Goal: Ask a question: Seek information or help from site administrators or community

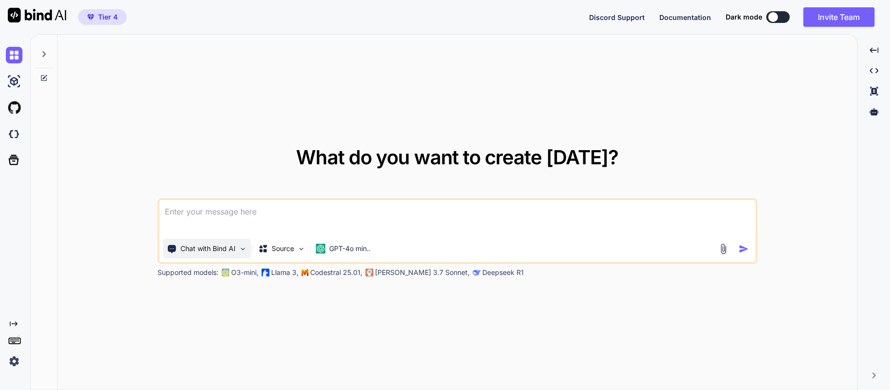
click at [198, 244] on p "Chat with Bind AI" at bounding box center [207, 249] width 55 height 10
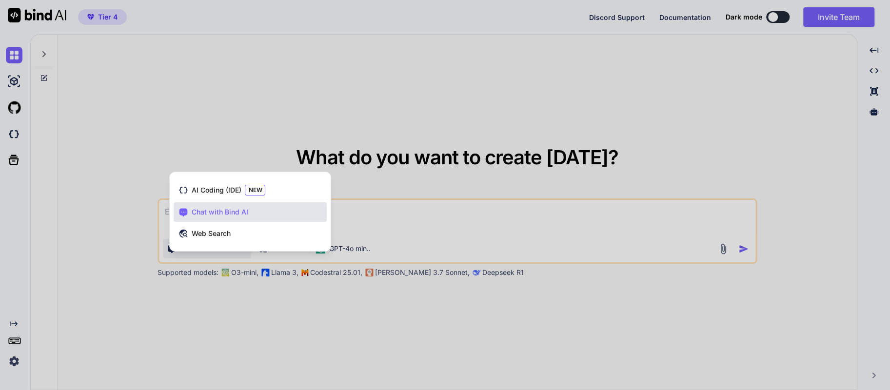
click at [201, 212] on span "Chat with Bind AI" at bounding box center [219, 212] width 57 height 10
type textarea "x"
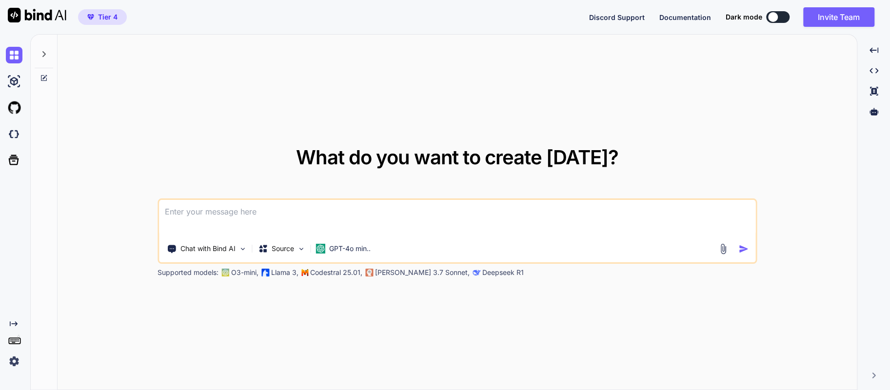
click at [201, 212] on textarea at bounding box center [457, 218] width 596 height 36
type textarea "d"
type textarea "x"
type textarea "di"
type textarea "x"
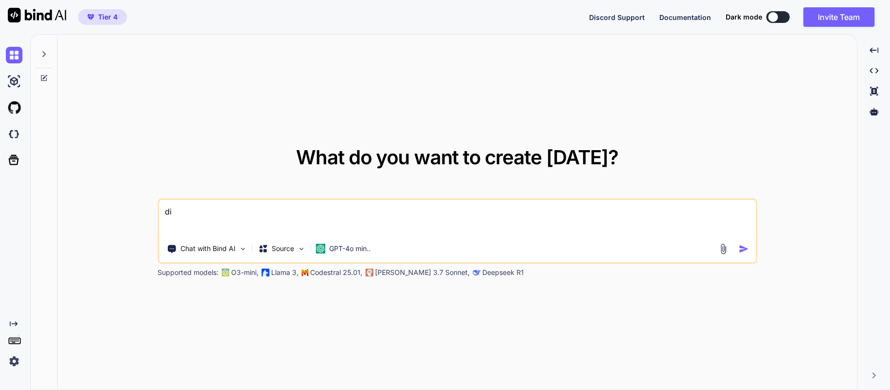
type textarea "did"
type textarea "x"
type textarea "did"
type textarea "x"
type textarea "did t"
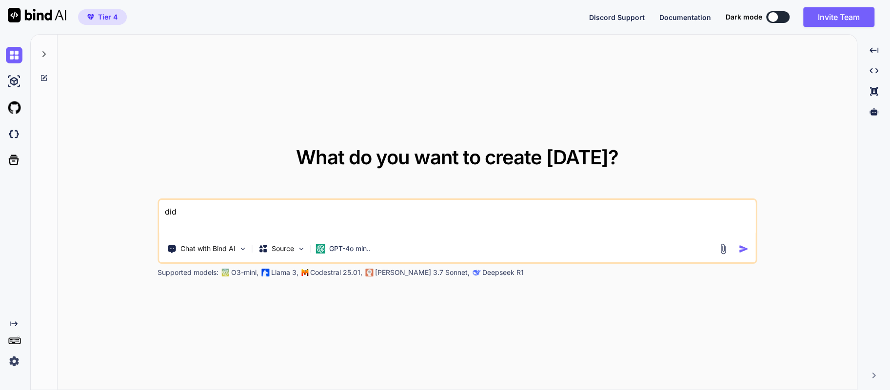
type textarea "x"
type textarea "did th"
type textarea "x"
type textarea "did the"
type textarea "x"
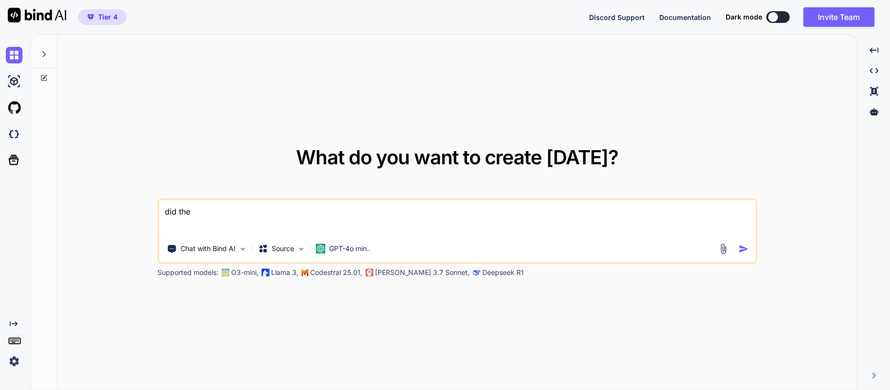
type textarea "did they"
type textarea "x"
type textarea "did they"
type textarea "x"
type textarea "did they f"
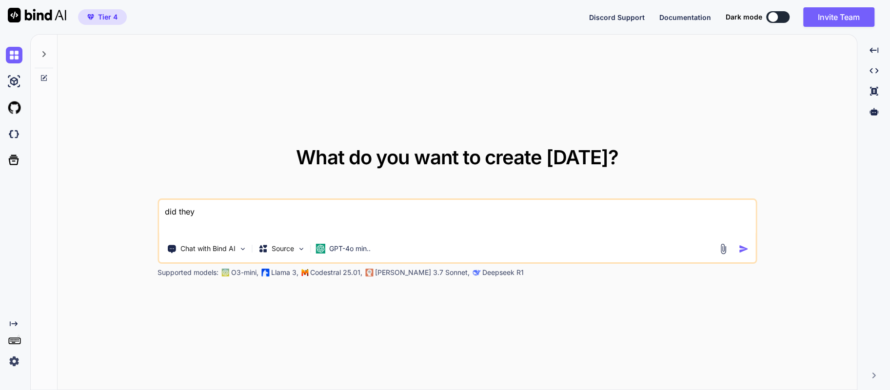
type textarea "x"
type textarea "did they fi"
type textarea "x"
type textarea "did they fix"
type textarea "x"
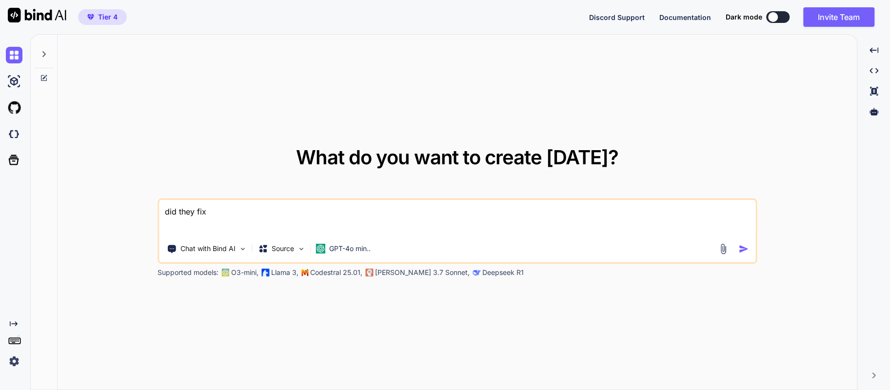
type textarea "did they fix"
type textarea "x"
type textarea "did they fix t"
type textarea "x"
type textarea "did they fix th"
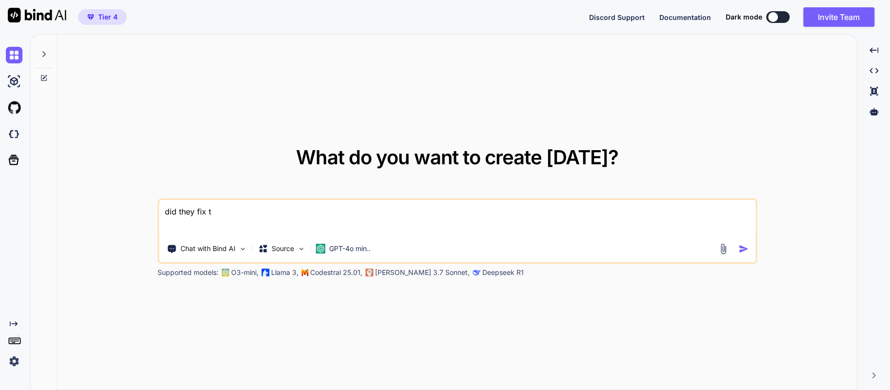
type textarea "x"
type textarea "did they fix thi"
type textarea "x"
type textarea "did they fix this"
type textarea "x"
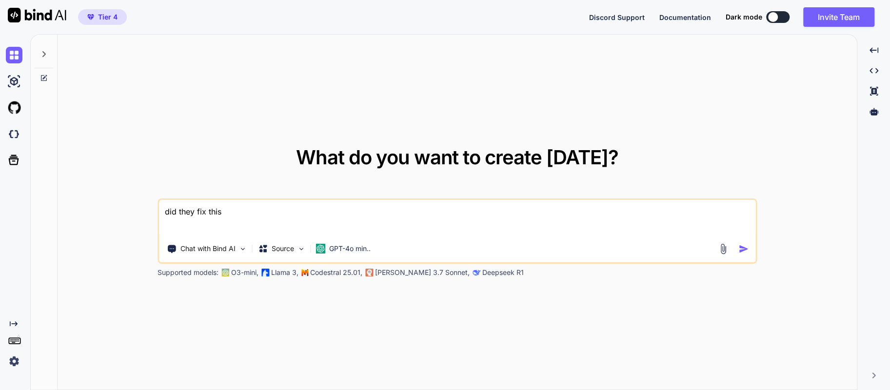
type textarea "did they fix this"
type textarea "x"
type textarea "did they fix this y"
type textarea "x"
type textarea "did they fix this ye"
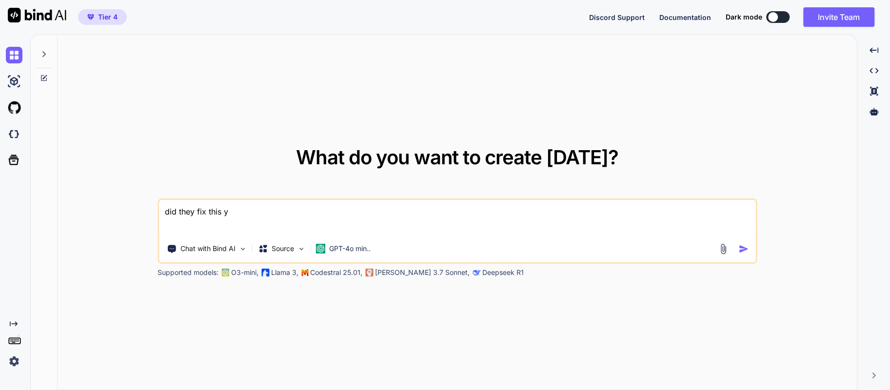
type textarea "x"
type textarea "did they fix this yet"
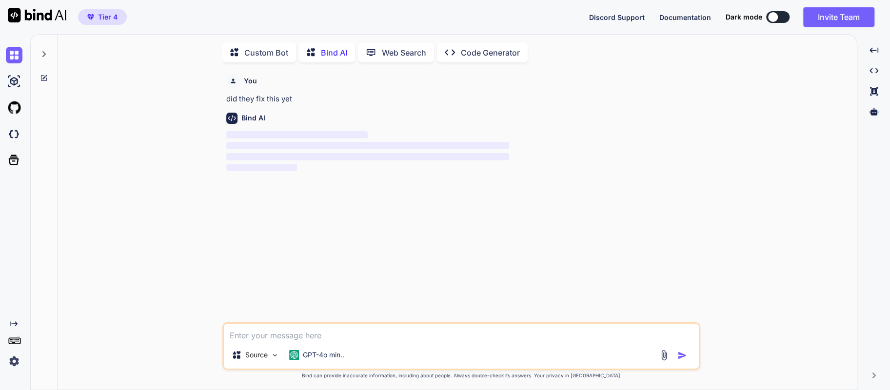
scroll to position [3, 0]
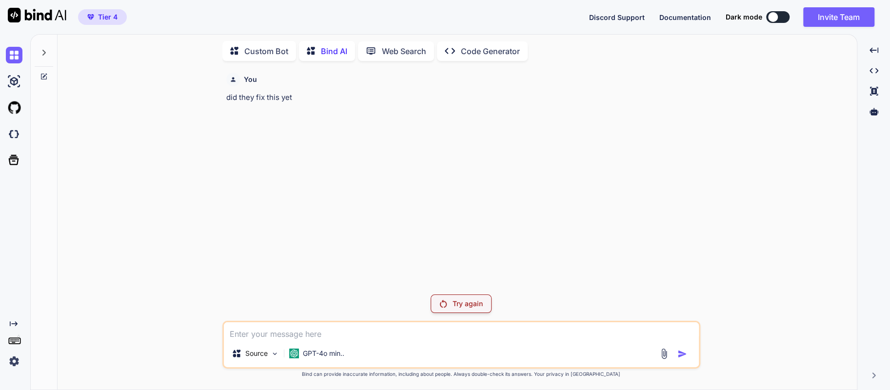
type textarea "x"
drag, startPoint x: 720, startPoint y: 114, endPoint x: 708, endPoint y: 103, distance: 15.9
click at [720, 114] on div "You did they fix this yet Try again Source GPT-4o min.. Created with Bind Alway…" at bounding box center [460, 229] width 791 height 321
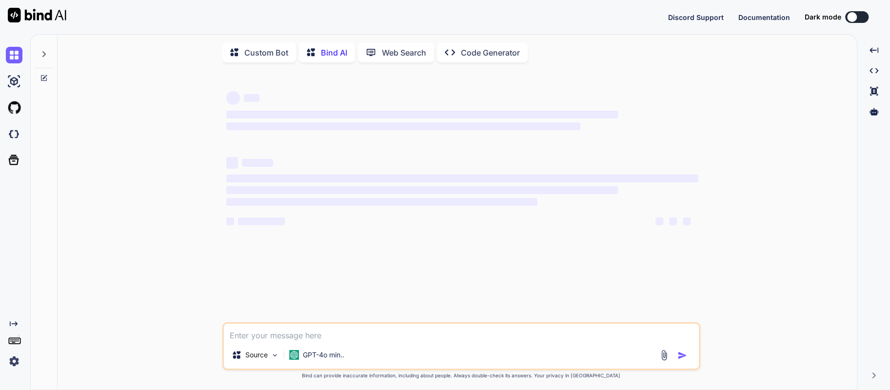
click at [14, 360] on img at bounding box center [14, 361] width 17 height 17
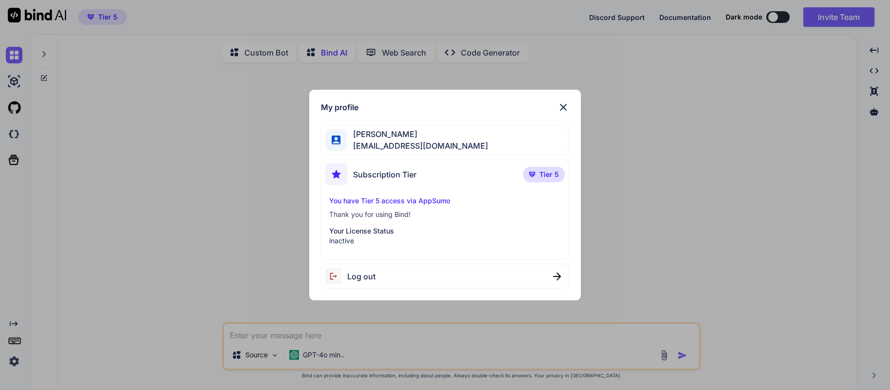
click at [344, 277] on img at bounding box center [336, 276] width 22 height 16
type textarea "x"
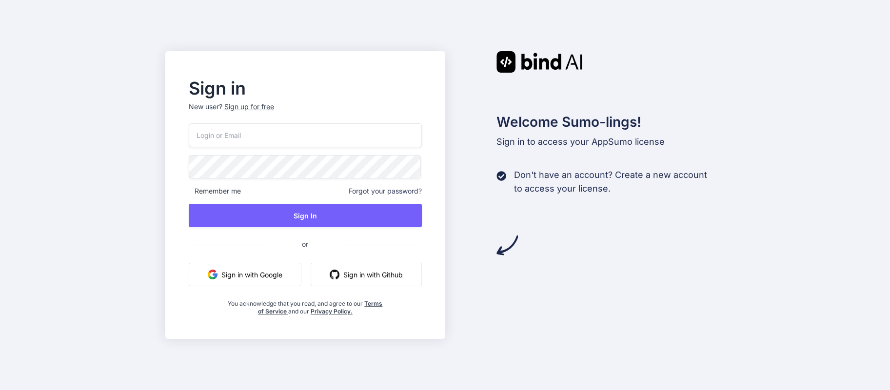
click at [274, 137] on input "email" at bounding box center [305, 135] width 233 height 24
type input "[EMAIL_ADDRESS][DOMAIN_NAME]"
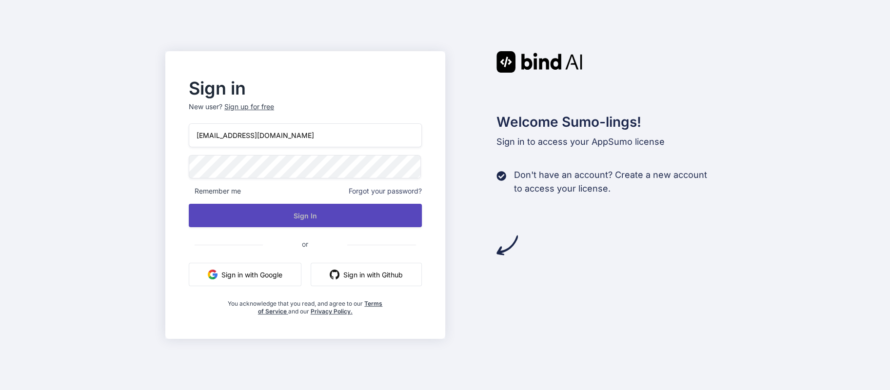
click at [299, 220] on button "Sign In" at bounding box center [305, 215] width 233 height 23
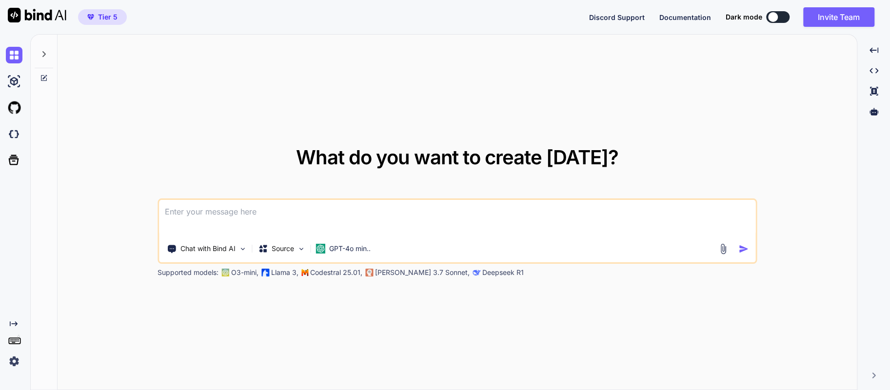
click at [105, 16] on span "Tier 5" at bounding box center [108, 17] width 20 height 10
click at [201, 245] on p "Chat with Bind AI" at bounding box center [207, 249] width 55 height 10
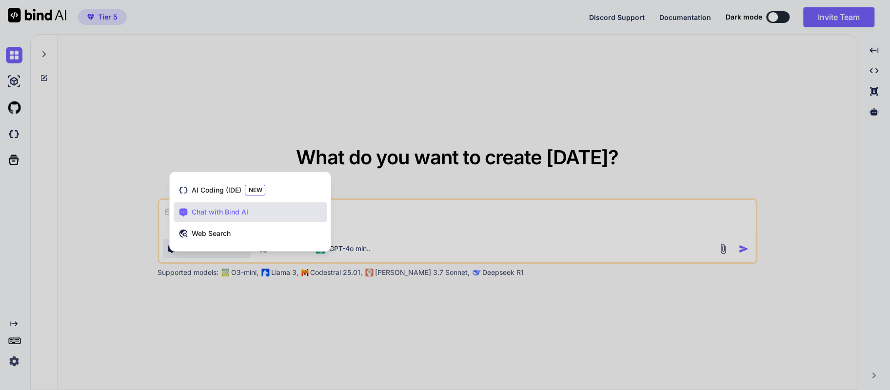
click at [203, 213] on span "Chat with Bind AI" at bounding box center [219, 212] width 57 height 10
type textarea "x"
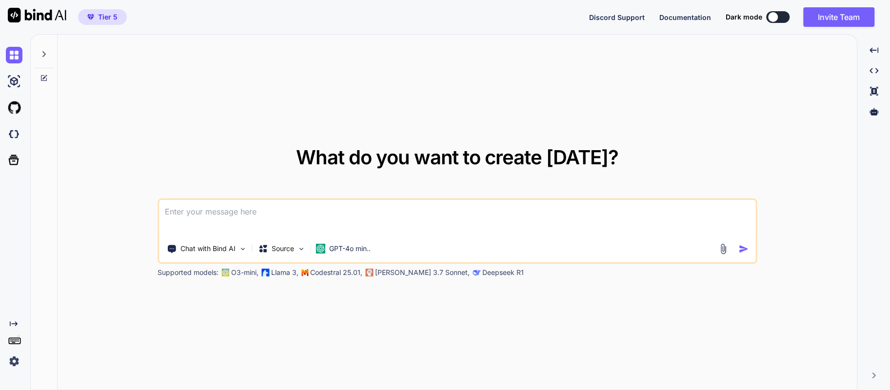
click at [203, 213] on textarea at bounding box center [457, 218] width 596 height 36
type textarea "t"
type textarea "x"
type textarea "te"
type textarea "x"
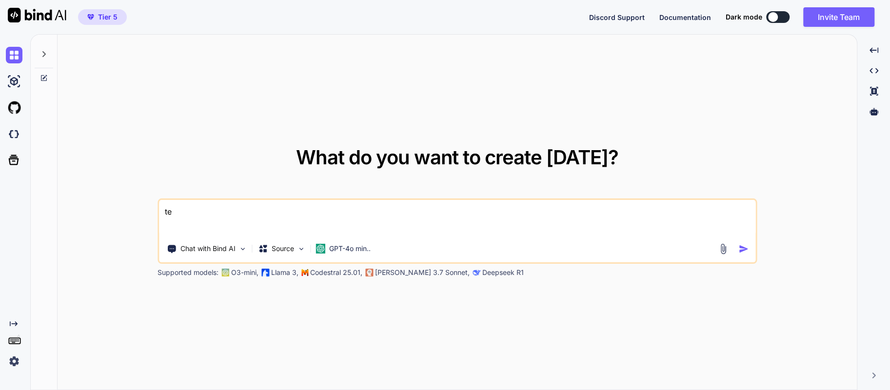
type textarea "tes"
type textarea "x"
type textarea "test"
type textarea "x"
type textarea "testi"
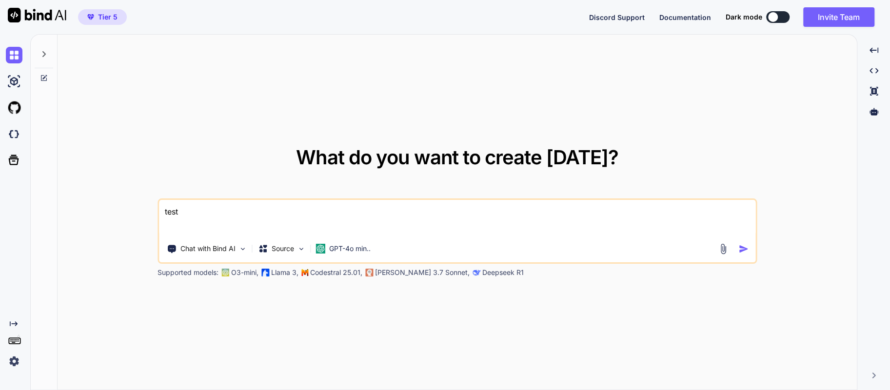
type textarea "x"
type textarea "testin"
type textarea "x"
type textarea "testing"
type textarea "x"
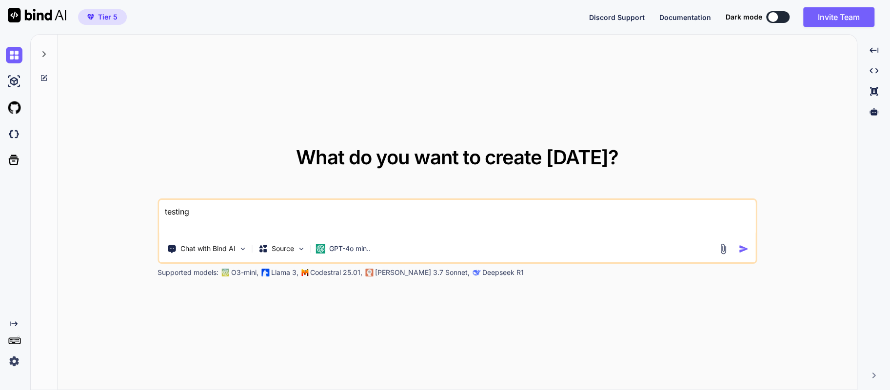
type textarea "testing"
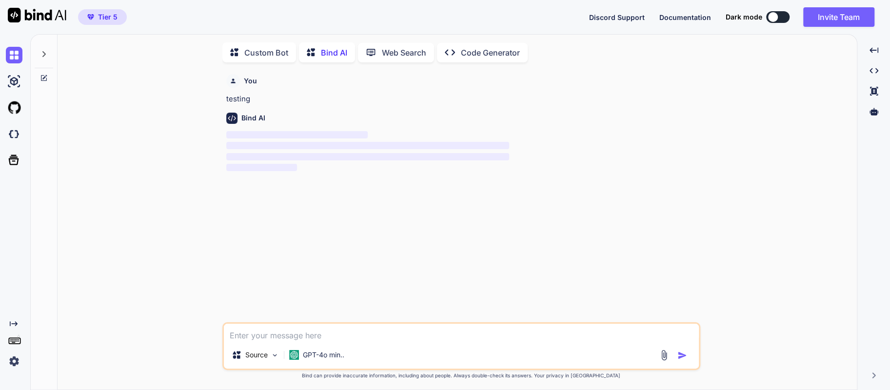
scroll to position [3, 0]
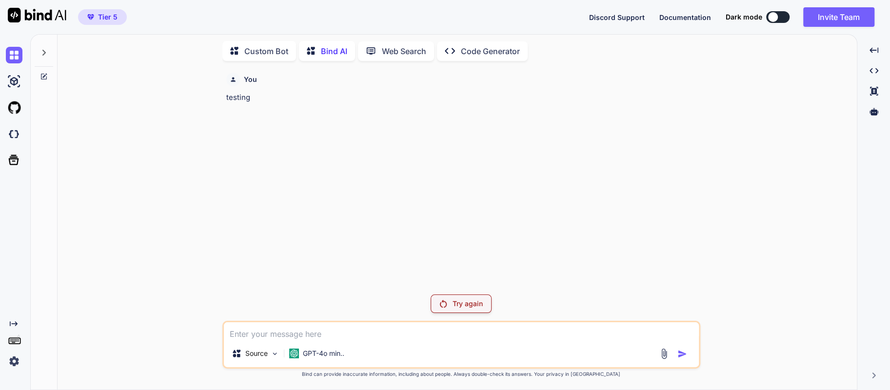
click at [446, 301] on img at bounding box center [443, 304] width 7 height 8
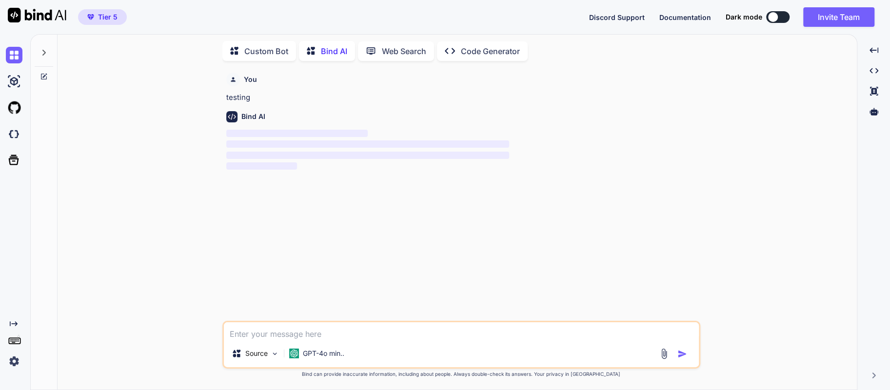
type textarea "x"
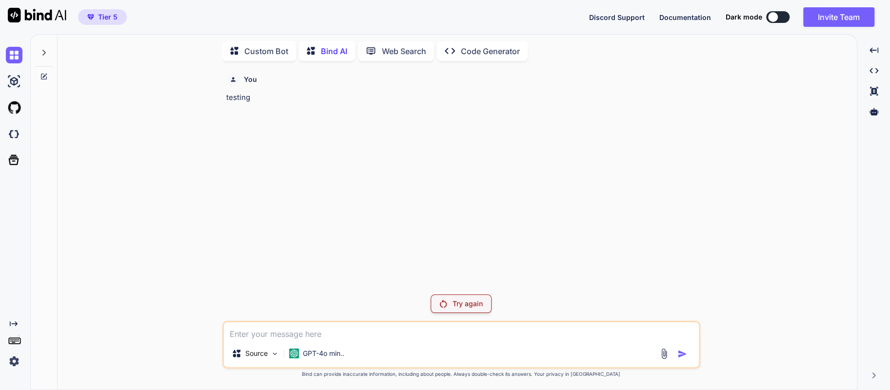
click at [770, 20] on div at bounding box center [773, 17] width 10 height 10
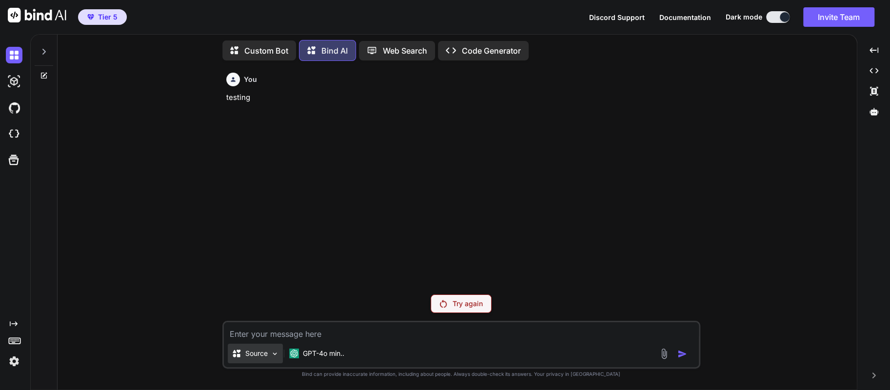
click at [265, 354] on p "Source" at bounding box center [256, 354] width 22 height 10
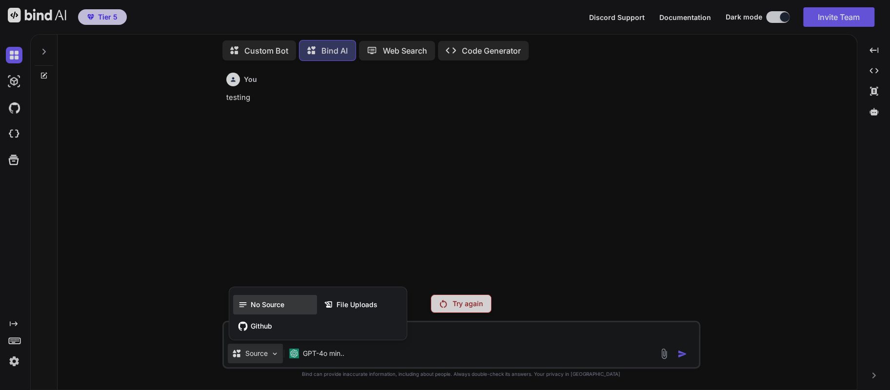
click at [254, 306] on span "No Source" at bounding box center [268, 305] width 34 height 10
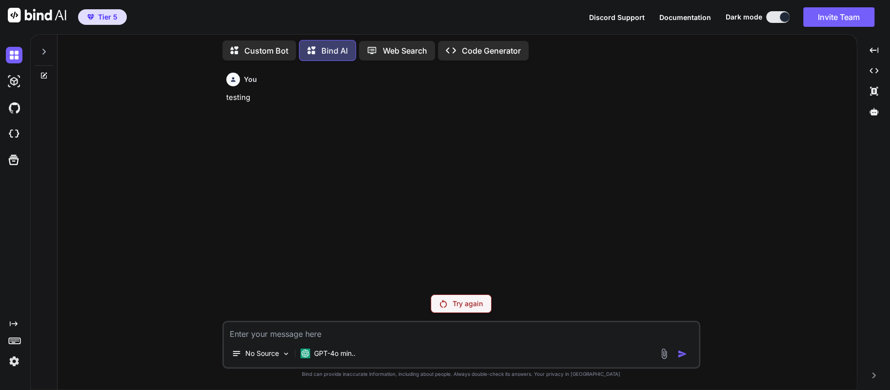
click at [261, 50] on p "Custom Bot" at bounding box center [266, 51] width 44 height 12
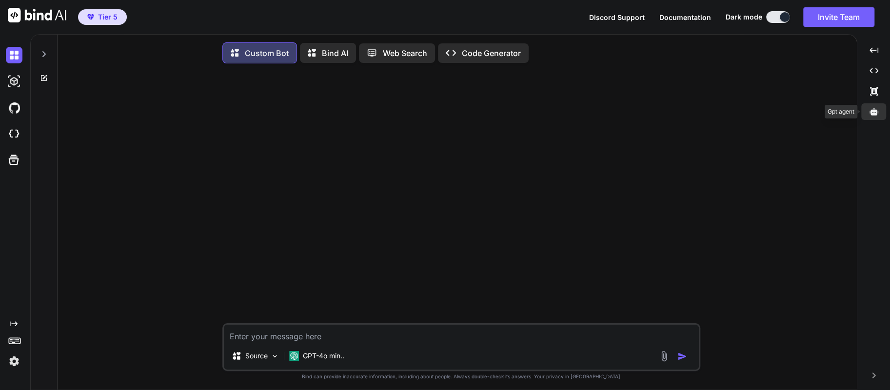
click at [871, 110] on icon at bounding box center [873, 111] width 9 height 7
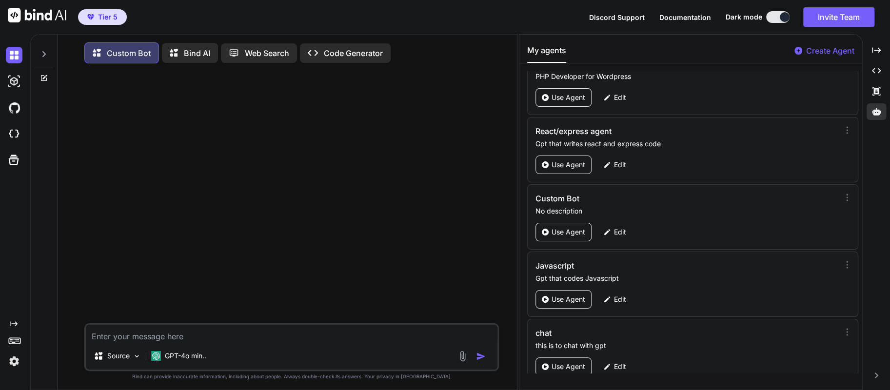
scroll to position [33, 0]
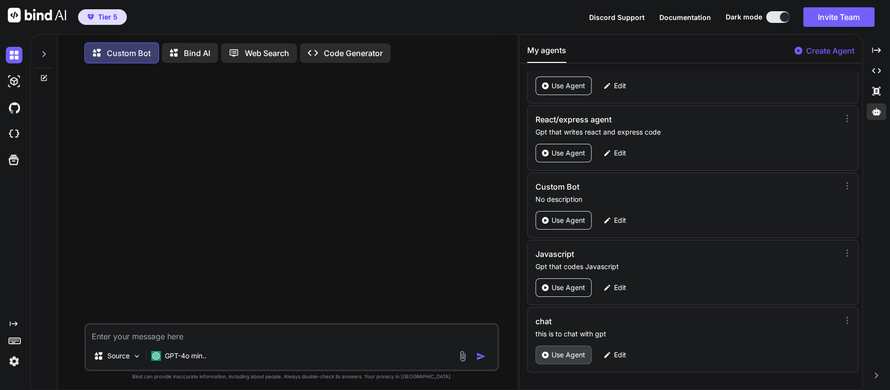
click at [557, 355] on p "Use Agent" at bounding box center [568, 355] width 34 height 10
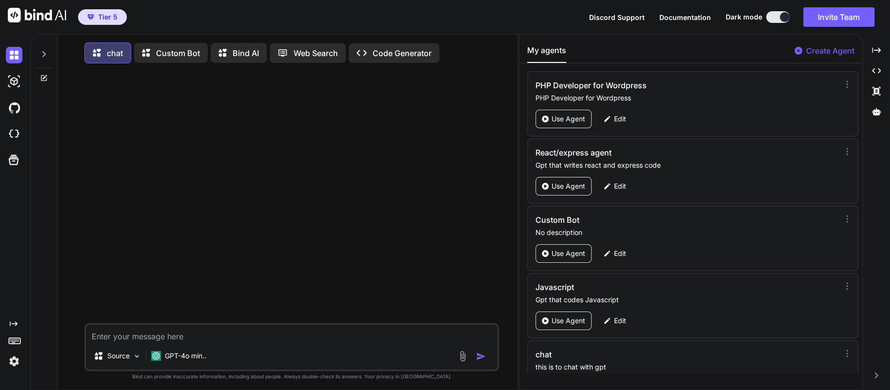
click at [227, 333] on textarea at bounding box center [292, 334] width 412 height 18
type textarea "how about now"
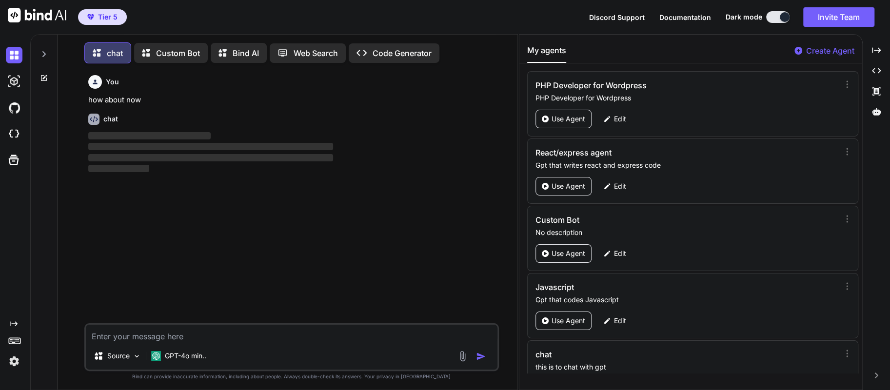
scroll to position [4, 0]
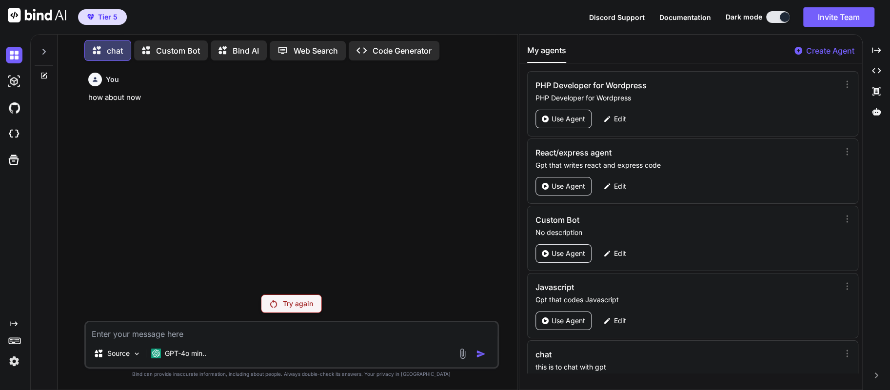
click at [275, 304] on img at bounding box center [273, 304] width 7 height 8
click at [273, 304] on img at bounding box center [273, 304] width 7 height 8
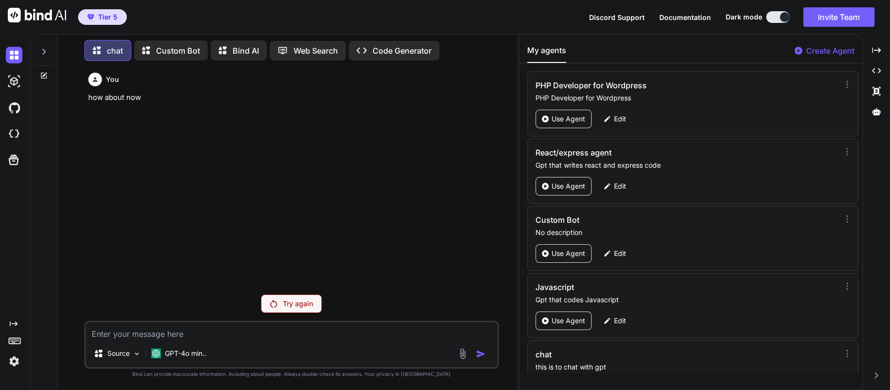
click at [283, 306] on p "Try again" at bounding box center [298, 304] width 30 height 10
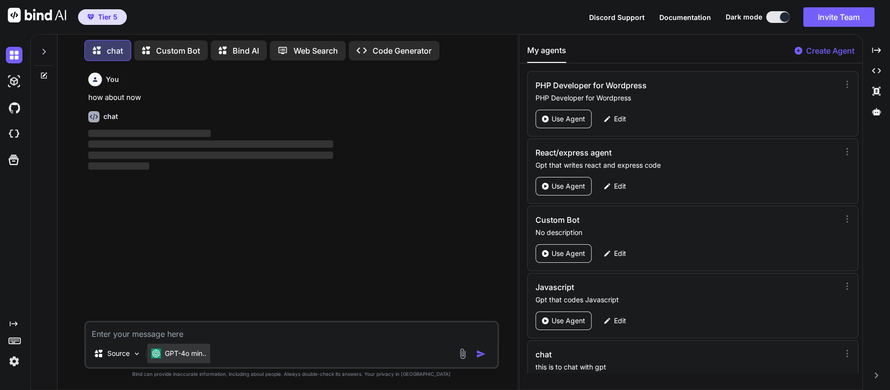
click at [161, 354] on div "GPT-4o min.." at bounding box center [178, 354] width 55 height 10
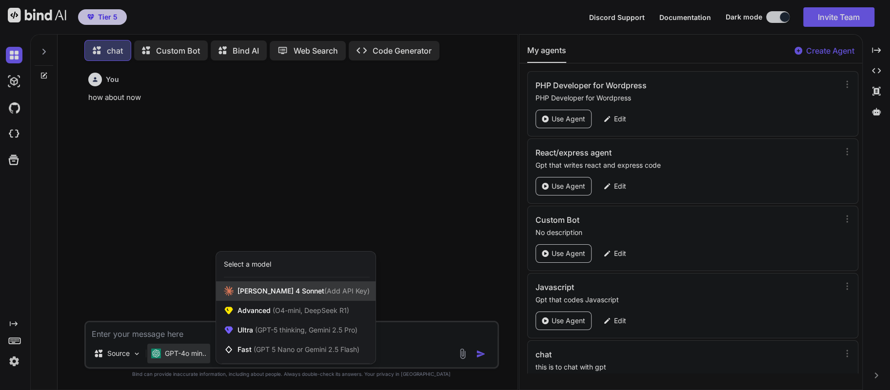
click at [256, 284] on div "[PERSON_NAME] 4 Sonnet (Add API Key)" at bounding box center [295, 291] width 159 height 20
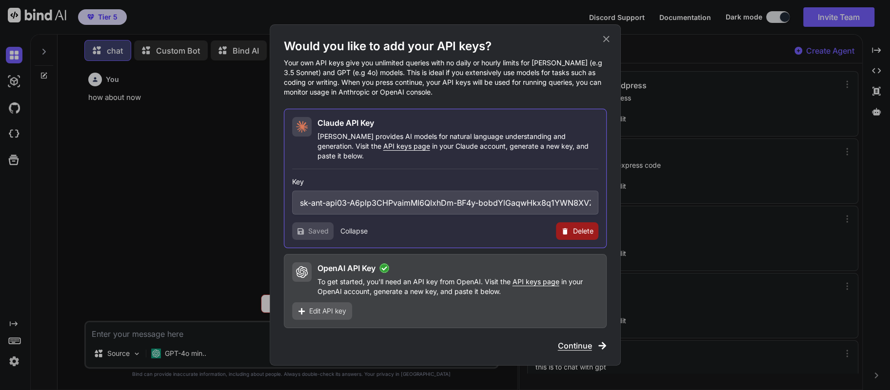
click at [605, 42] on icon at bounding box center [606, 39] width 6 height 6
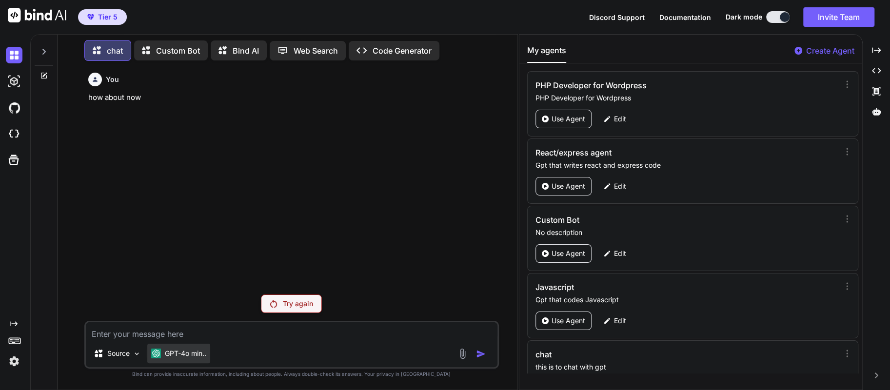
click at [182, 358] on div "GPT-4o min.." at bounding box center [178, 354] width 63 height 20
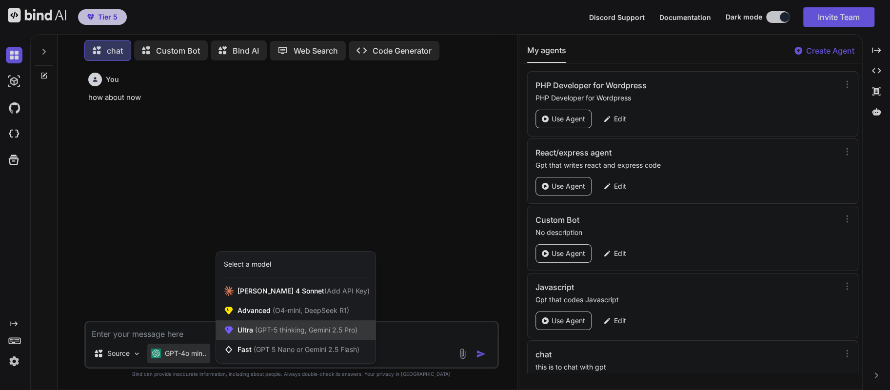
click at [238, 332] on span "Ultra (GPT-5 thinking, Gemini 2.5 Pro)" at bounding box center [297, 330] width 120 height 10
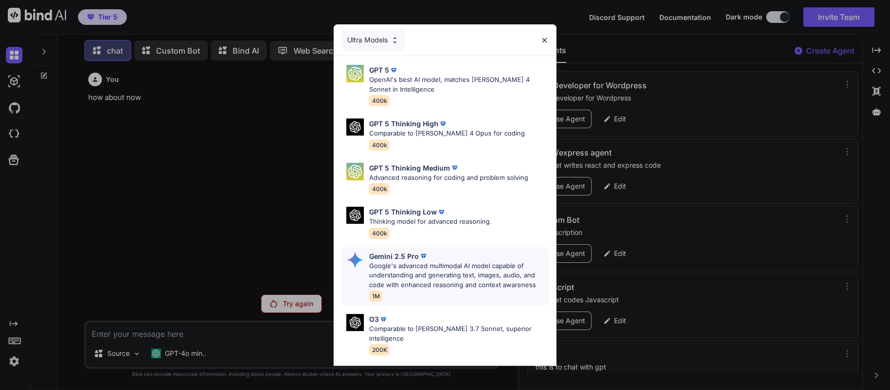
click at [405, 261] on p "Google's advanced multimodal AI model capable of understanding and generating t…" at bounding box center [458, 275] width 179 height 29
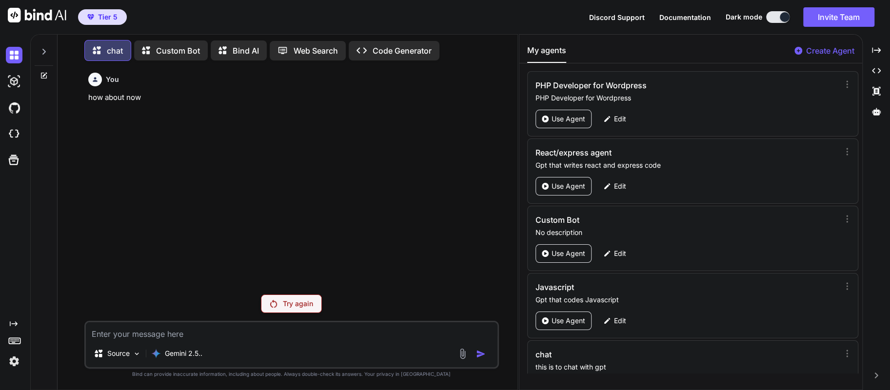
click at [292, 308] on p "Try again" at bounding box center [298, 304] width 30 height 10
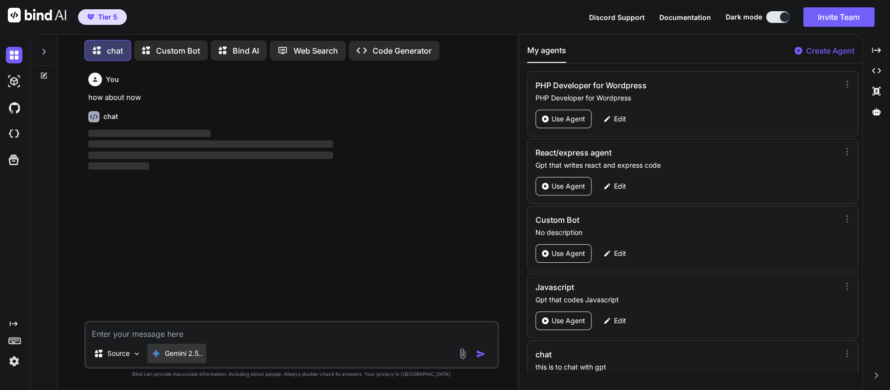
click at [183, 358] on p "Gemini 2.5.." at bounding box center [184, 354] width 38 height 10
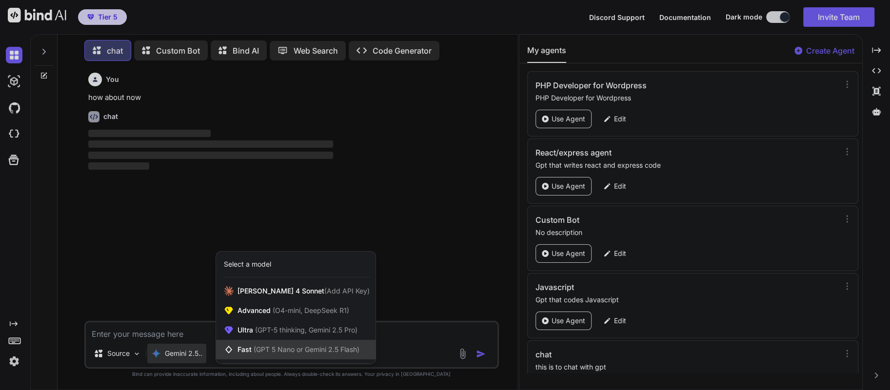
click at [244, 351] on span "Fast (GPT 5 Nano or Gemini 2.5 Flash)" at bounding box center [298, 350] width 122 height 10
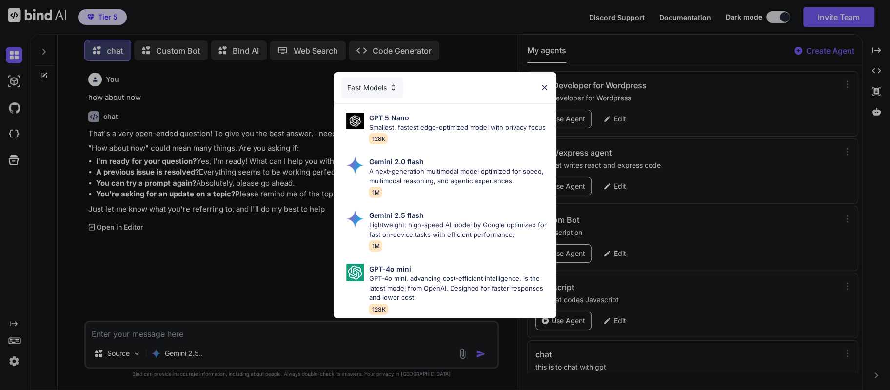
click at [254, 334] on div "Fast Models GPT 5 Nano Smallest, fastest edge-optimized model with privacy focu…" at bounding box center [445, 195] width 890 height 390
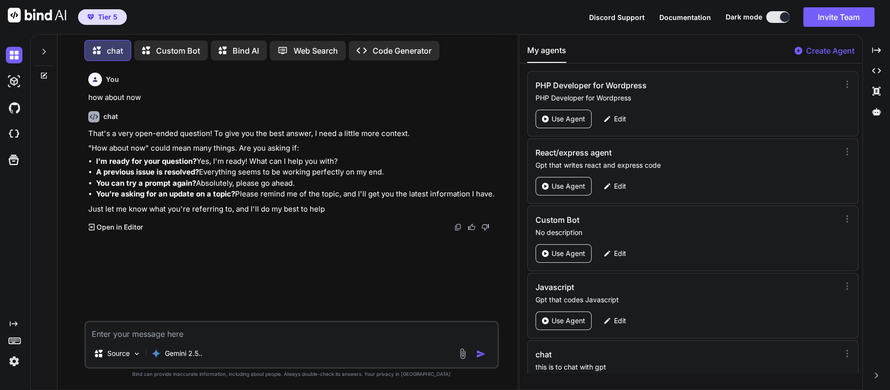
click at [251, 333] on textarea at bounding box center [292, 331] width 412 height 18
click at [192, 355] on p "Gemini 2.5.." at bounding box center [184, 354] width 38 height 10
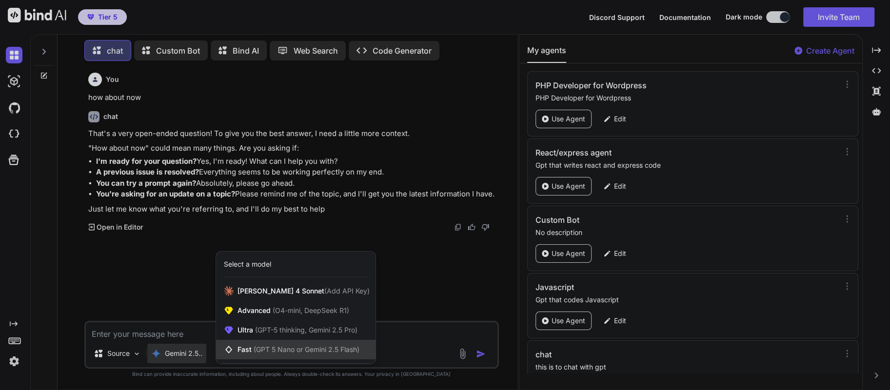
click at [254, 346] on span "(GPT 5 Nano or Gemini 2.5 Flash)" at bounding box center [307, 349] width 106 height 8
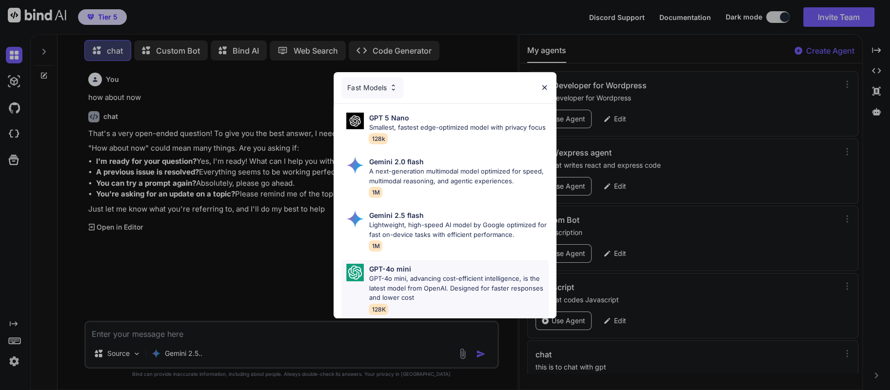
click at [387, 289] on p "GPT-4o mini, advancing cost-efficient intelligence, is the latest model from Op…" at bounding box center [458, 288] width 179 height 29
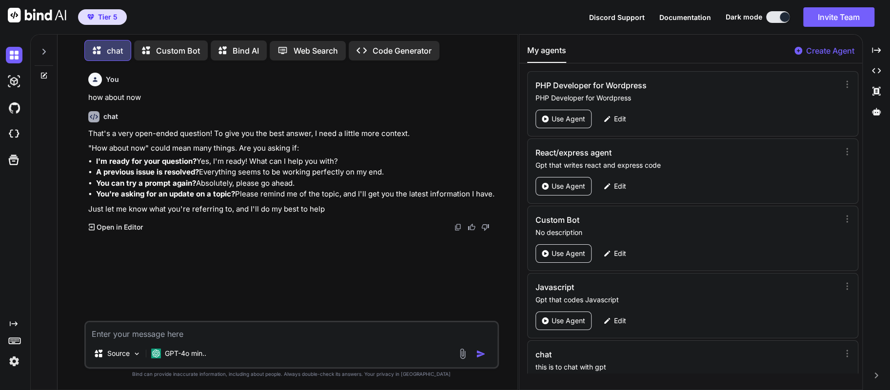
click at [360, 351] on div "Source GPT-4o min.." at bounding box center [292, 355] width 412 height 23
click at [274, 328] on textarea at bounding box center [292, 331] width 412 height 18
type textarea "just testing functionality"
click at [477, 353] on img "button" at bounding box center [481, 354] width 10 height 10
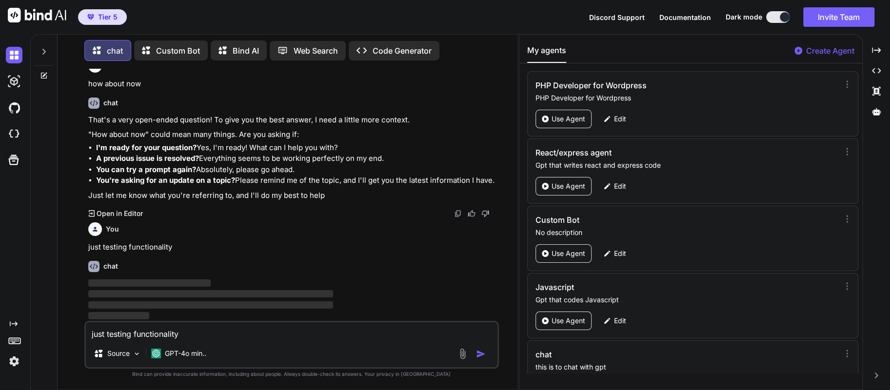
scroll to position [0, 0]
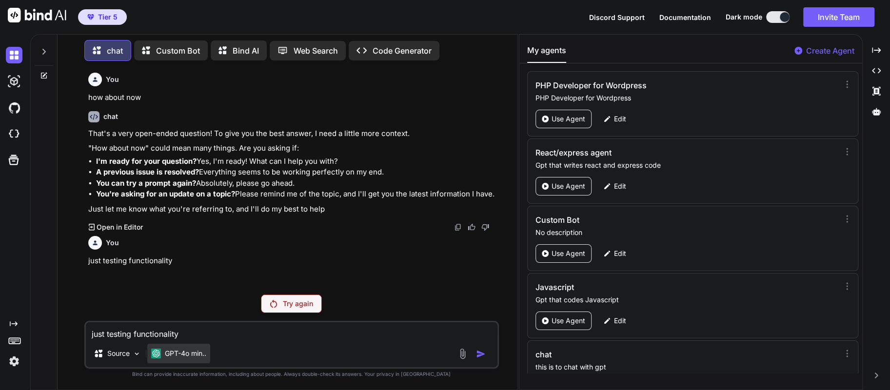
click at [196, 354] on p "GPT-4o min.." at bounding box center [185, 354] width 41 height 10
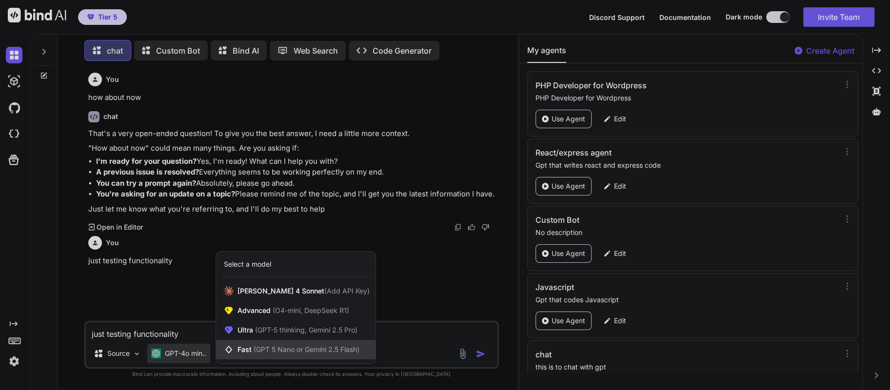
click at [237, 349] on span "Fast (GPT 5 Nano or Gemini 2.5 Flash)" at bounding box center [298, 350] width 122 height 10
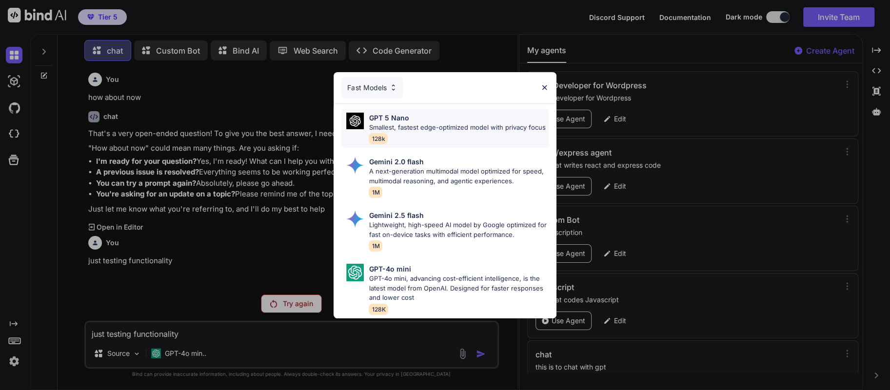
click at [390, 130] on p "Smallest, fastest edge-optimized model with privacy focus" at bounding box center [457, 128] width 177 height 10
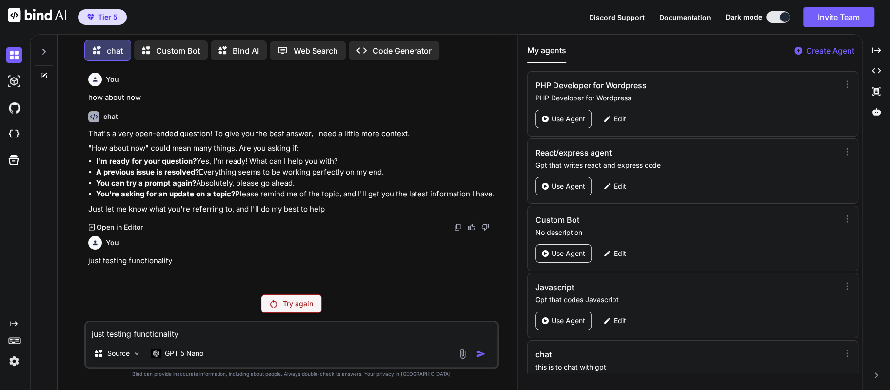
click at [299, 302] on p "Try again" at bounding box center [298, 304] width 30 height 10
click at [178, 254] on div "You just testing functionality" at bounding box center [292, 249] width 409 height 35
drag, startPoint x: 176, startPoint y: 260, endPoint x: 93, endPoint y: 270, distance: 82.9
click at [93, 270] on div "You how about now chat That's a very open-ended question! To give you the best …" at bounding box center [292, 178] width 412 height 218
click at [128, 324] on textarea "just testing functionality" at bounding box center [292, 331] width 412 height 18
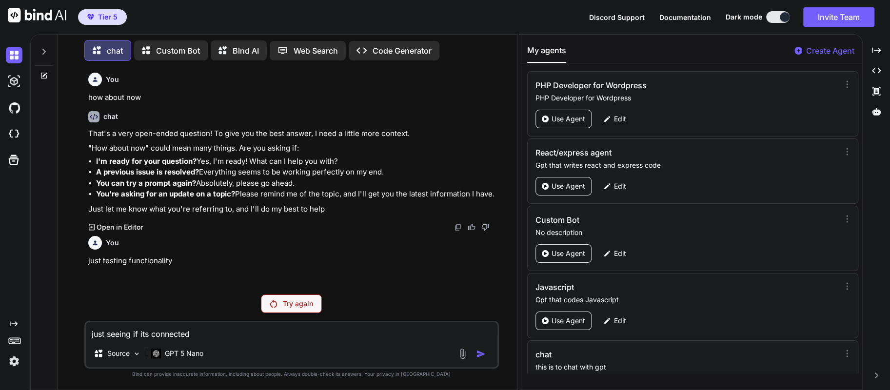
type textarea "just seeing if its connected"
click at [296, 302] on p "Try again" at bounding box center [298, 304] width 30 height 10
click at [192, 353] on p "GPT 5 Nano" at bounding box center [184, 354] width 39 height 10
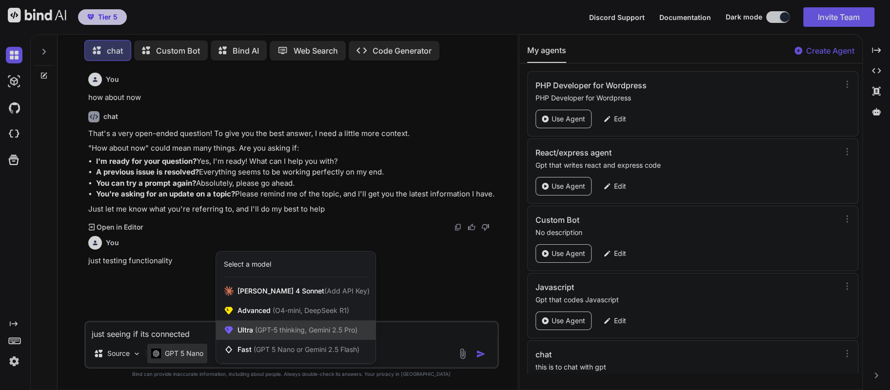
click at [274, 337] on div "Ultra (GPT-5 thinking, Gemini 2.5 Pro)" at bounding box center [295, 330] width 159 height 20
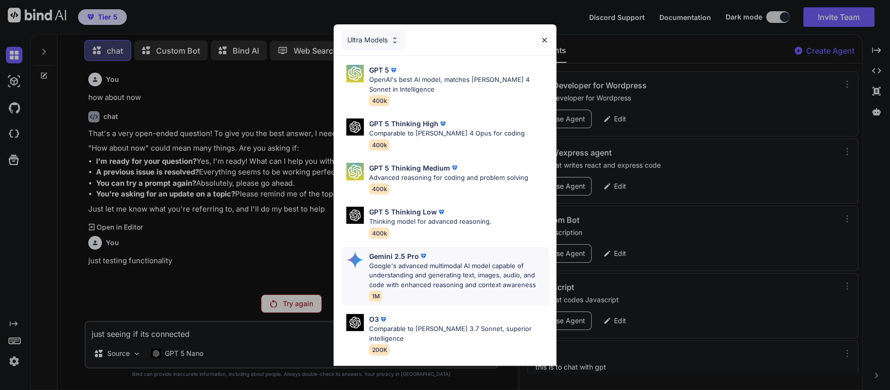
click at [402, 277] on p "Google's advanced multimodal AI model capable of understanding and generating t…" at bounding box center [458, 275] width 179 height 29
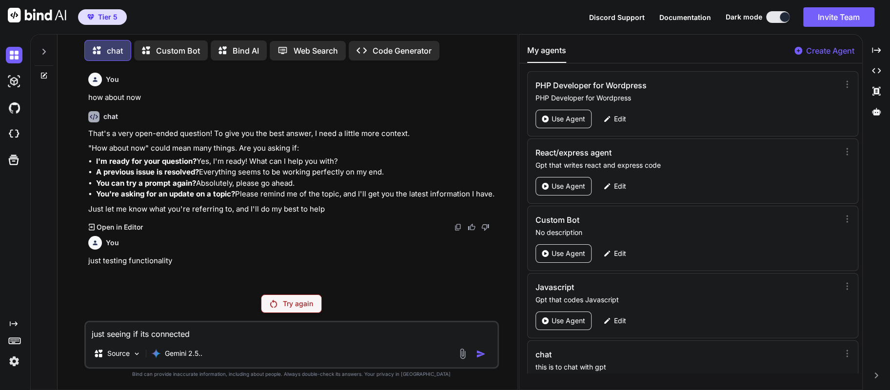
click at [295, 302] on p "Try again" at bounding box center [298, 304] width 30 height 10
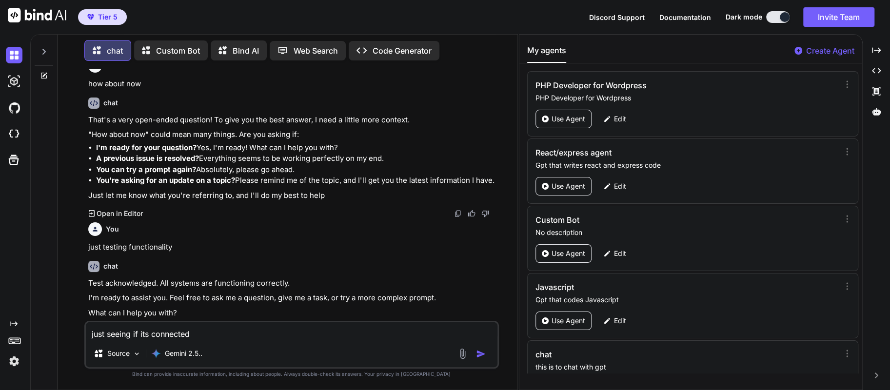
scroll to position [28, 0]
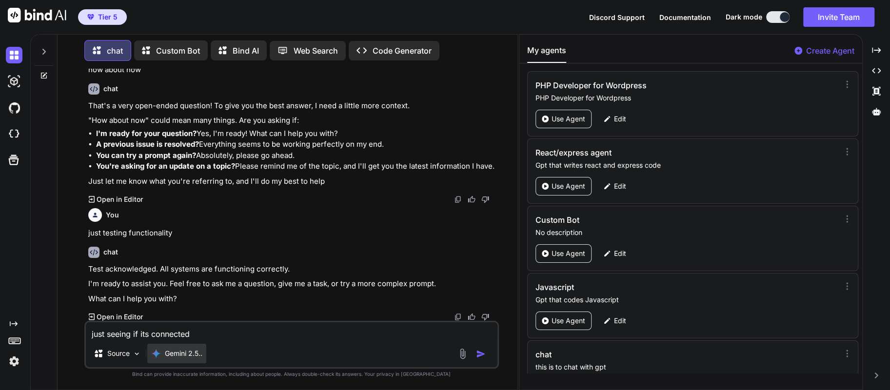
click at [184, 359] on div "Gemini 2.5.." at bounding box center [176, 354] width 59 height 20
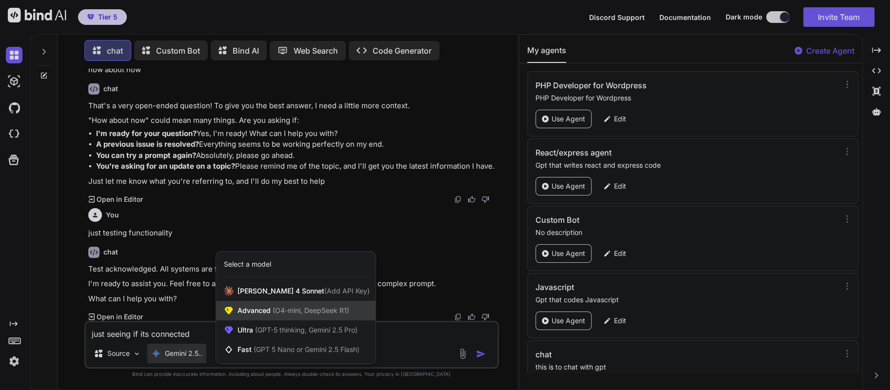
click at [286, 315] on span "Advanced (O4-mini, DeepSeek R1)" at bounding box center [293, 311] width 112 height 10
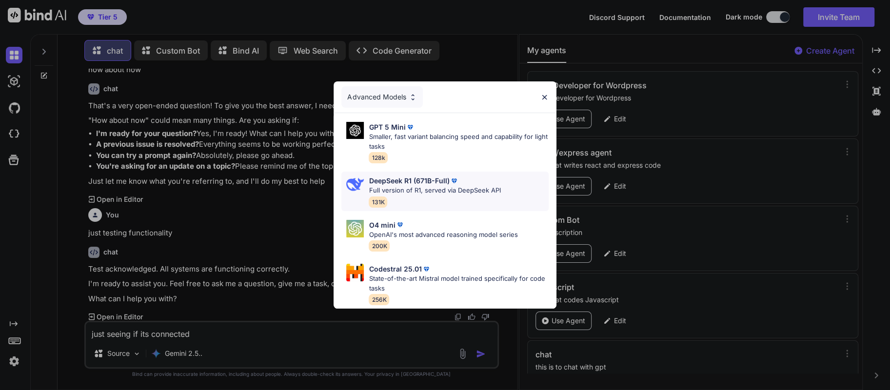
click at [412, 186] on p "Full version of R1, served via DeepSeek API" at bounding box center [435, 191] width 132 height 10
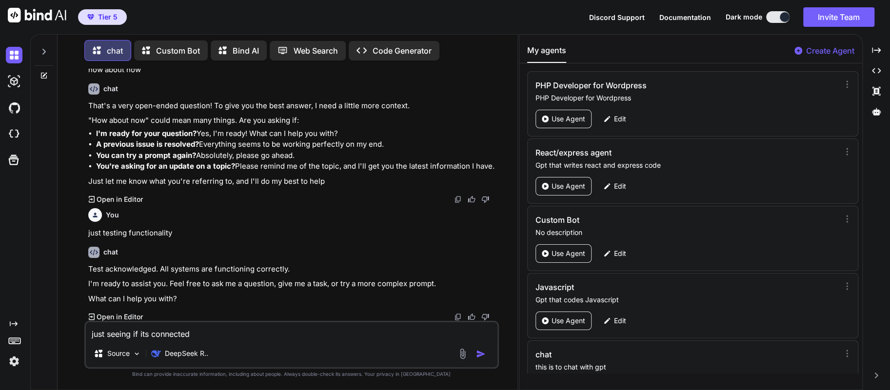
click at [476, 354] on img "button" at bounding box center [481, 354] width 10 height 10
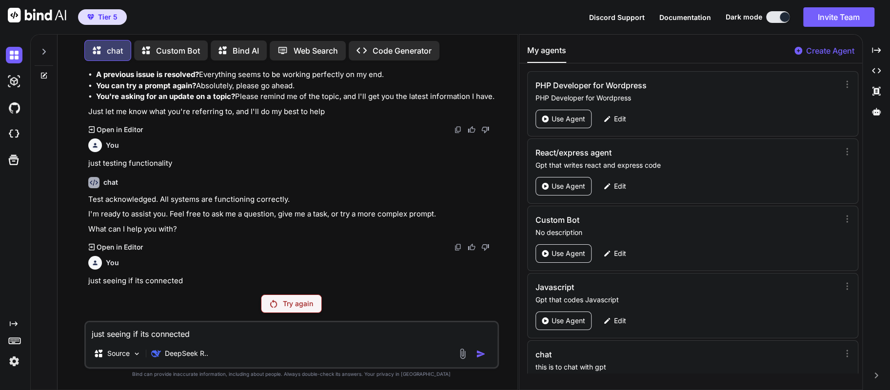
scroll to position [97, 0]
click at [278, 300] on div "Try again" at bounding box center [291, 303] width 61 height 19
click at [201, 350] on p "DeepSeek R.." at bounding box center [186, 354] width 43 height 10
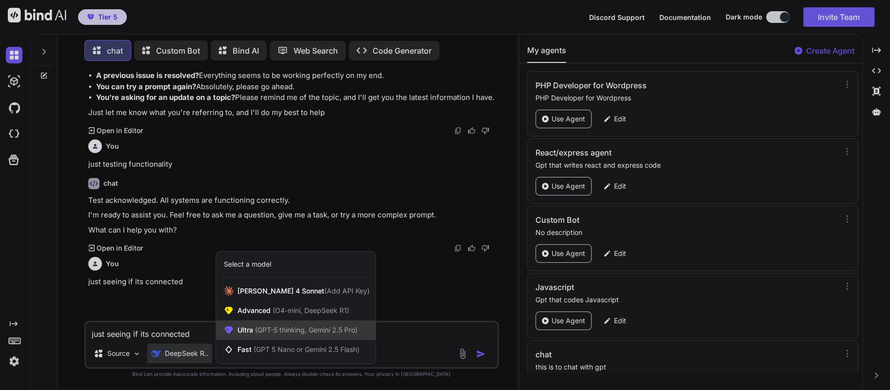
click at [267, 333] on span "(GPT-5 thinking, Gemini 2.5 Pro)" at bounding box center [305, 330] width 104 height 8
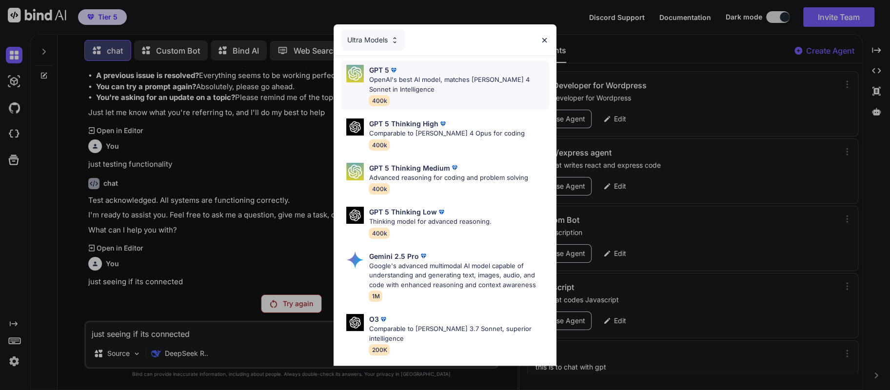
click at [382, 82] on p "OpenAI's best AI model, matches [PERSON_NAME] 4 Sonnet in Intelligence" at bounding box center [458, 84] width 179 height 19
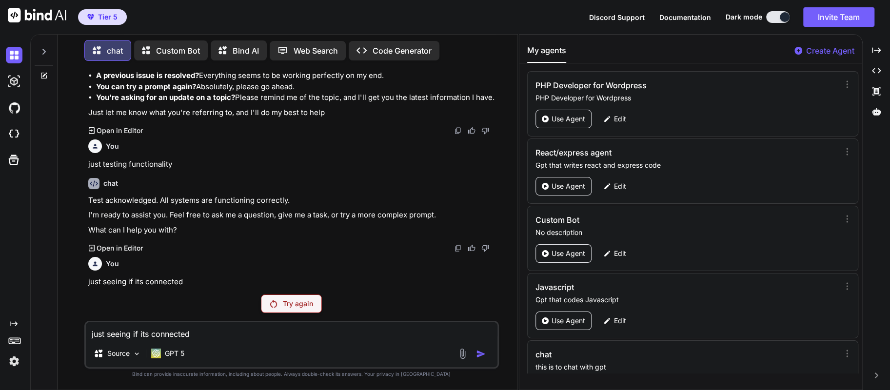
click at [299, 299] on p "Try again" at bounding box center [298, 304] width 30 height 10
click at [175, 356] on p "GPT 5" at bounding box center [175, 354] width 20 height 10
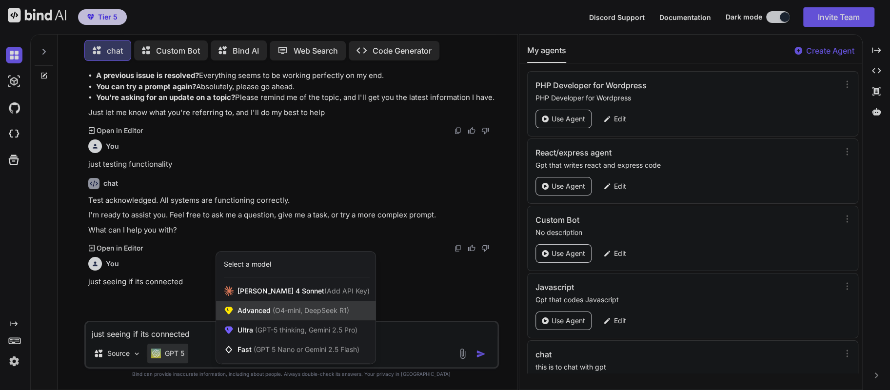
click at [258, 307] on span "Advanced (O4-mini, DeepSeek R1)" at bounding box center [293, 311] width 112 height 10
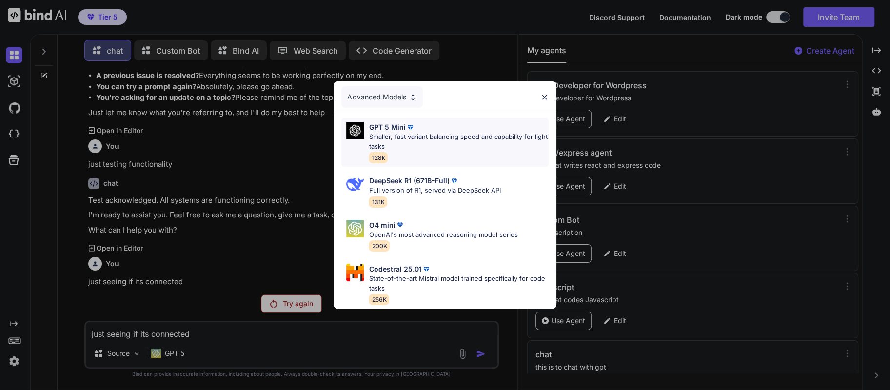
click at [403, 138] on p "Smaller, fast variant balancing speed and capability for light tasks" at bounding box center [458, 141] width 179 height 19
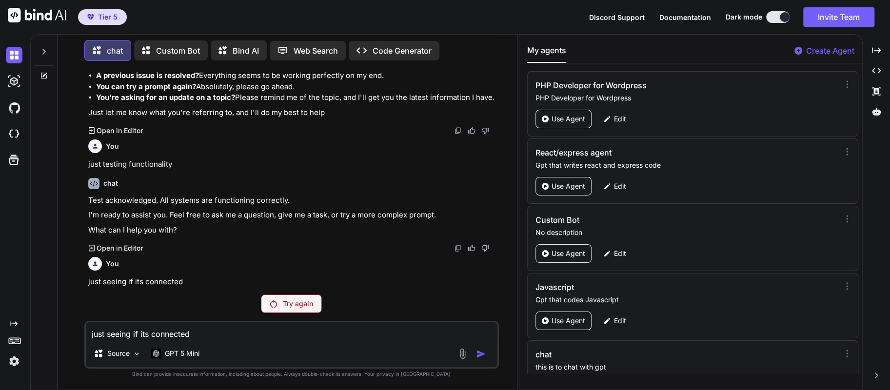
click at [301, 309] on p "Try again" at bounding box center [298, 304] width 30 height 10
click at [187, 354] on p "GPT 5 Mini" at bounding box center [182, 354] width 35 height 10
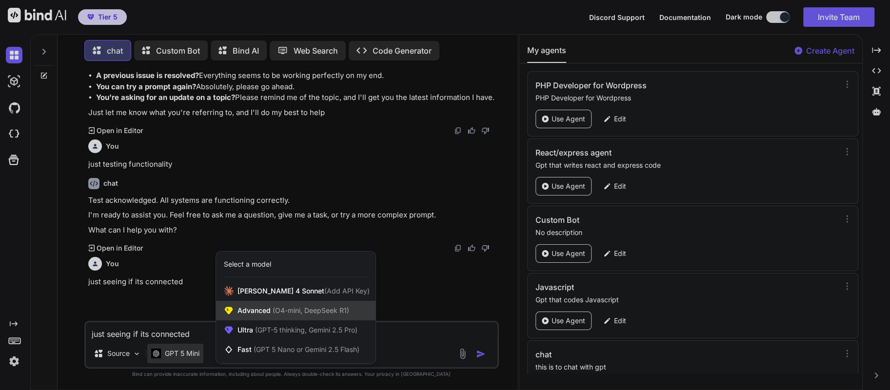
click at [267, 311] on span "Advanced (O4-mini, DeepSeek R1)" at bounding box center [293, 311] width 112 height 10
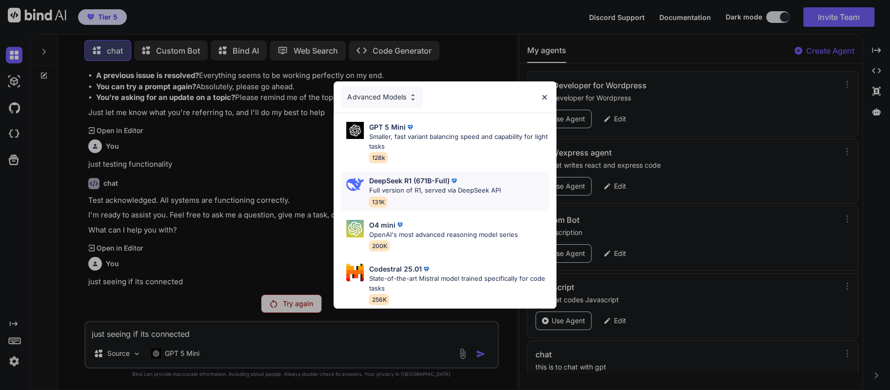
click at [396, 192] on div "DeepSeek R1 (671B-Full) Full version of R1, served via DeepSeek API 131K" at bounding box center [435, 192] width 132 height 32
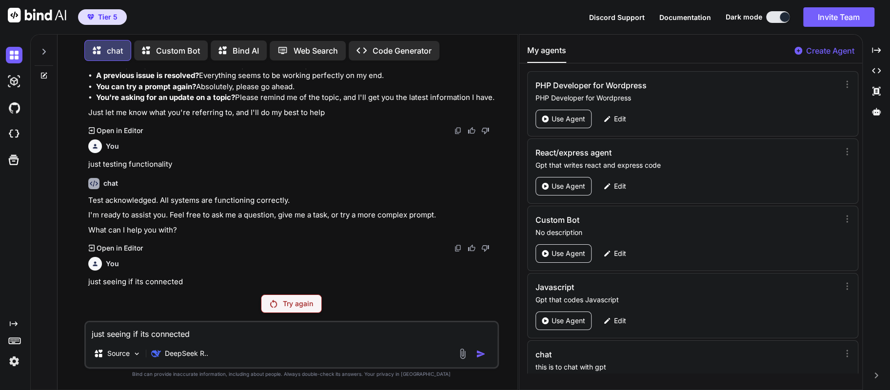
click at [301, 306] on p "Try again" at bounding box center [298, 304] width 30 height 10
click at [200, 349] on p "DeepSeek R.." at bounding box center [186, 354] width 43 height 10
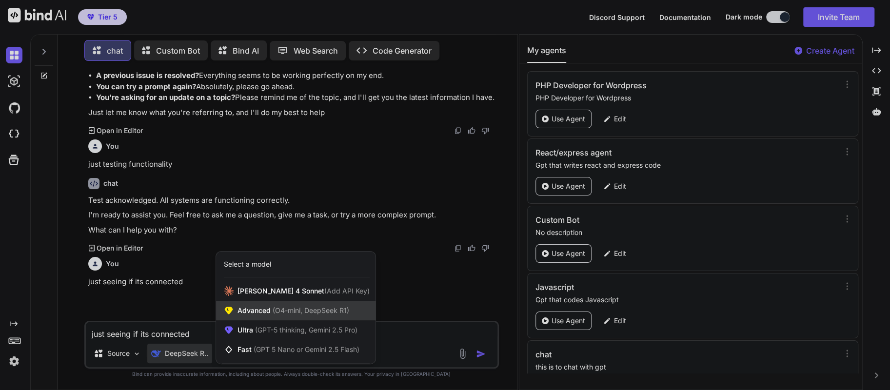
click at [269, 312] on span "Advanced (O4-mini, DeepSeek R1)" at bounding box center [293, 311] width 112 height 10
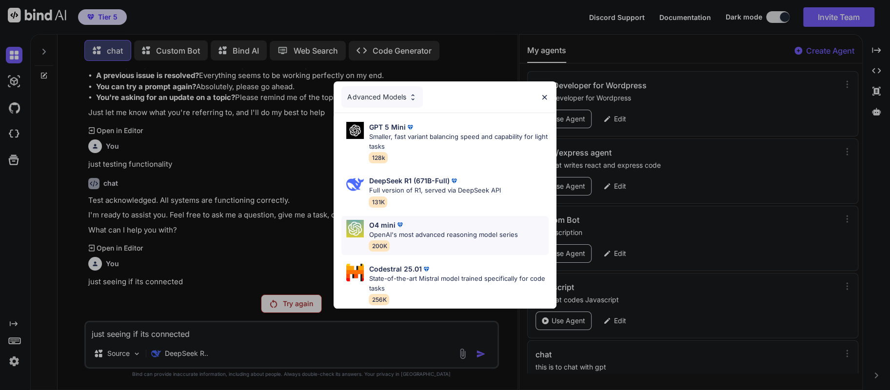
click at [397, 235] on div "O4 mini OpenAI's most advanced reasoning model series 200K" at bounding box center [443, 236] width 149 height 32
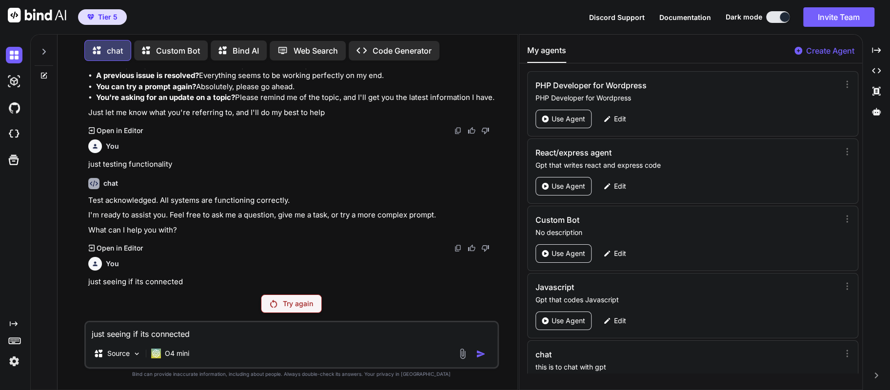
click at [303, 302] on p "Try again" at bounding box center [298, 304] width 30 height 10
click at [158, 358] on div "O4 mini" at bounding box center [170, 354] width 46 height 20
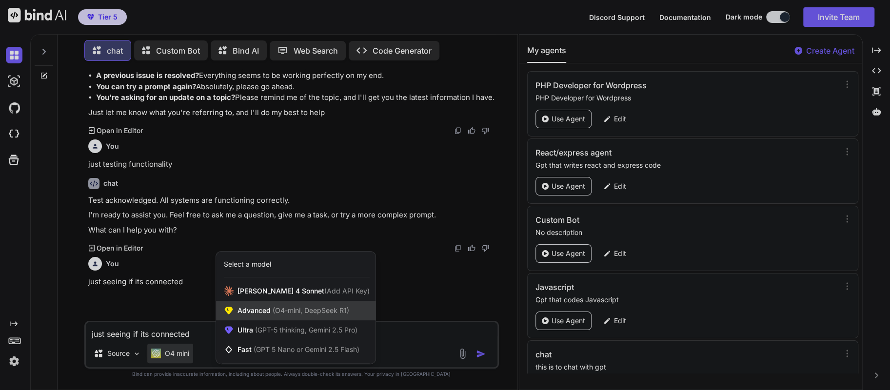
click at [265, 313] on span "Advanced (O4-mini, DeepSeek R1)" at bounding box center [293, 311] width 112 height 10
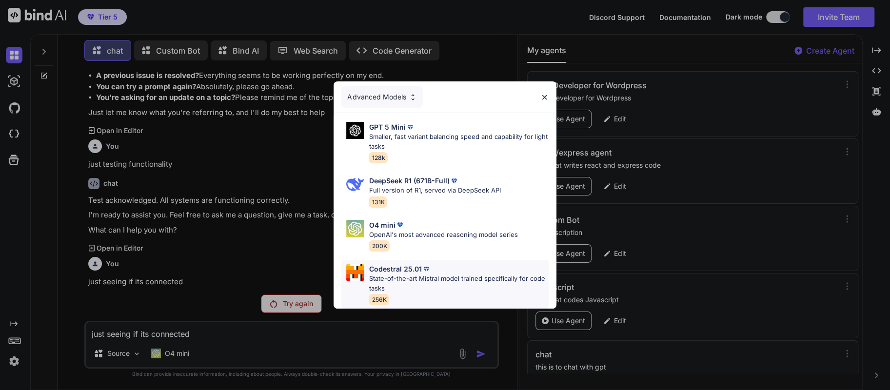
click at [368, 269] on div "Codestral 25.01 State-of-the-art Mistral model trained specifically for code ta…" at bounding box center [444, 284] width 207 height 49
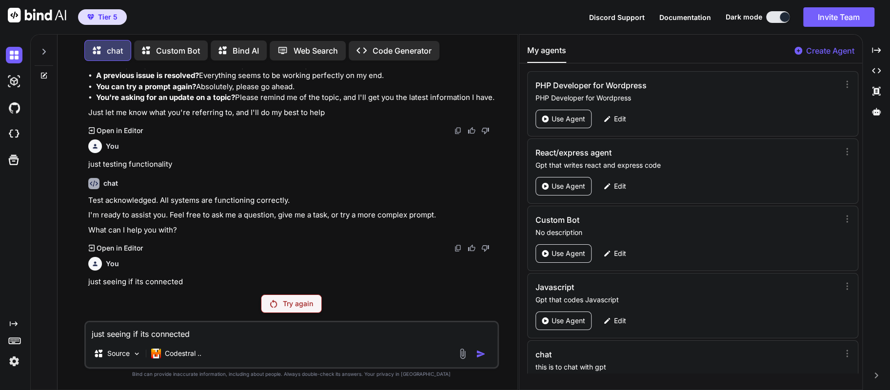
click at [293, 308] on p "Try again" at bounding box center [298, 304] width 30 height 10
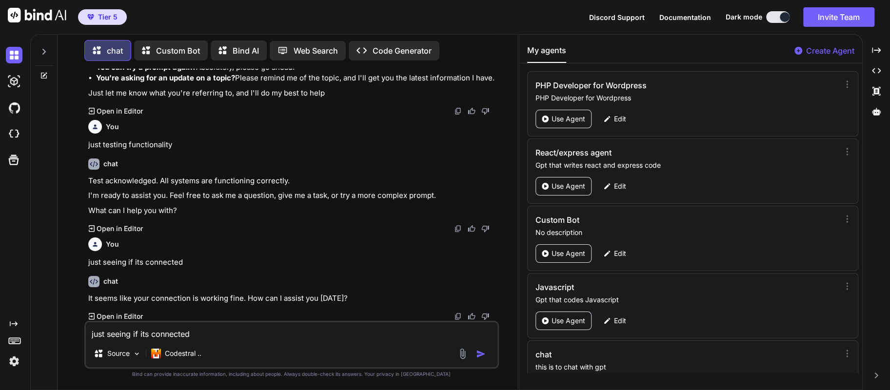
scroll to position [116, 0]
click at [161, 352] on div "Codestral .." at bounding box center [176, 354] width 50 height 10
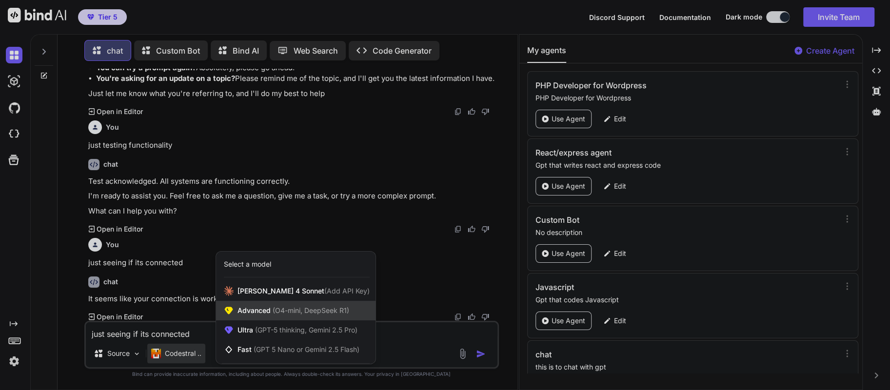
click at [239, 314] on span "Advanced (O4-mini, DeepSeek R1)" at bounding box center [293, 311] width 112 height 10
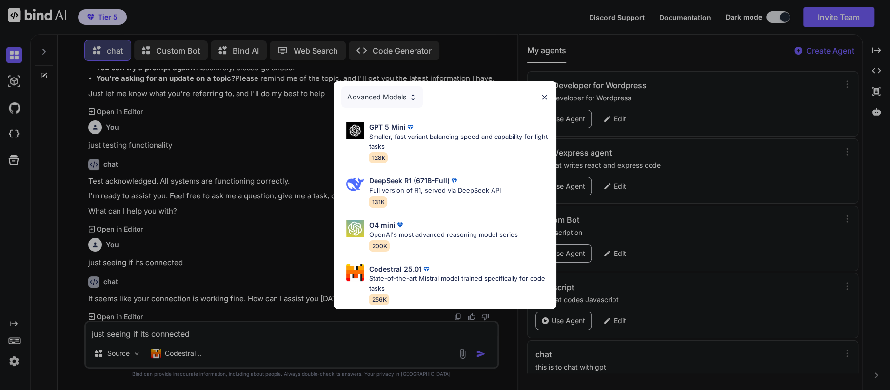
click at [545, 93] on img at bounding box center [544, 97] width 8 height 8
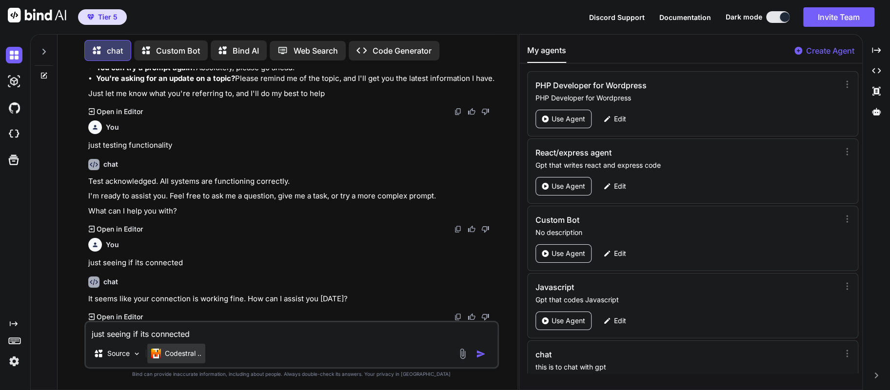
click at [192, 356] on p "Codestral .." at bounding box center [183, 354] width 37 height 10
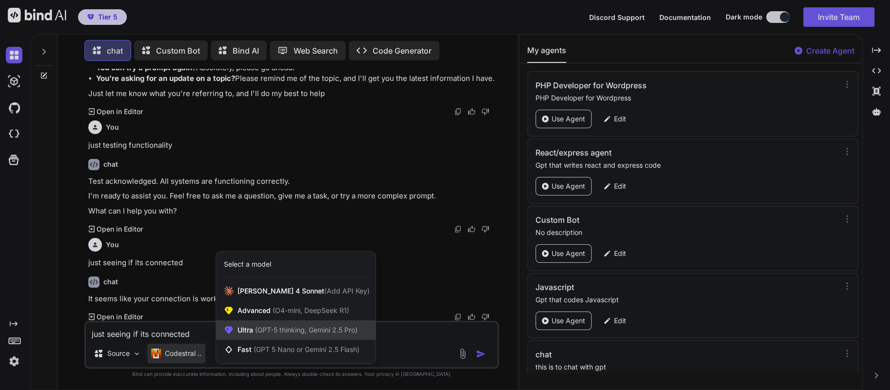
click at [240, 327] on span "Ultra (GPT-5 thinking, Gemini 2.5 Pro)" at bounding box center [297, 330] width 120 height 10
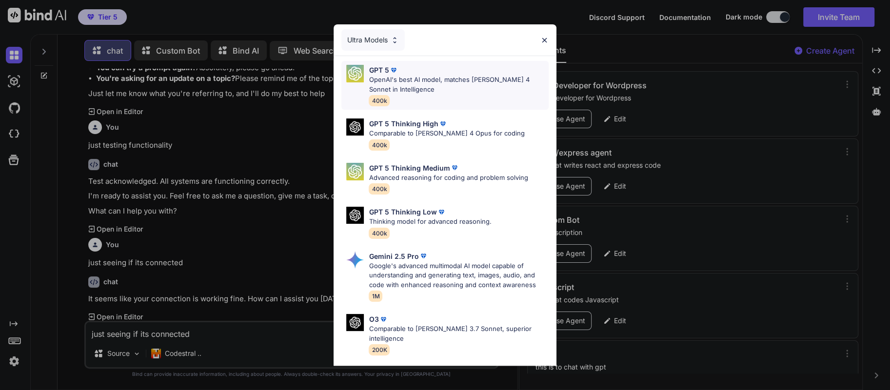
click at [414, 78] on p "OpenAI's best AI model, matches [PERSON_NAME] 4 Sonnet in Intelligence" at bounding box center [458, 84] width 179 height 19
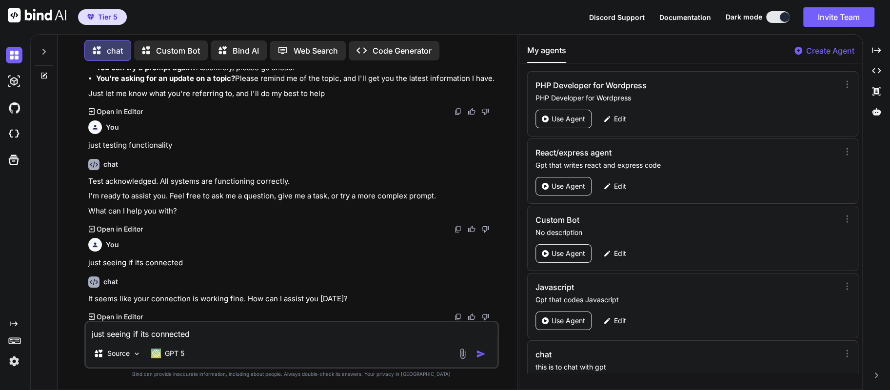
click at [157, 334] on textarea "just seeing if its connected" at bounding box center [292, 331] width 412 height 18
type textarea "whats new [DATE]"
click at [478, 354] on img "button" at bounding box center [481, 354] width 10 height 10
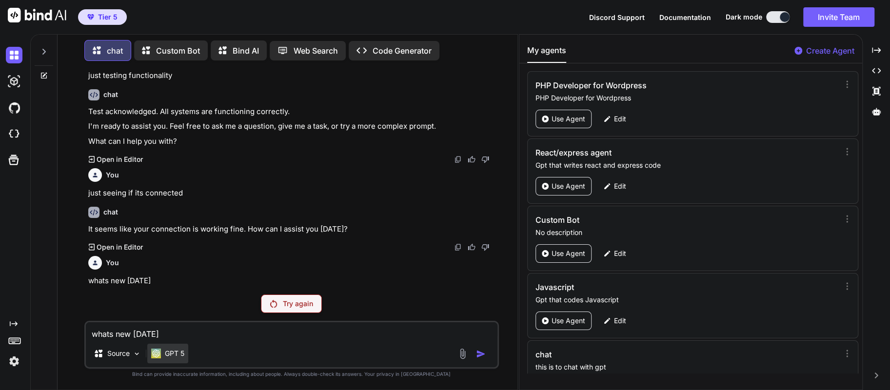
scroll to position [184, 0]
click at [176, 352] on p "GPT 5" at bounding box center [175, 354] width 20 height 10
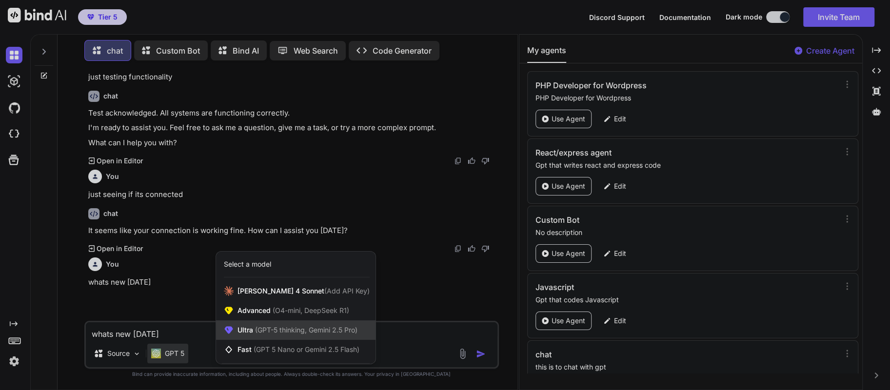
click at [259, 324] on div "Ultra (GPT-5 thinking, Gemini 2.5 Pro)" at bounding box center [295, 330] width 159 height 20
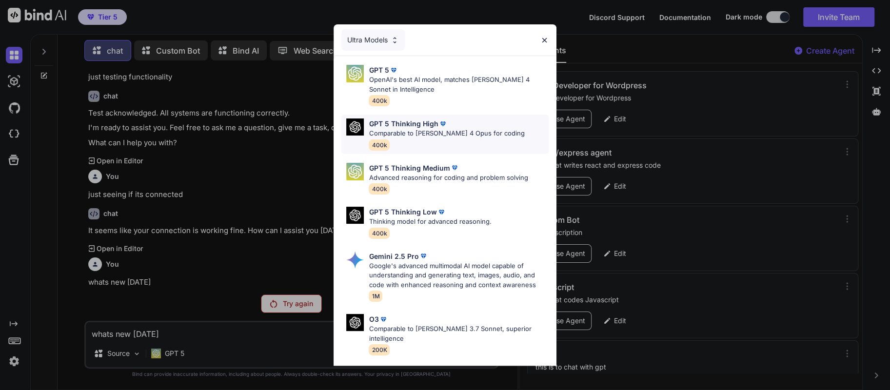
click at [409, 123] on p "GPT 5 Thinking High" at bounding box center [403, 123] width 69 height 10
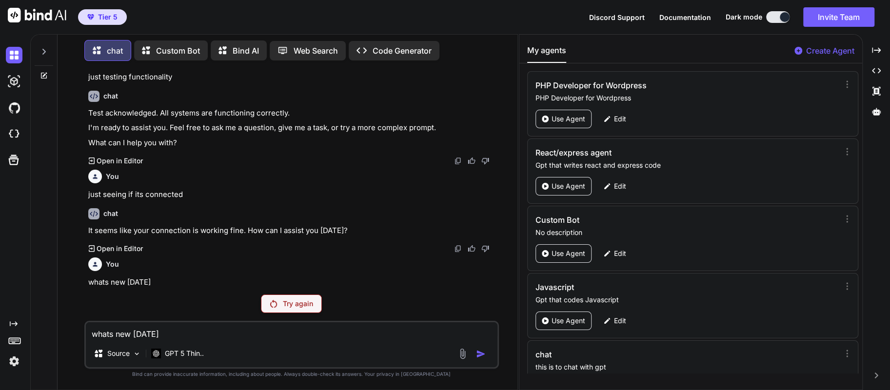
click at [294, 302] on p "Try again" at bounding box center [298, 304] width 30 height 10
click at [168, 356] on p "GPT 5 Thin.." at bounding box center [184, 354] width 39 height 10
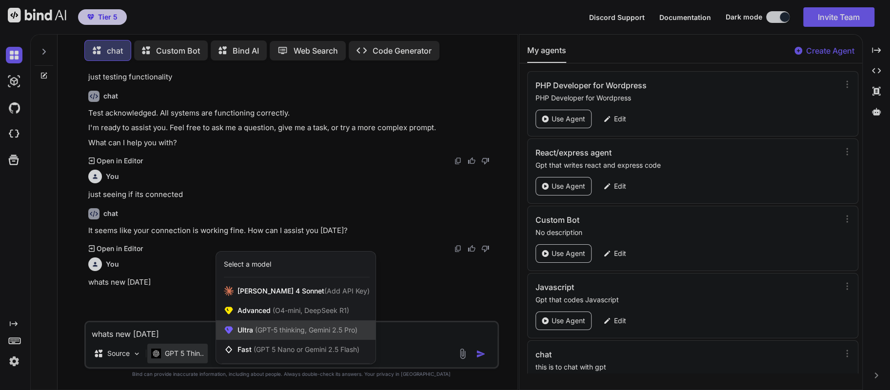
click at [259, 335] on span "Ultra (GPT-5 thinking, Gemini 2.5 Pro)" at bounding box center [297, 330] width 120 height 10
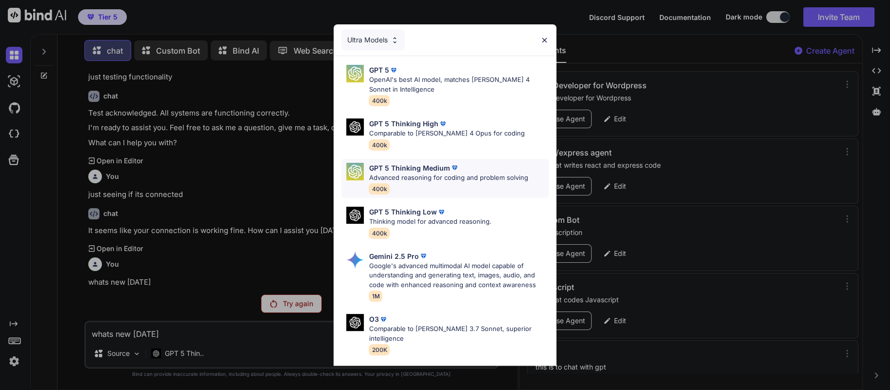
click at [402, 181] on p "Advanced reasoning for coding and problem solving" at bounding box center [448, 178] width 159 height 10
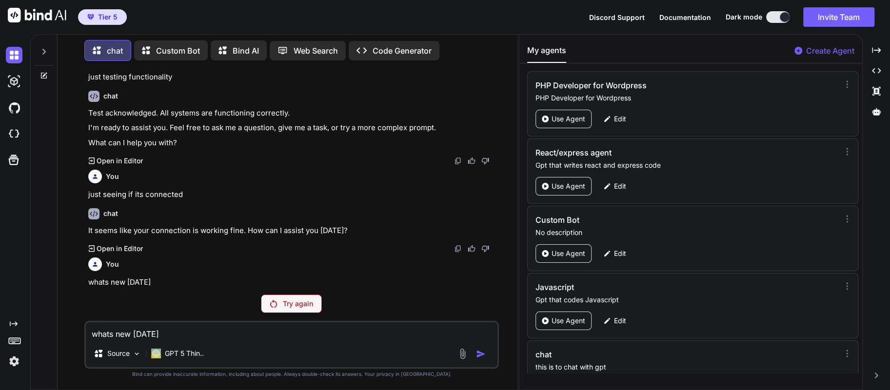
click at [297, 302] on p "Try again" at bounding box center [298, 304] width 30 height 10
click at [187, 355] on p "GPT 5 Thin.." at bounding box center [184, 354] width 39 height 10
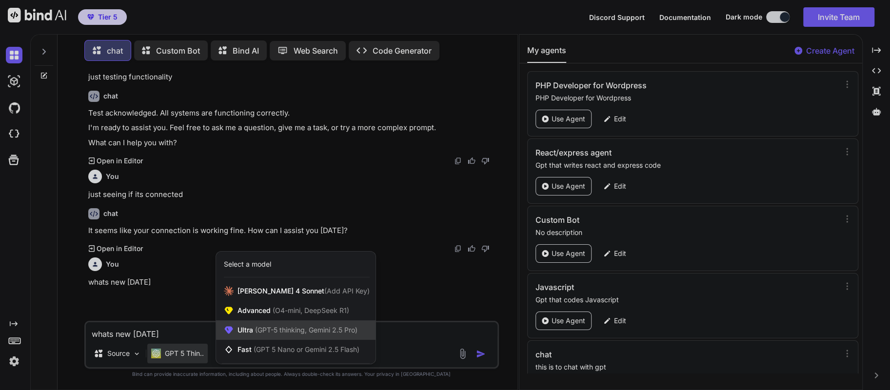
click at [238, 326] on span "Ultra (GPT-5 thinking, Gemini 2.5 Pro)" at bounding box center [297, 330] width 120 height 10
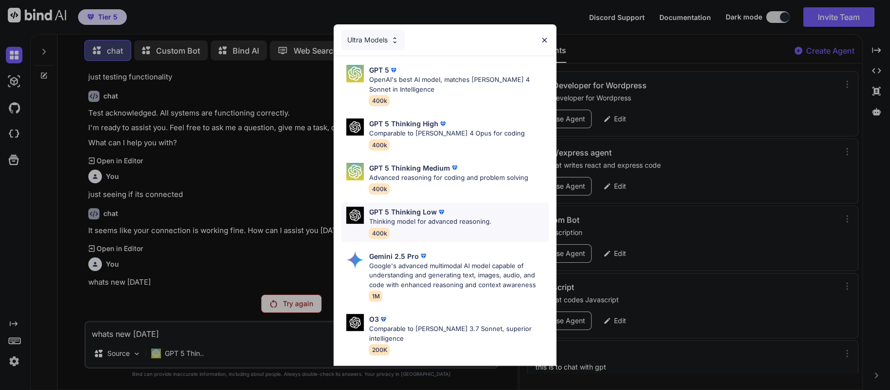
click at [381, 231] on span "400k" at bounding box center [379, 233] width 21 height 11
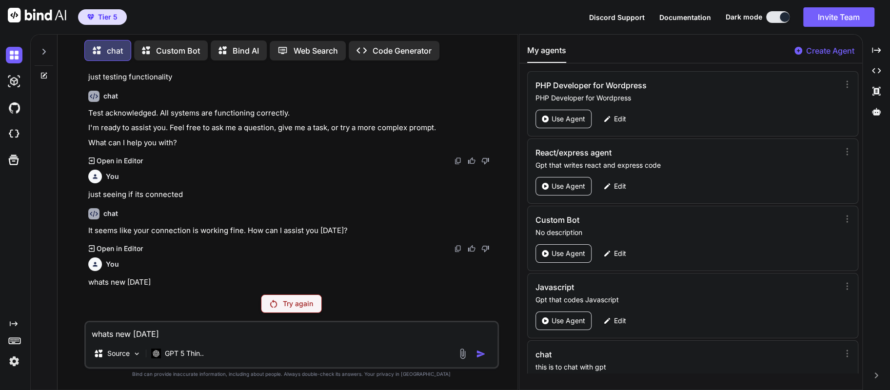
click at [313, 305] on div "Try again" at bounding box center [291, 303] width 61 height 19
click at [192, 354] on p "GPT 5 Thin.." at bounding box center [184, 354] width 39 height 10
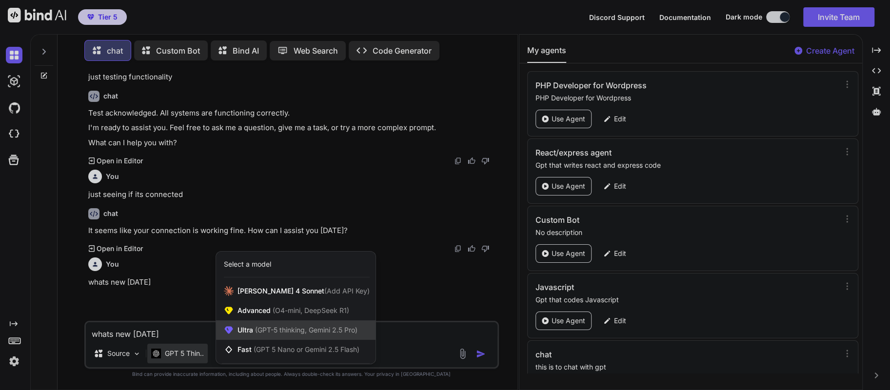
click at [265, 332] on span "(GPT-5 thinking, Gemini 2.5 Pro)" at bounding box center [305, 330] width 104 height 8
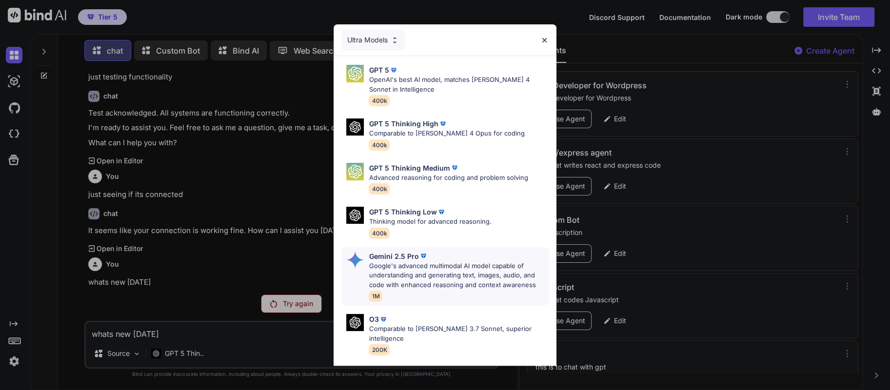
click at [389, 278] on p "Google's advanced multimodal AI model capable of understanding and generating t…" at bounding box center [458, 275] width 179 height 29
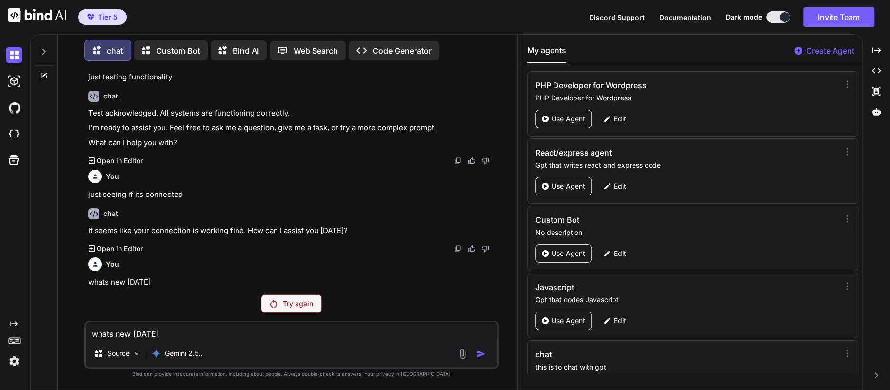
click at [302, 307] on p "Try again" at bounding box center [298, 304] width 30 height 10
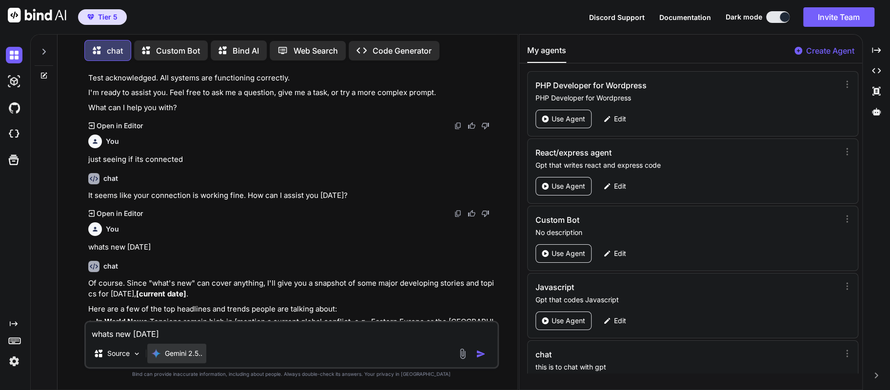
click at [174, 357] on p "Gemini 2.5.." at bounding box center [184, 354] width 38 height 10
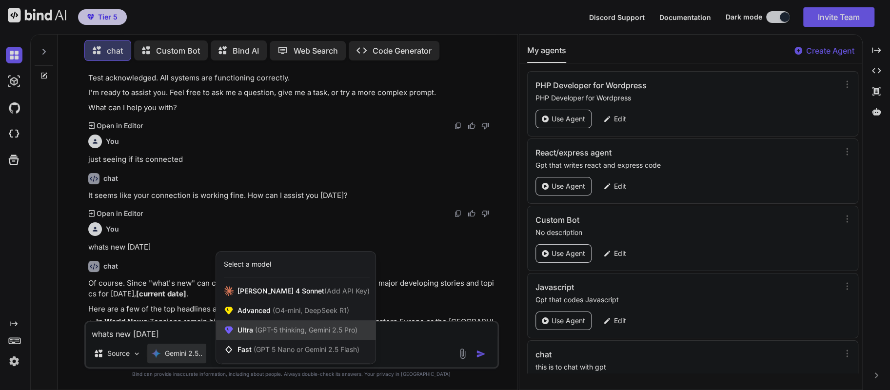
click at [261, 333] on span "(GPT-5 thinking, Gemini 2.5 Pro)" at bounding box center [305, 330] width 104 height 8
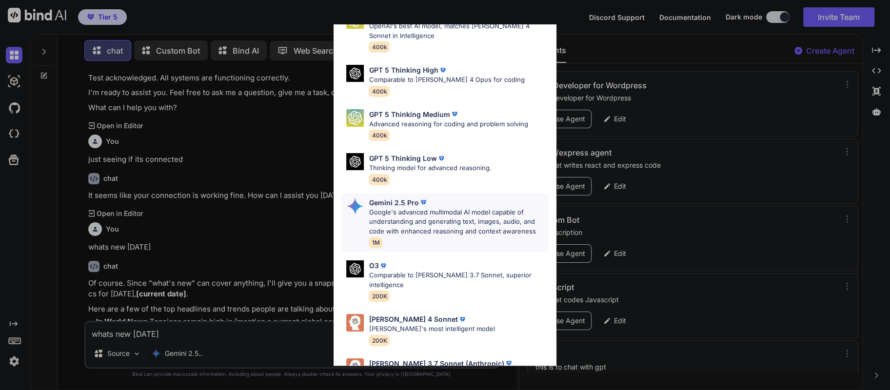
scroll to position [82, 0]
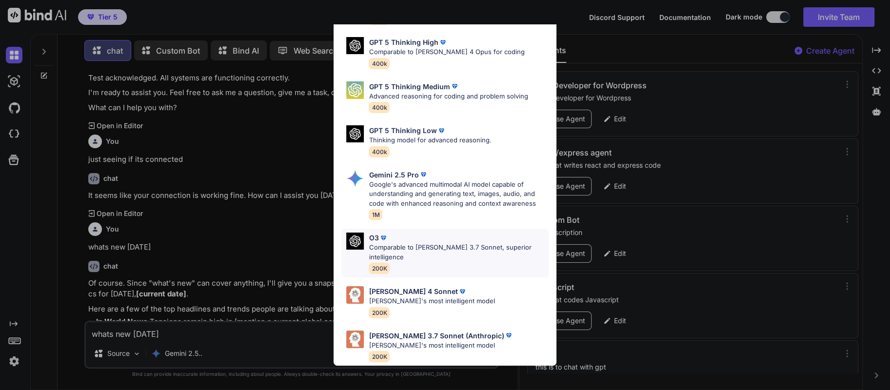
click at [397, 243] on p "Comparable to [PERSON_NAME] 3.7 Sonnet, superior intelligence" at bounding box center [458, 252] width 179 height 19
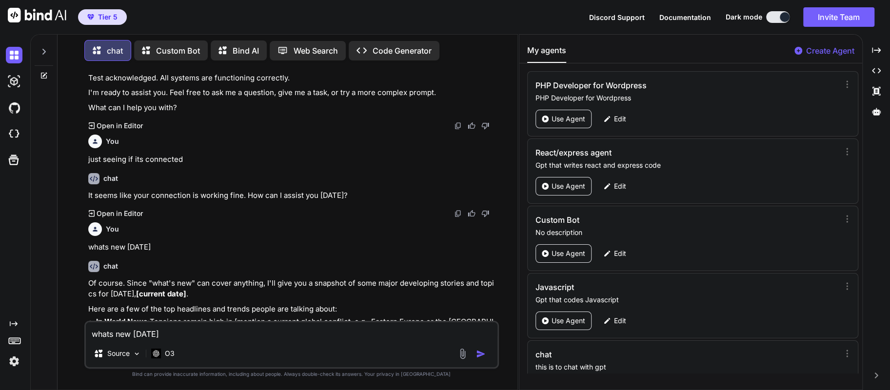
click at [197, 339] on textarea "whats new [DATE]" at bounding box center [292, 331] width 412 height 18
type textarea "q"
type textarea "how is this"
click at [479, 357] on img "button" at bounding box center [481, 354] width 10 height 10
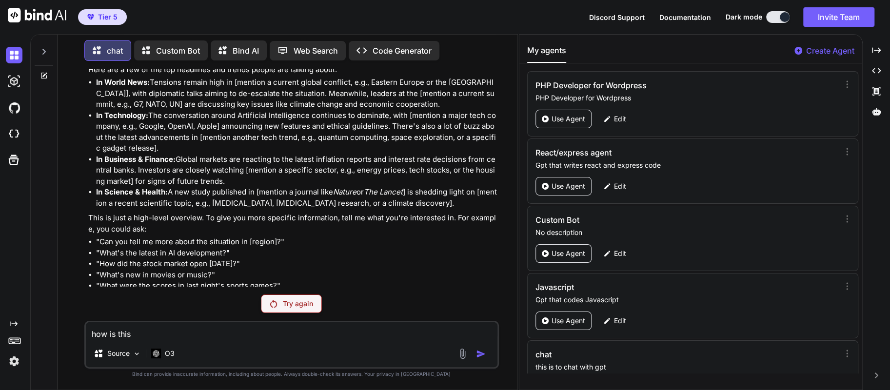
scroll to position [529, 0]
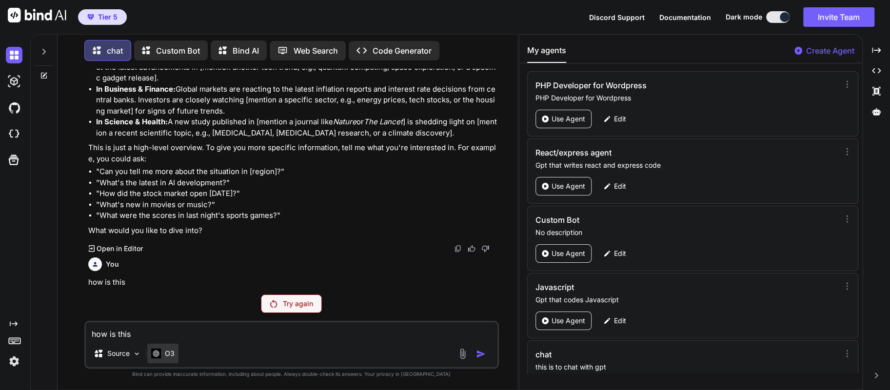
click at [165, 352] on p "O3" at bounding box center [170, 354] width 10 height 10
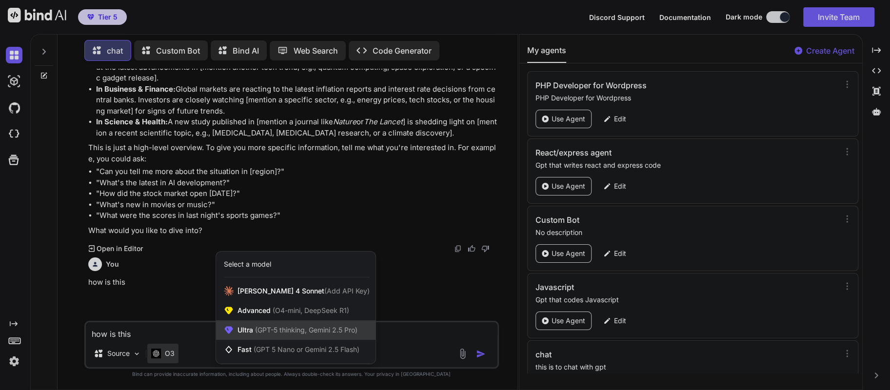
click at [260, 334] on span "(GPT-5 thinking, Gemini 2.5 Pro)" at bounding box center [305, 330] width 104 height 8
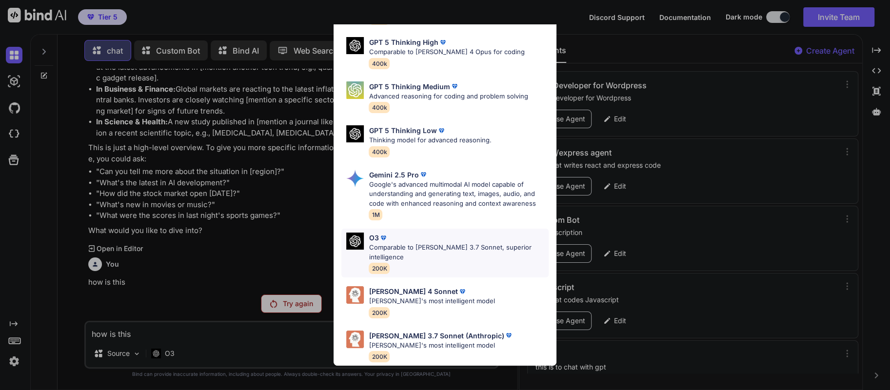
scroll to position [82, 0]
click at [399, 286] on p "[PERSON_NAME] 4 Sonnet" at bounding box center [413, 291] width 89 height 10
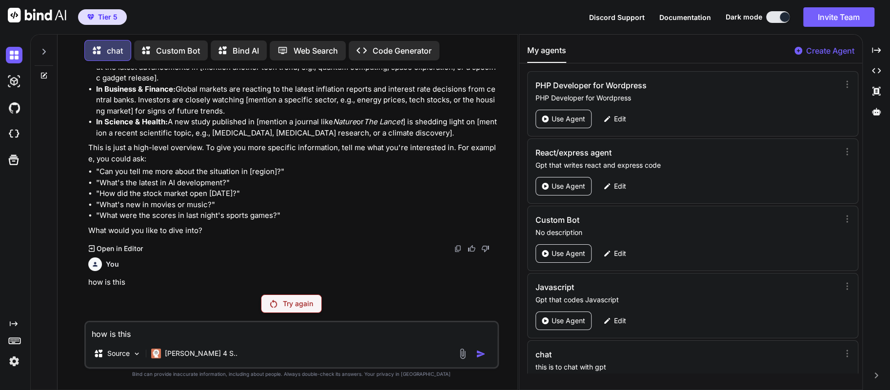
click at [283, 302] on p "Try again" at bounding box center [298, 304] width 30 height 10
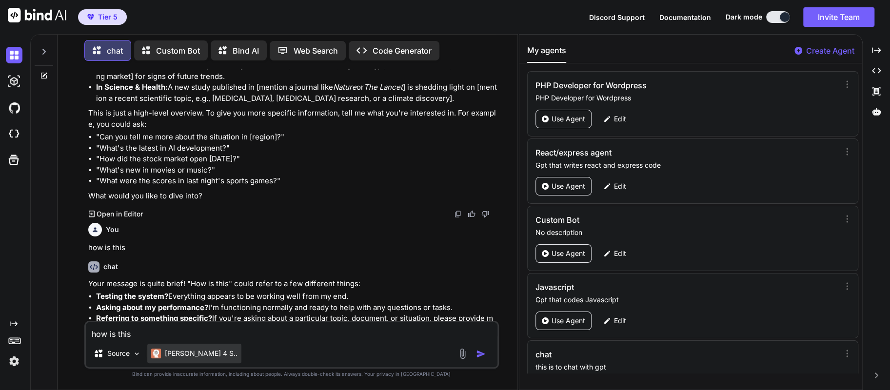
click at [187, 353] on p "[PERSON_NAME] 4 S.." at bounding box center [201, 354] width 73 height 10
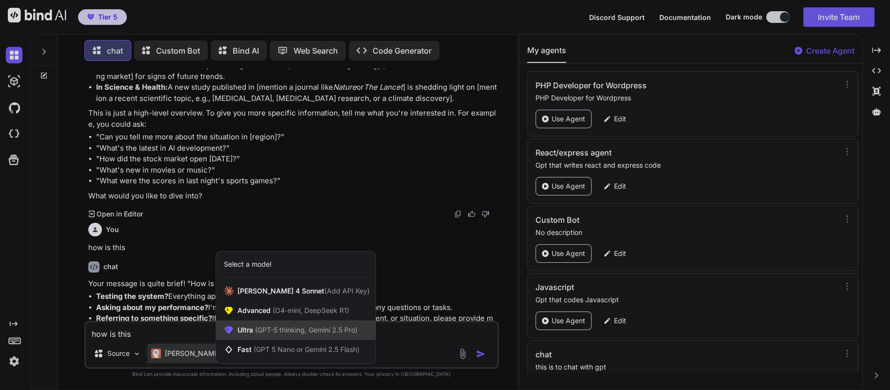
click at [276, 332] on span "(GPT-5 thinking, Gemini 2.5 Pro)" at bounding box center [305, 330] width 104 height 8
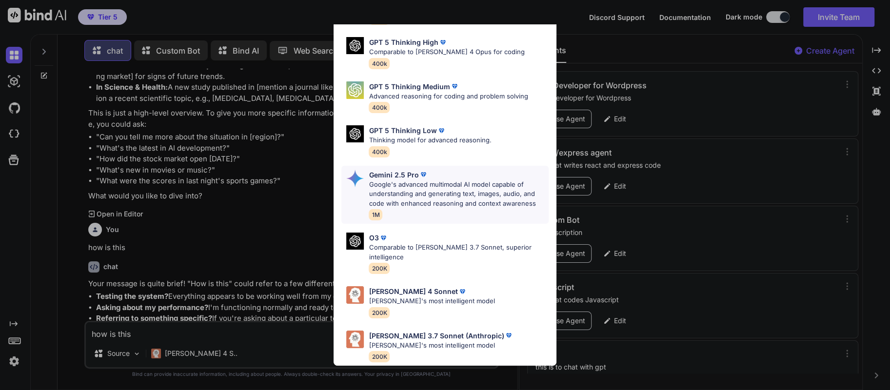
scroll to position [82, 0]
click at [395, 341] on p "[PERSON_NAME]'s most intelligent model" at bounding box center [441, 346] width 145 height 10
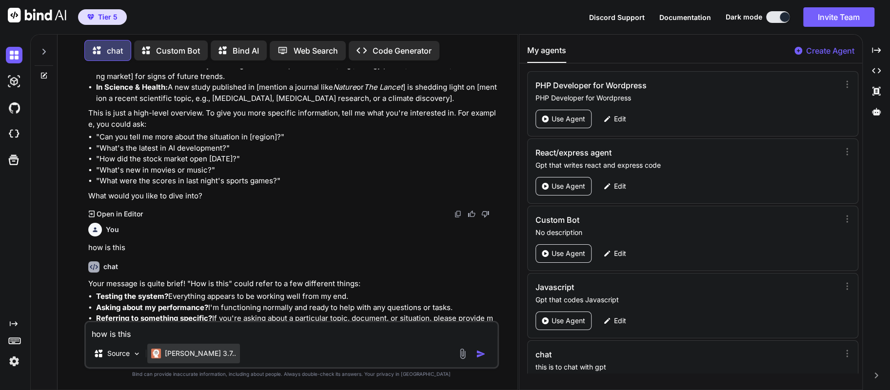
click at [188, 353] on p "[PERSON_NAME] 3.7.." at bounding box center [200, 354] width 71 height 10
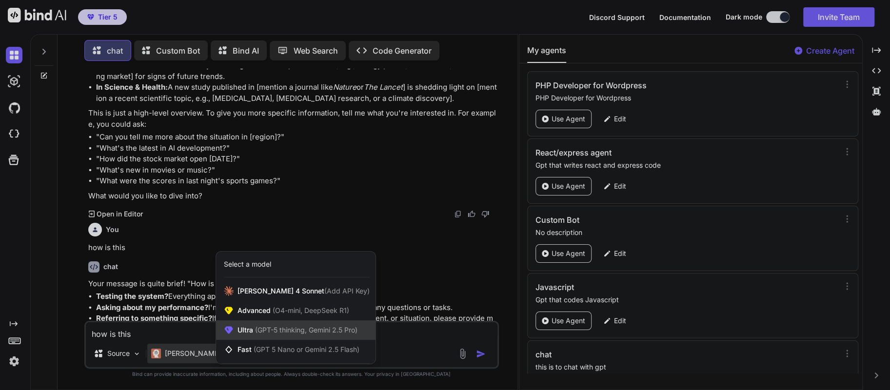
click at [263, 331] on span "(GPT-5 thinking, Gemini 2.5 Pro)" at bounding box center [305, 330] width 104 height 8
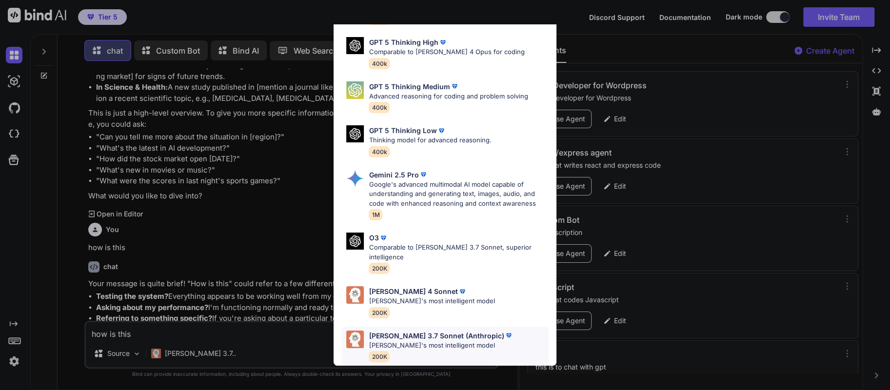
click at [426, 341] on p "[PERSON_NAME]'s most intelligent model" at bounding box center [441, 346] width 145 height 10
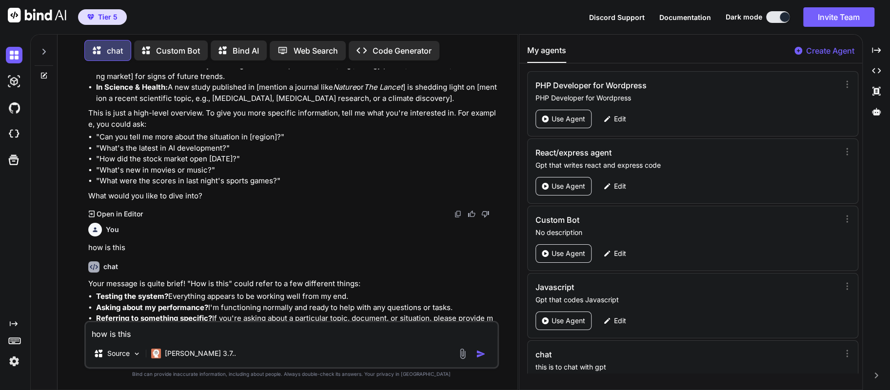
click at [210, 332] on textarea "how is this" at bounding box center [292, 331] width 412 height 18
type textarea "trying out this chat"
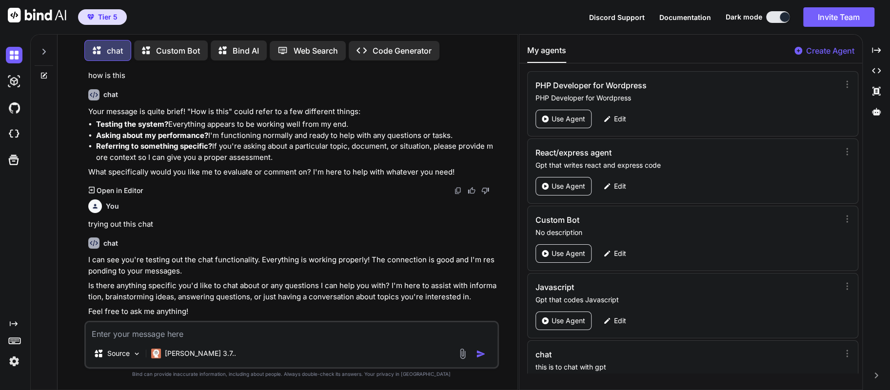
scroll to position [748, 0]
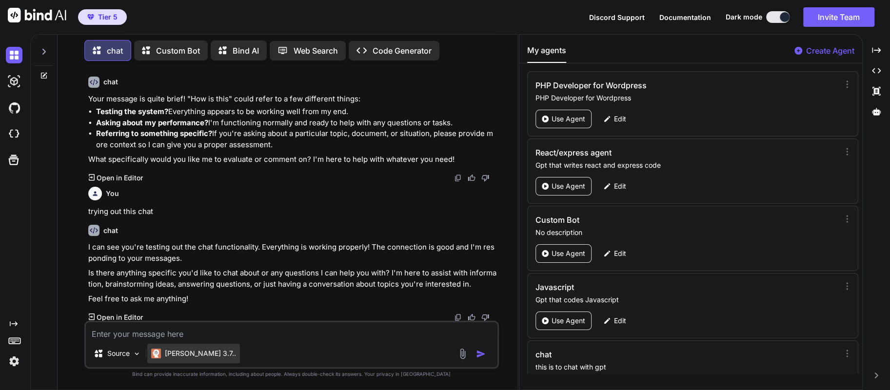
click at [163, 355] on div "[PERSON_NAME] 3.7.." at bounding box center [193, 354] width 85 height 10
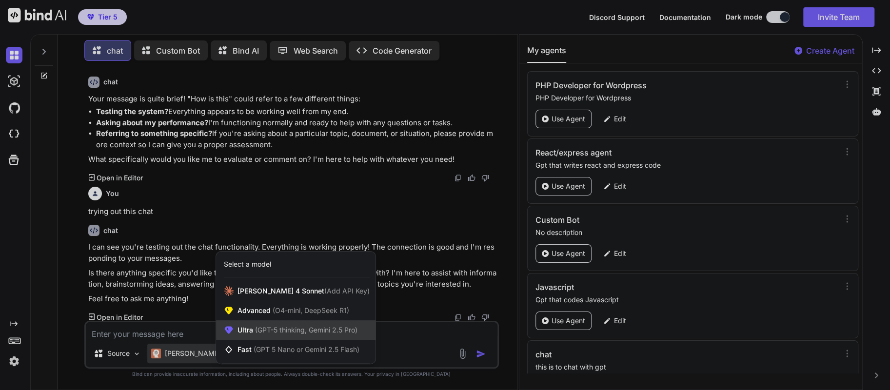
click at [272, 335] on div "Ultra (GPT-5 thinking, Gemini 2.5 Pro)" at bounding box center [295, 330] width 159 height 20
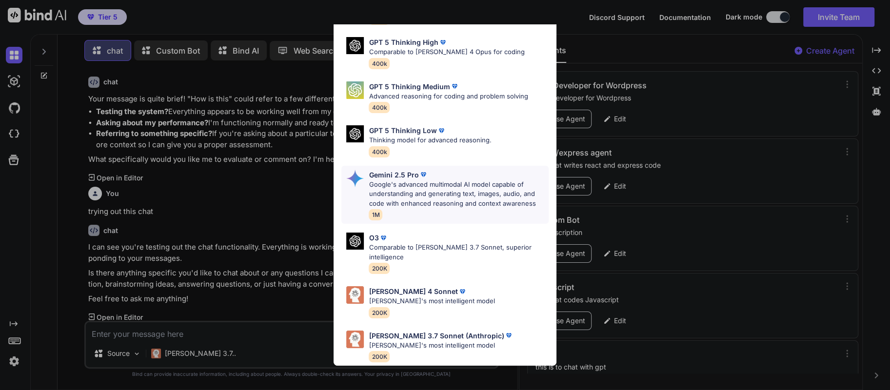
scroll to position [82, 0]
click at [255, 361] on div "Ultra Models GPT 5 OpenAI's best AI model, matches [PERSON_NAME] 4 Sonnet in In…" at bounding box center [445, 195] width 890 height 390
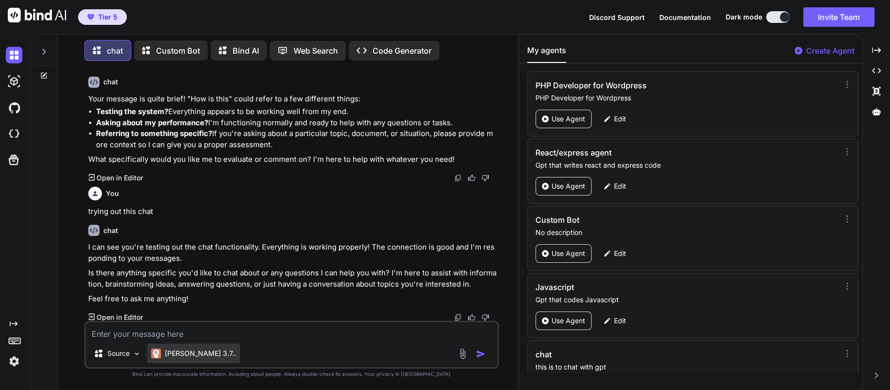
click at [183, 349] on p "[PERSON_NAME] 3.7.." at bounding box center [200, 354] width 71 height 10
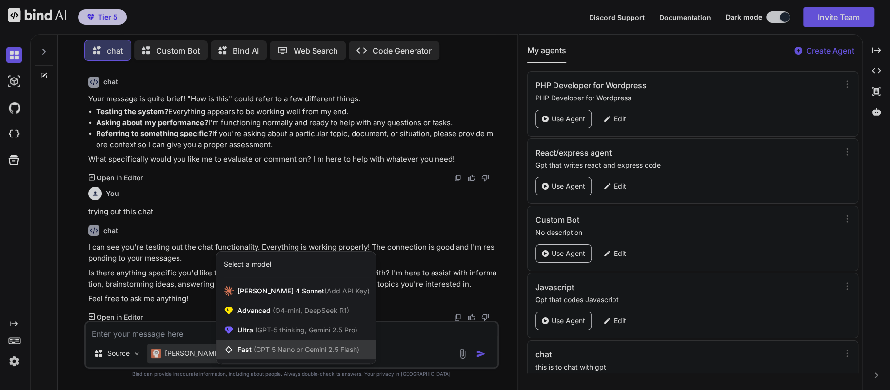
click at [264, 346] on span "(GPT 5 Nano or Gemini 2.5 Flash)" at bounding box center [307, 349] width 106 height 8
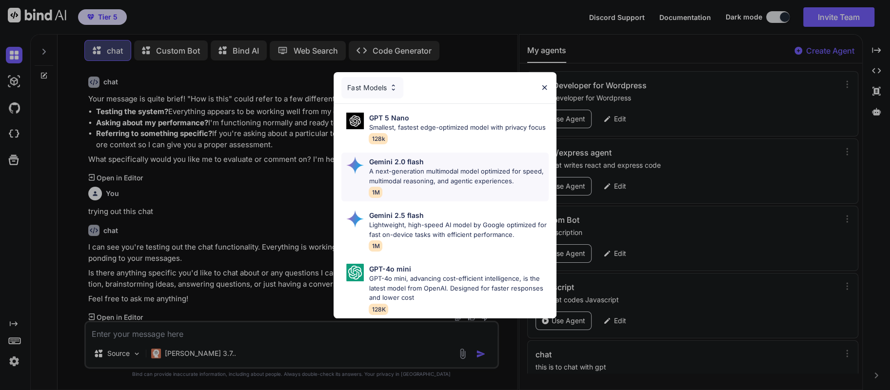
click at [406, 171] on p "A next-generation multimodal model optimized for speed, multimodal reasoning, a…" at bounding box center [458, 176] width 179 height 19
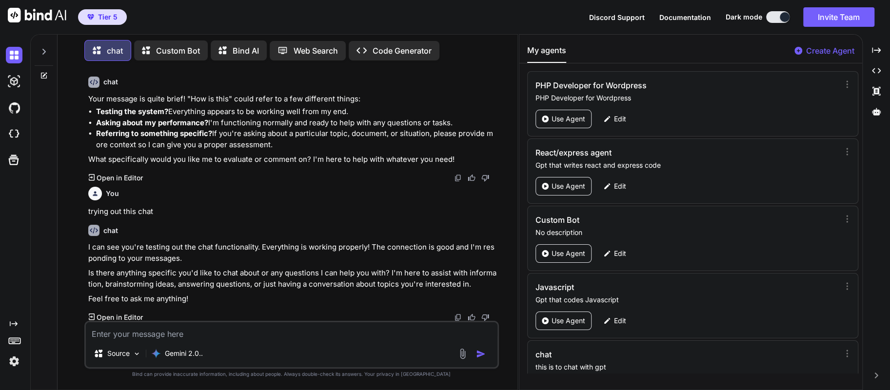
click at [216, 336] on textarea at bounding box center [292, 331] width 412 height 18
click at [100, 332] on textarea "hows this connection" at bounding box center [292, 331] width 412 height 18
type textarea "how's this connection"
click at [479, 355] on img "button" at bounding box center [481, 354] width 10 height 10
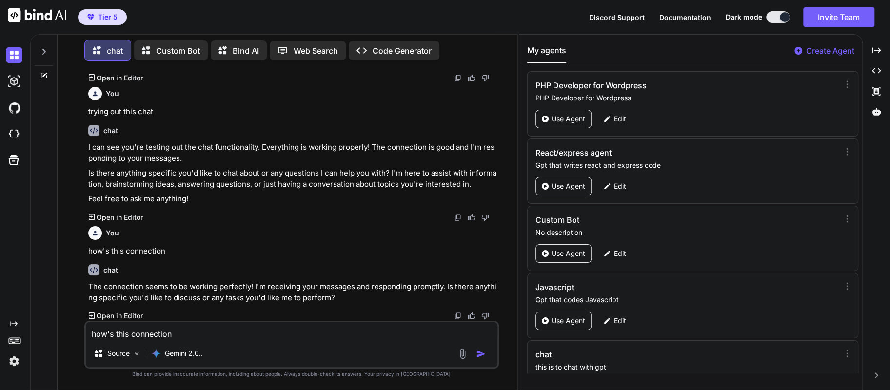
scroll to position [847, 0]
click at [195, 333] on textarea "how's this connection" at bounding box center [292, 331] width 412 height 18
type textarea "how about now"
click at [189, 353] on p "Gemini 2.0.." at bounding box center [184, 354] width 38 height 10
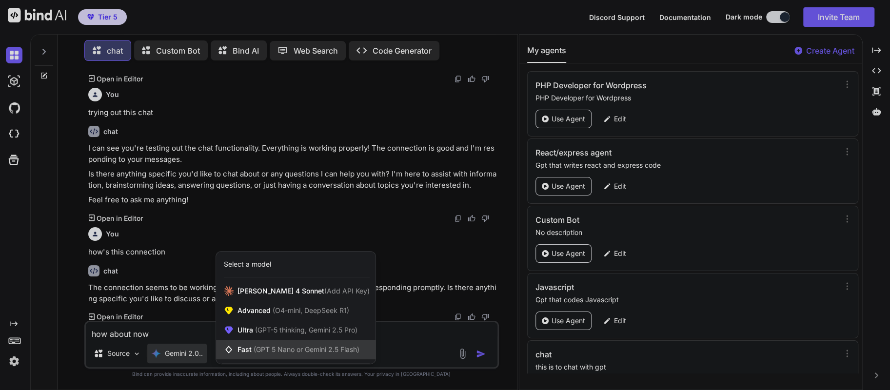
click at [276, 353] on span "(GPT 5 Nano or Gemini 2.5 Flash)" at bounding box center [307, 349] width 106 height 8
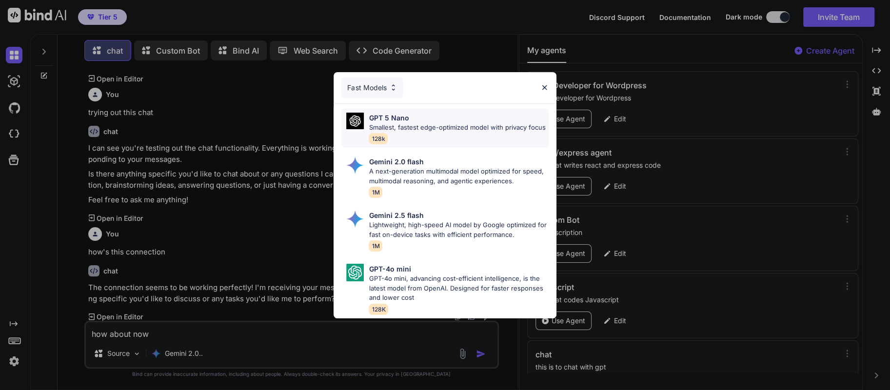
click at [429, 123] on p "Smallest, fastest edge-optimized model with privacy focus" at bounding box center [457, 128] width 177 height 10
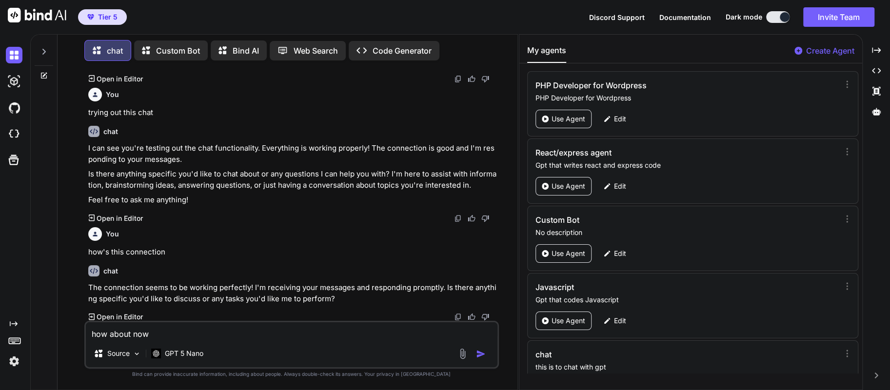
click at [482, 353] on img "button" at bounding box center [481, 354] width 10 height 10
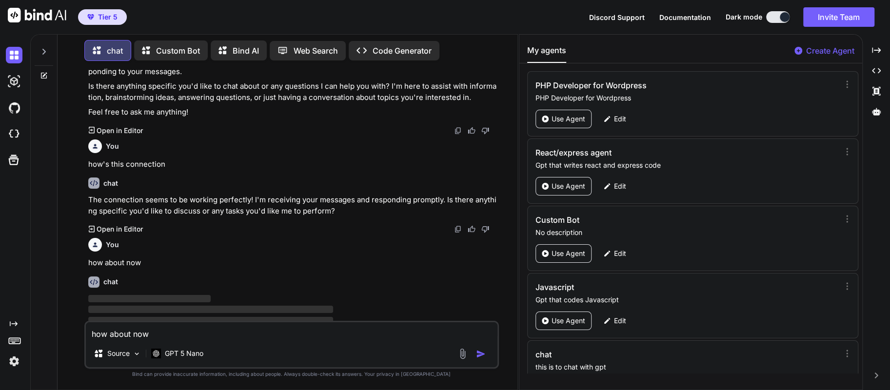
scroll to position [950, 0]
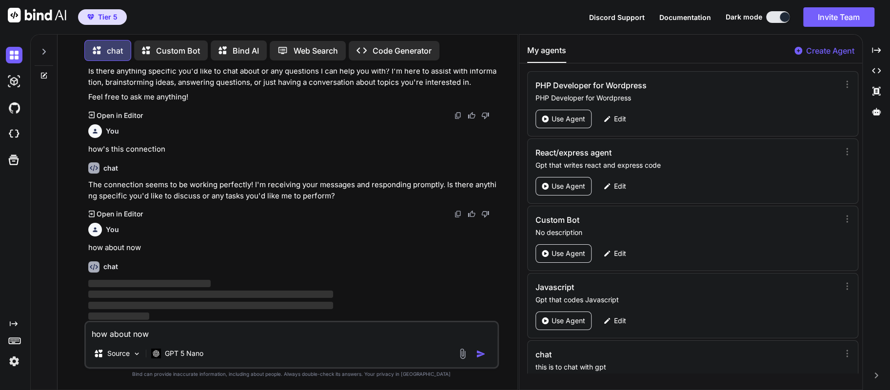
click at [293, 345] on div "Source GPT 5 Nano" at bounding box center [292, 355] width 412 height 23
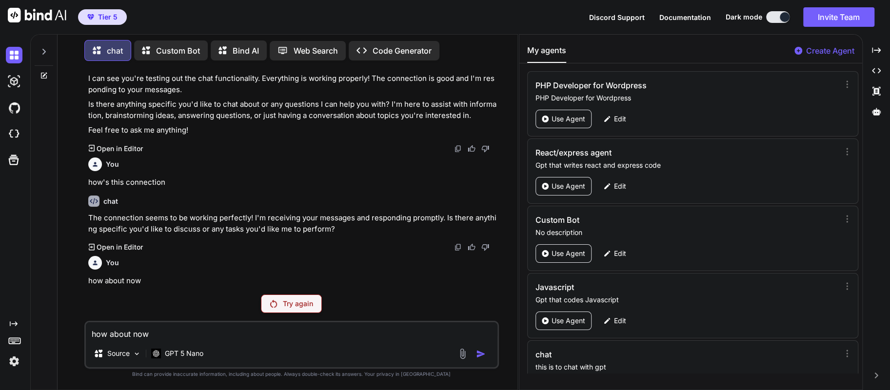
scroll to position [915, 0]
click at [188, 355] on p "GPT 5 Nano" at bounding box center [184, 354] width 39 height 10
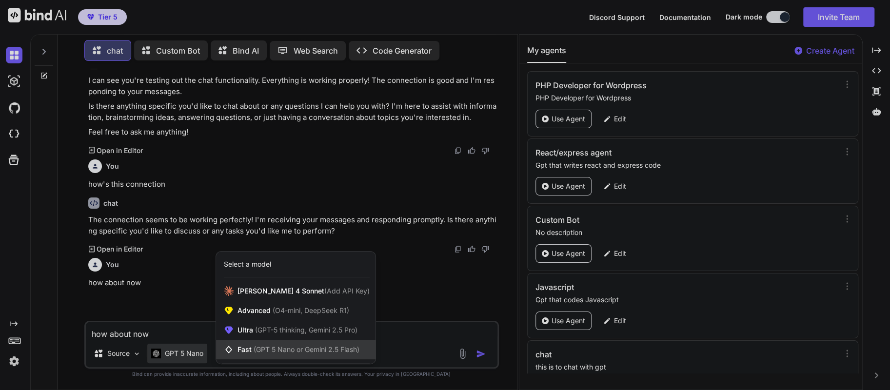
click at [246, 353] on span "Fast (GPT 5 Nano or Gemini 2.5 Flash)" at bounding box center [298, 350] width 122 height 10
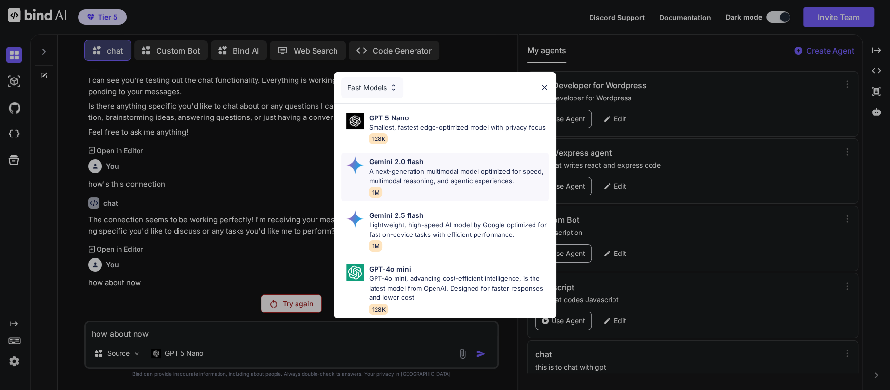
click at [383, 186] on div "Gemini 2.0 flash A next-generation multimodal model optimized for speed, multim…" at bounding box center [458, 177] width 179 height 41
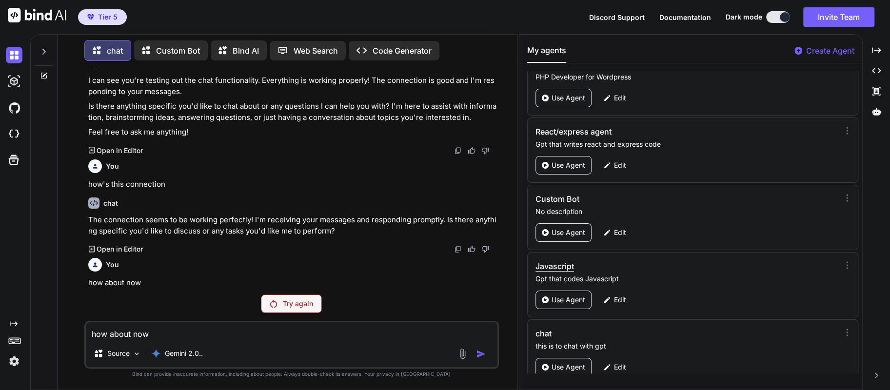
scroll to position [33, 0]
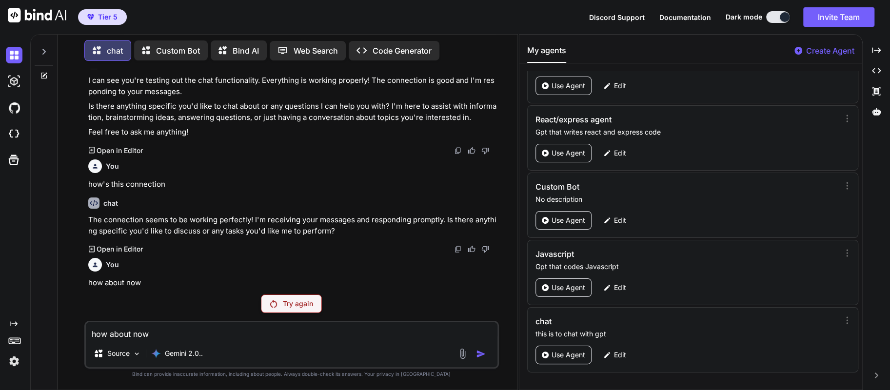
click at [280, 302] on div "Try again" at bounding box center [291, 303] width 61 height 19
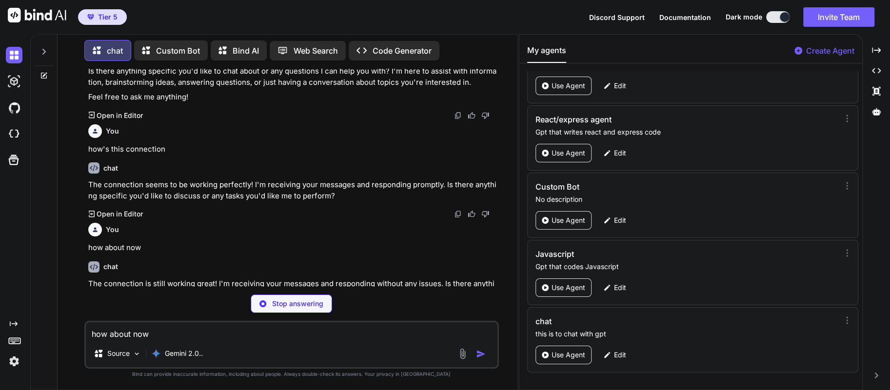
scroll to position [945, 0]
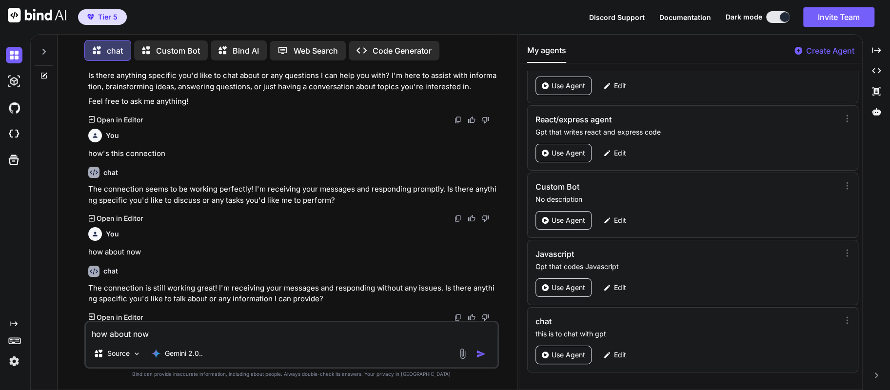
click at [237, 55] on div "Bind AI" at bounding box center [239, 50] width 56 height 20
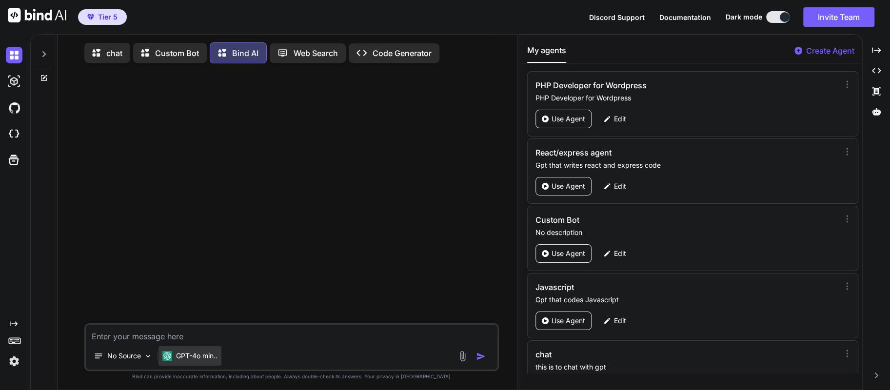
click at [206, 356] on p "GPT-4o min.." at bounding box center [196, 356] width 41 height 10
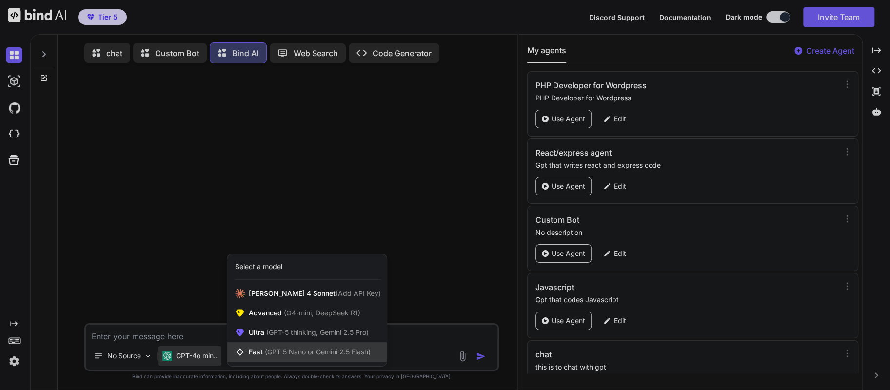
click at [265, 356] on span "(GPT 5 Nano or Gemini 2.5 Flash)" at bounding box center [318, 352] width 106 height 8
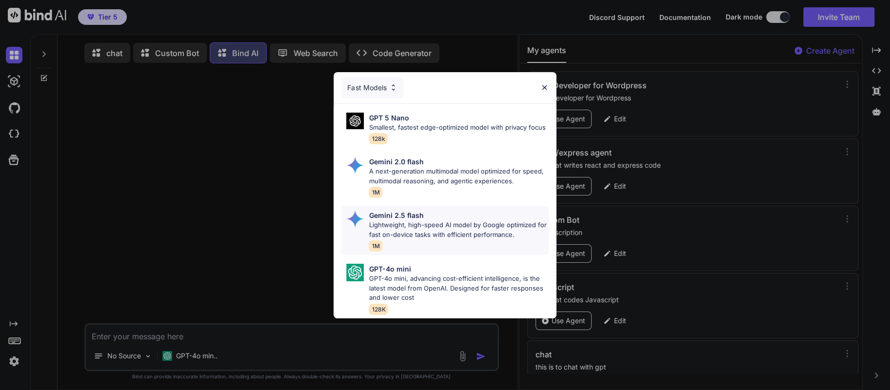
click at [400, 228] on p "Lightweight, high-speed AI model by Google optimized for fast on-device tasks w…" at bounding box center [458, 229] width 179 height 19
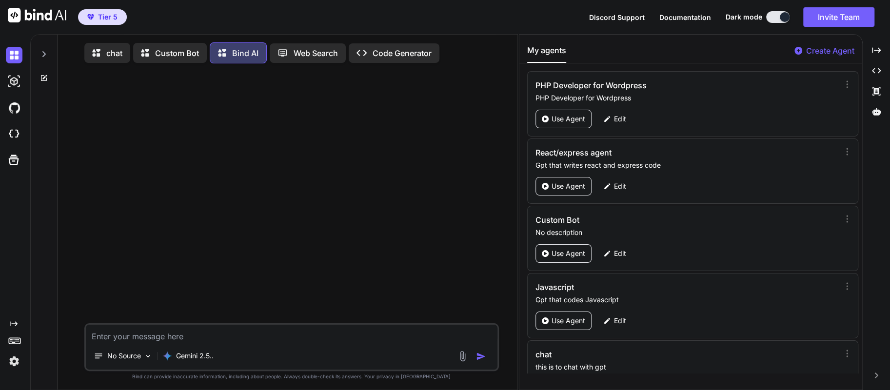
click at [244, 336] on textarea at bounding box center [292, 334] width 412 height 18
type textarea "w"
type textarea "are your openai credits low"
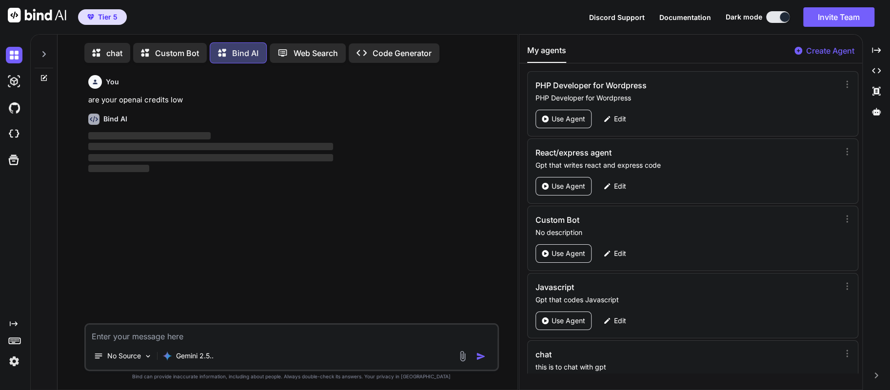
scroll to position [4, 0]
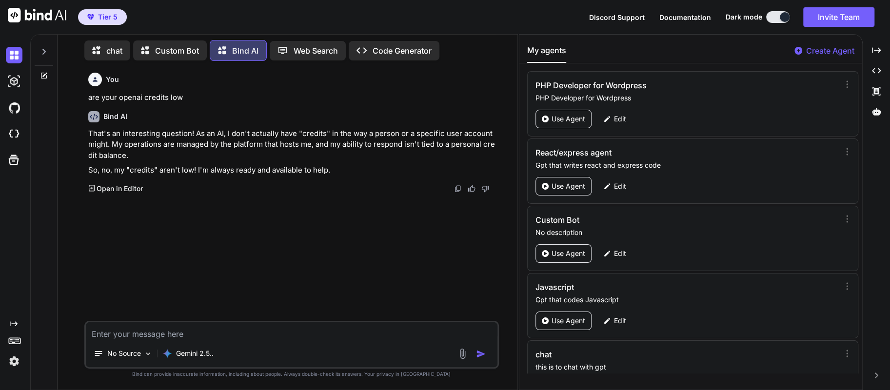
click at [38, 45] on div at bounding box center [44, 49] width 19 height 34
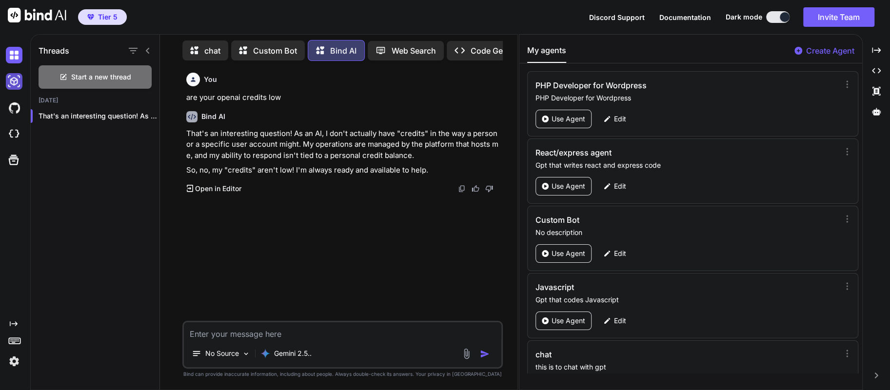
click at [9, 82] on img at bounding box center [14, 81] width 17 height 17
click at [127, 269] on div "Threads Start a new thread [DATE] That's an interesting question! As an AI..." at bounding box center [95, 210] width 129 height 357
click at [7, 82] on img at bounding box center [14, 81] width 17 height 17
click at [10, 115] on img at bounding box center [14, 107] width 17 height 17
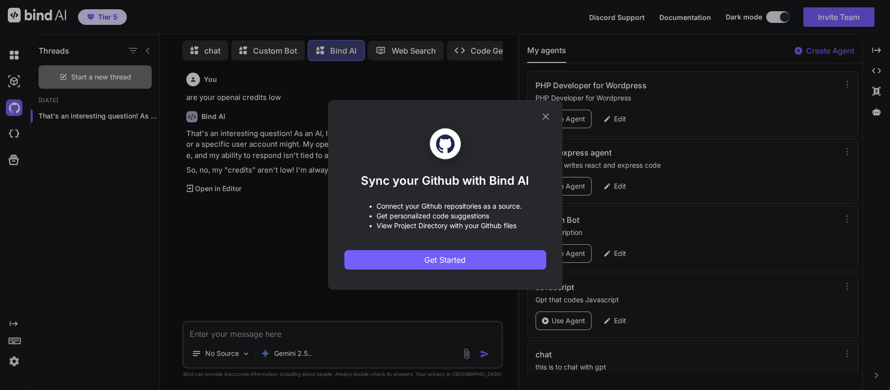
click at [15, 138] on div "Sync your Github with Bind AI • Connect your Github repositories as a source. •…" at bounding box center [445, 195] width 890 height 390
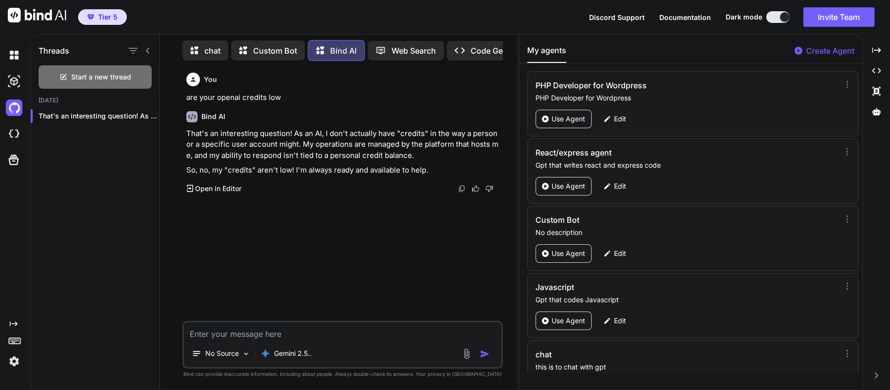
click at [15, 138] on img at bounding box center [14, 134] width 17 height 17
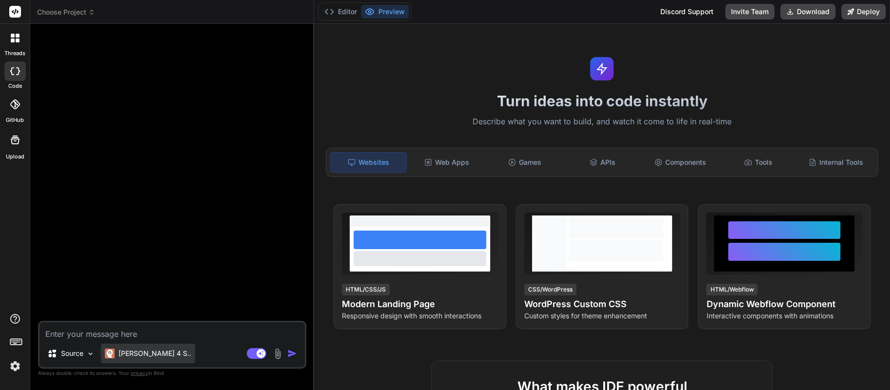
click at [146, 359] on div "[PERSON_NAME] 4 S.." at bounding box center [148, 354] width 94 height 20
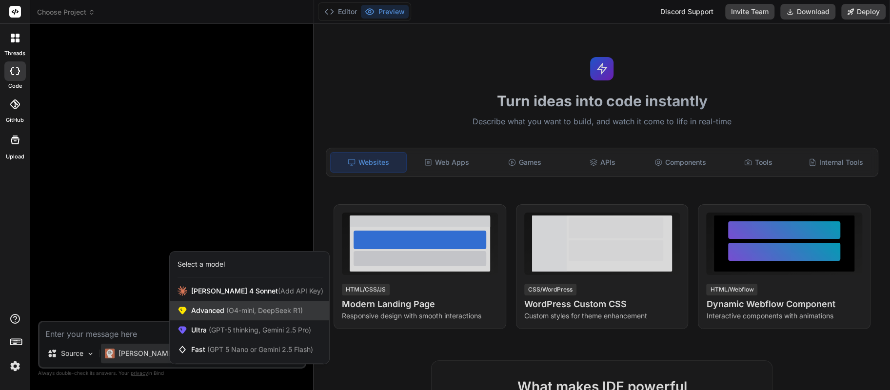
click at [209, 314] on span "Advanced (O4-mini, DeepSeek R1)" at bounding box center [247, 311] width 112 height 10
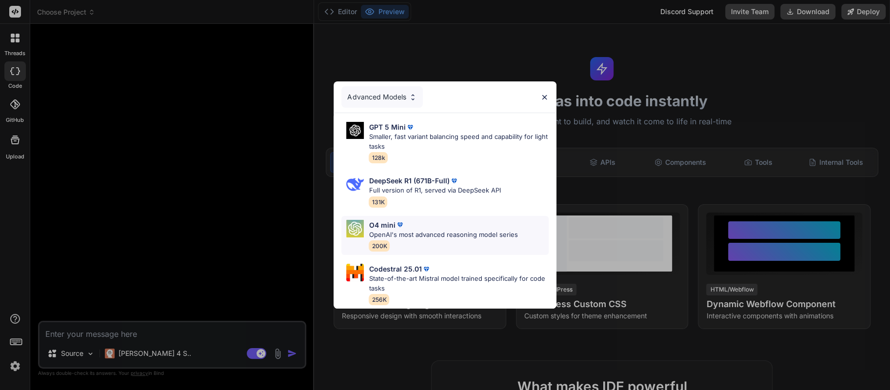
click at [373, 240] on span "200K" at bounding box center [379, 245] width 21 height 11
type textarea "x"
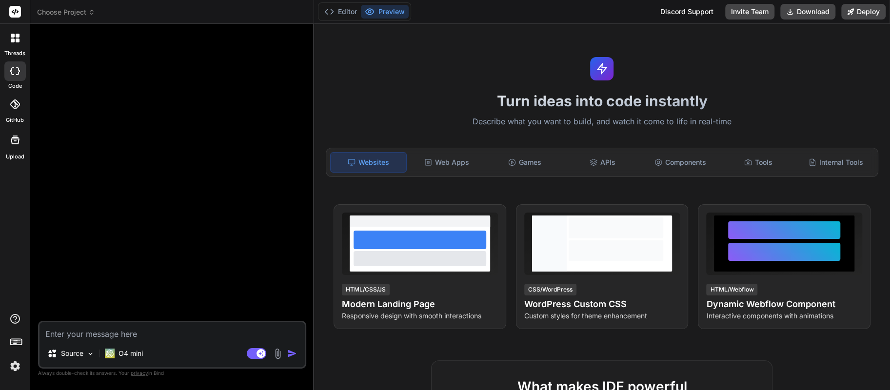
click at [155, 334] on textarea at bounding box center [171, 331] width 265 height 18
type textarea "j"
type textarea "x"
type textarea "ju"
type textarea "x"
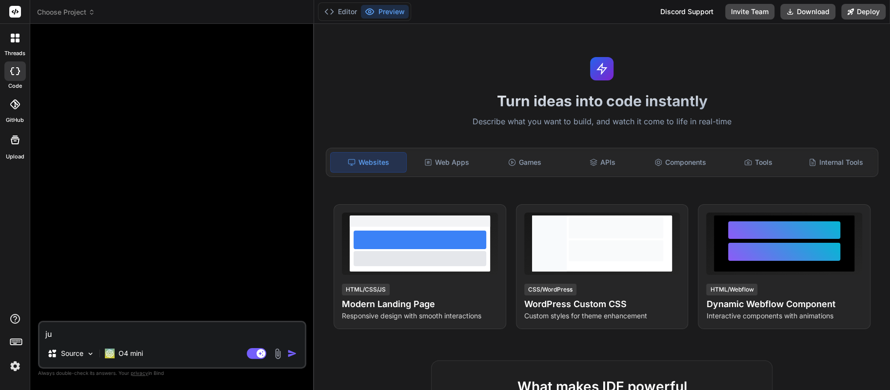
type textarea "jus"
type textarea "x"
type textarea "just"
type textarea "x"
type textarea "just"
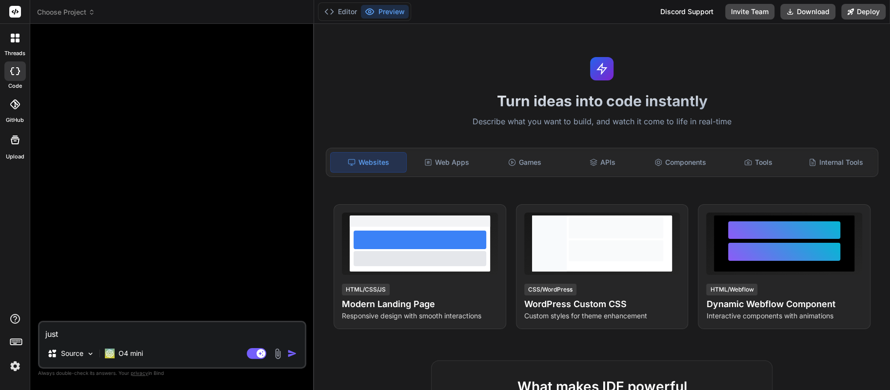
type textarea "x"
type textarea "just c"
type textarea "x"
type textarea "just cu"
type textarea "x"
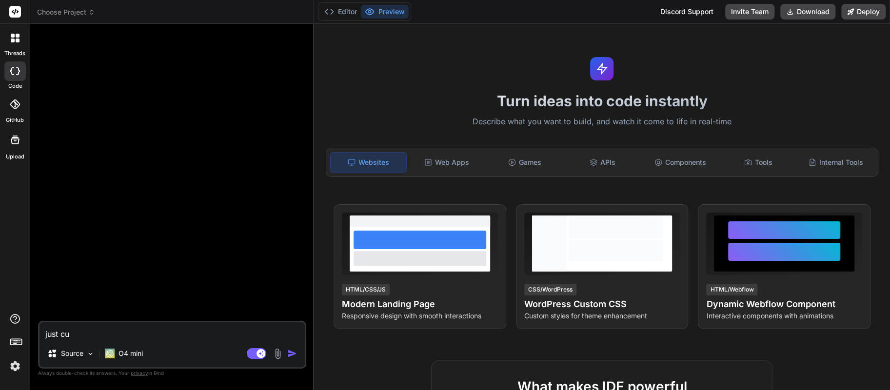
type textarea "just cur"
type textarea "x"
type textarea "just curi"
type textarea "x"
type textarea "just curio"
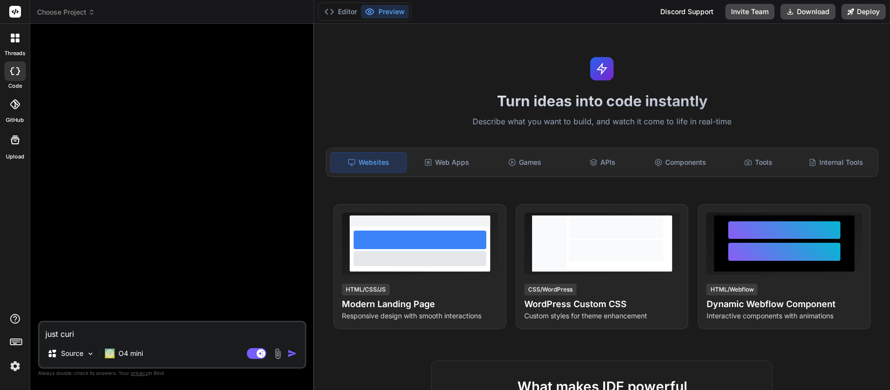
type textarea "x"
type textarea "just curios"
type textarea "x"
type textarea "just curios"
click at [291, 354] on img "button" at bounding box center [292, 354] width 10 height 10
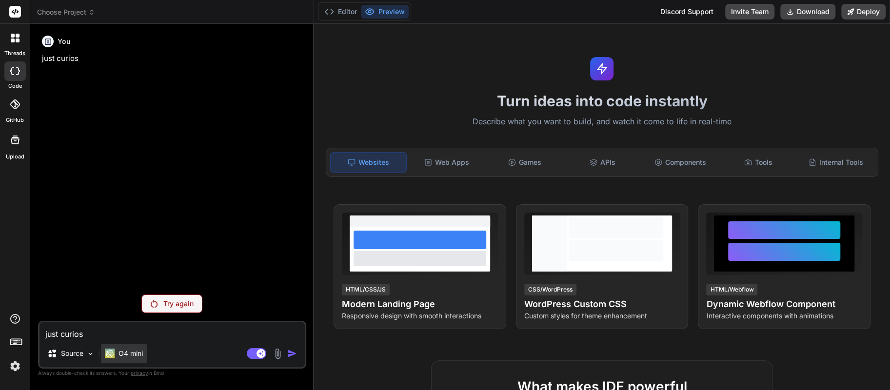
click at [123, 357] on p "O4 mini" at bounding box center [130, 354] width 24 height 10
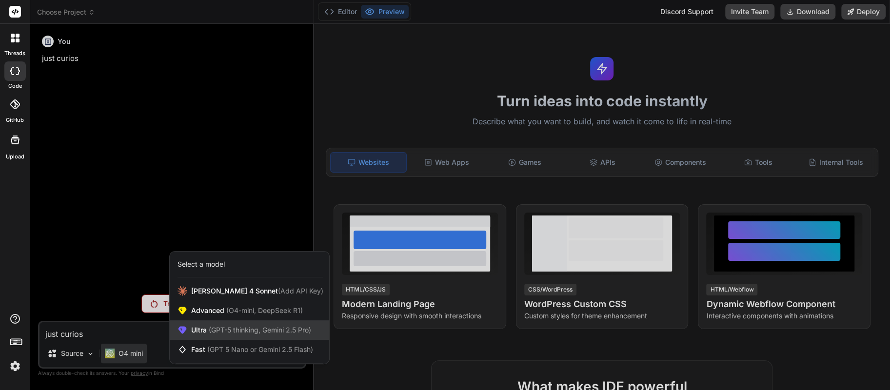
click at [206, 334] on span "Ultra (GPT-5 thinking, Gemini 2.5 Pro)" at bounding box center [251, 330] width 120 height 10
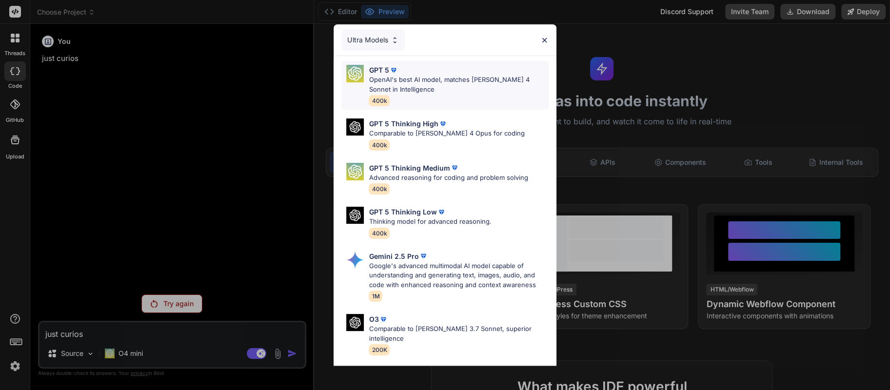
click at [381, 88] on p "OpenAI's best AI model, matches [PERSON_NAME] 4 Sonnet in Intelligence" at bounding box center [458, 84] width 179 height 19
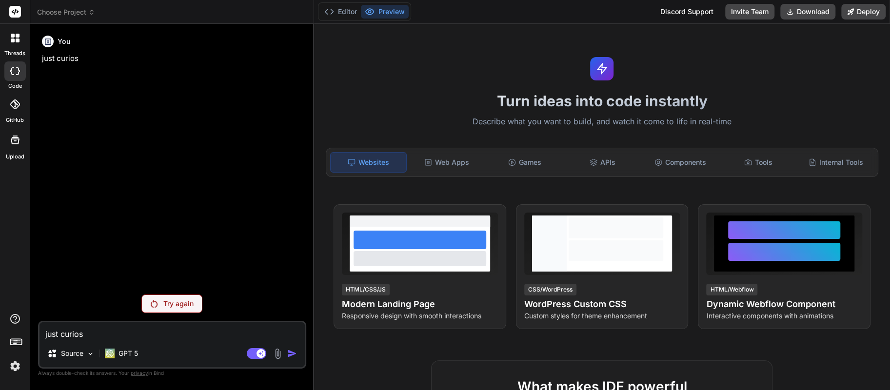
click at [161, 309] on div "Try again" at bounding box center [171, 303] width 61 height 19
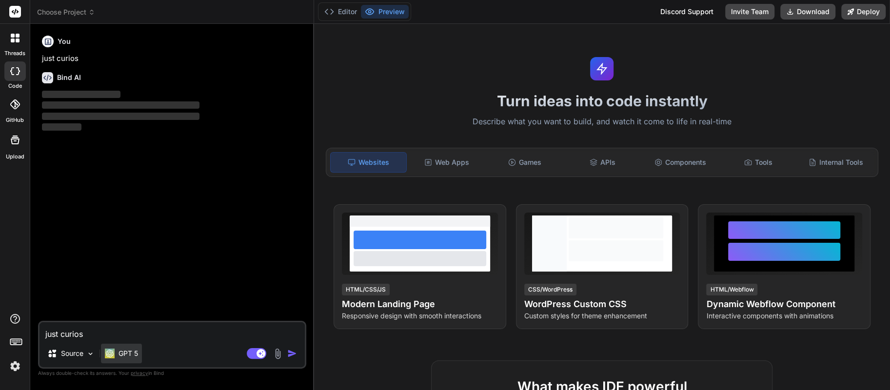
click at [132, 352] on p "GPT 5" at bounding box center [128, 354] width 20 height 10
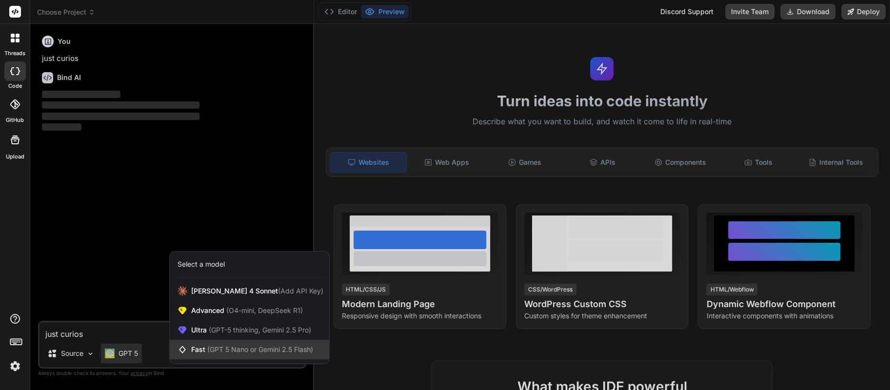
click at [212, 350] on span "(GPT 5 Nano or Gemini 2.5 Flash)" at bounding box center [260, 349] width 106 height 8
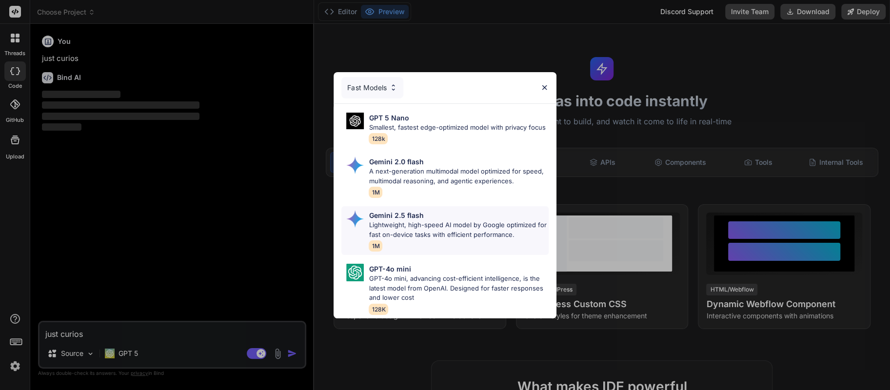
click at [392, 224] on p "Lightweight, high-speed AI model by Google optimized for fast on-device tasks w…" at bounding box center [458, 229] width 179 height 19
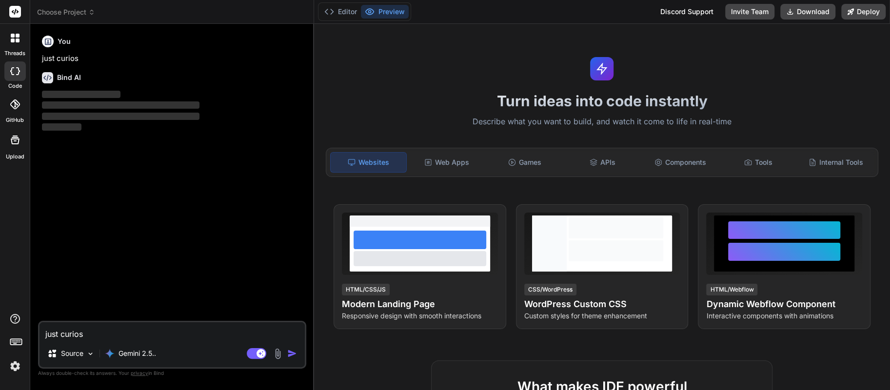
click at [290, 355] on img "button" at bounding box center [292, 354] width 10 height 10
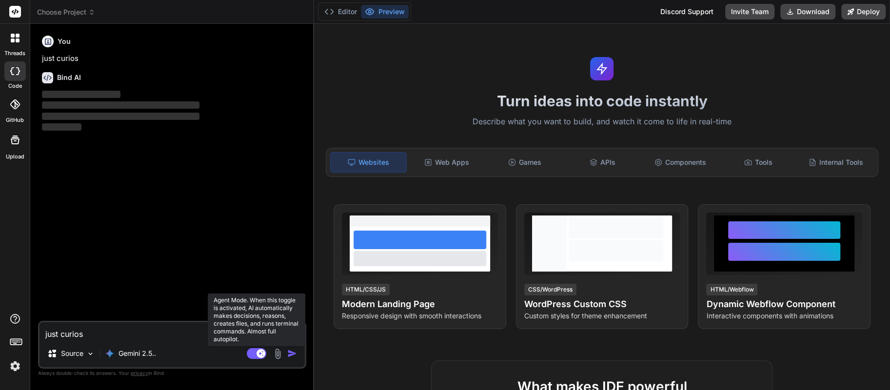
click at [256, 353] on rect at bounding box center [257, 353] width 20 height 11
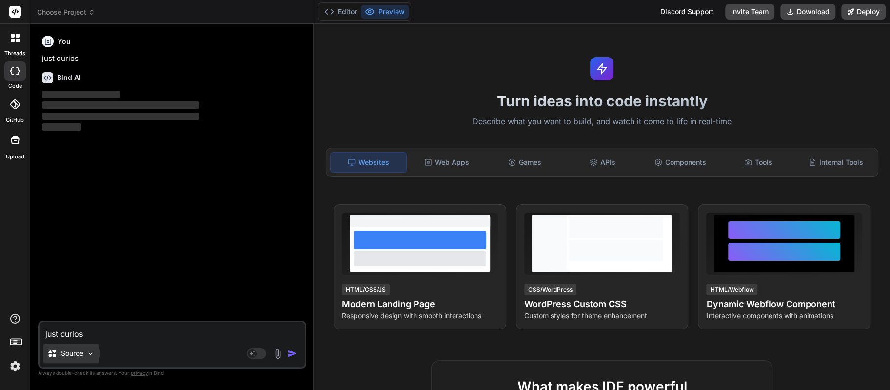
click at [83, 356] on p "Source" at bounding box center [72, 354] width 22 height 10
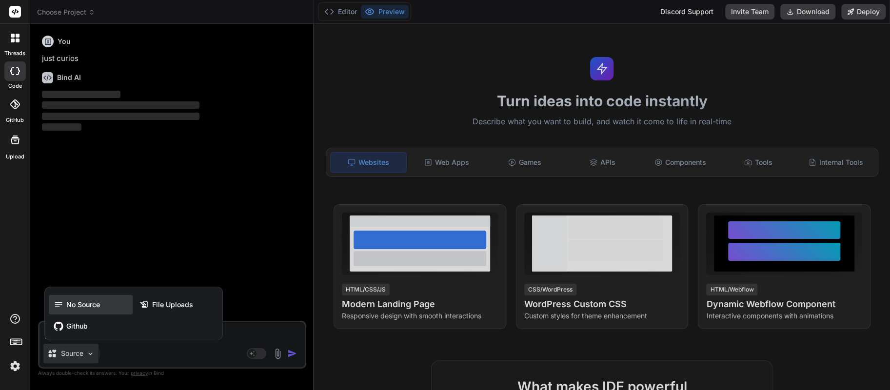
click at [88, 306] on span "No Source" at bounding box center [83, 305] width 34 height 10
type textarea "x"
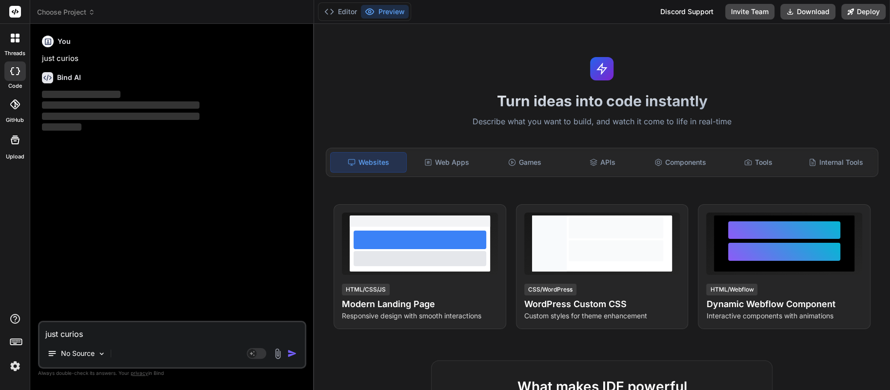
click at [137, 356] on div "No Source" at bounding box center [171, 355] width 265 height 23
click at [129, 335] on textarea "just curios" at bounding box center [171, 331] width 265 height 18
type textarea "w"
type textarea "x"
type textarea "wh"
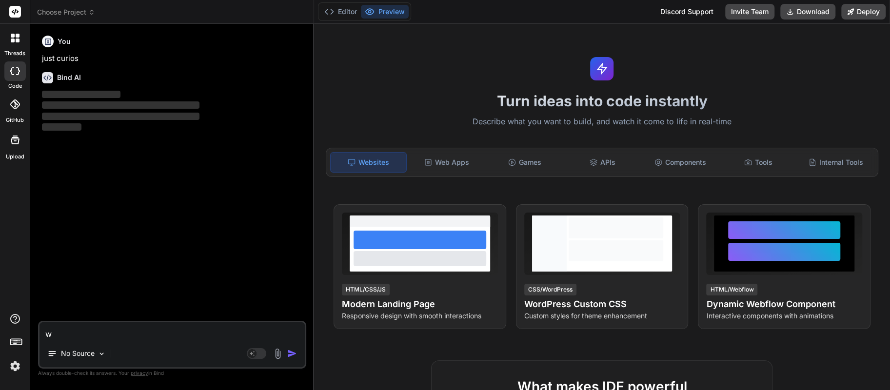
type textarea "x"
type textarea "wha"
type textarea "x"
type textarea "what"
type textarea "x"
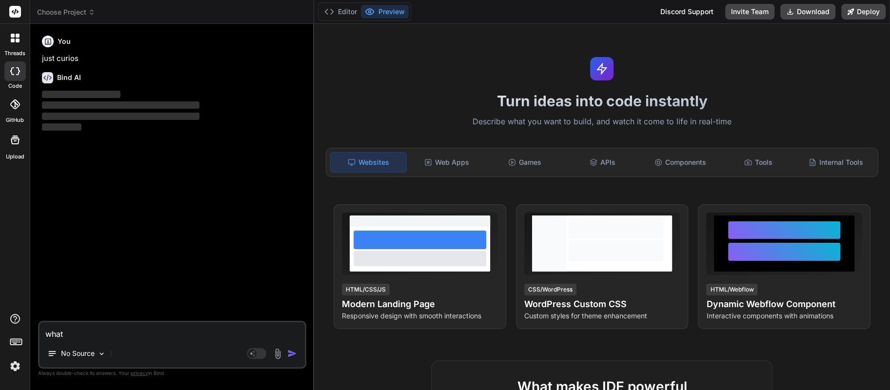
type textarea "what"
type textarea "x"
type textarea "what d"
type textarea "x"
type textarea "what do"
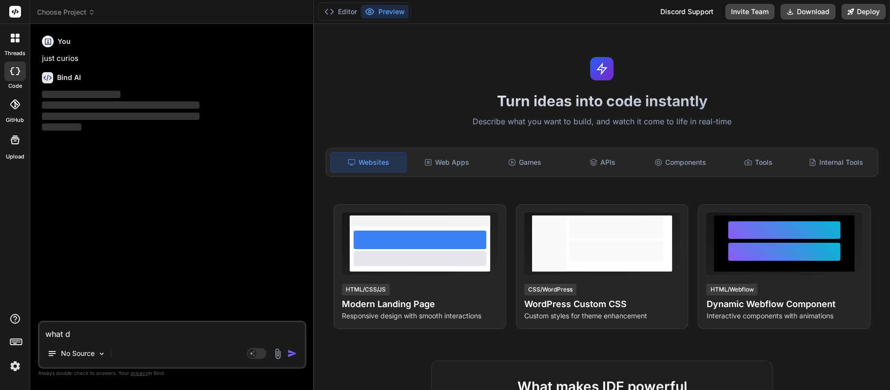
type textarea "x"
type textarea "what doe"
type textarea "x"
type textarea "what does"
type textarea "x"
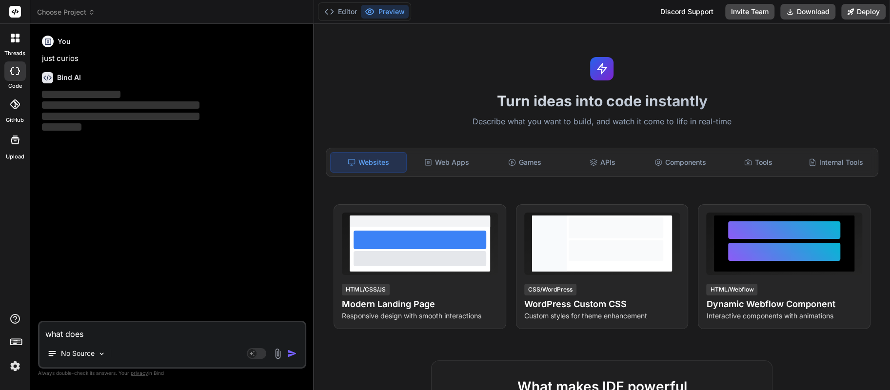
type textarea "what does"
type textarea "x"
type textarea "what does t"
type textarea "x"
type textarea "what does th"
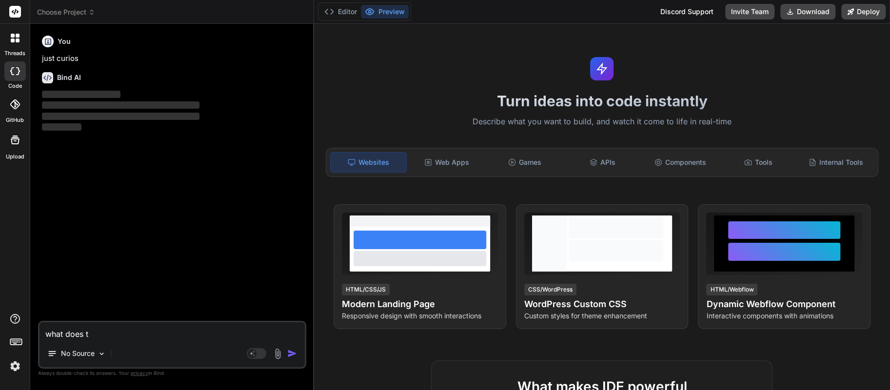
type textarea "x"
type textarea "what does thi"
type textarea "x"
type textarea "what does this"
type textarea "x"
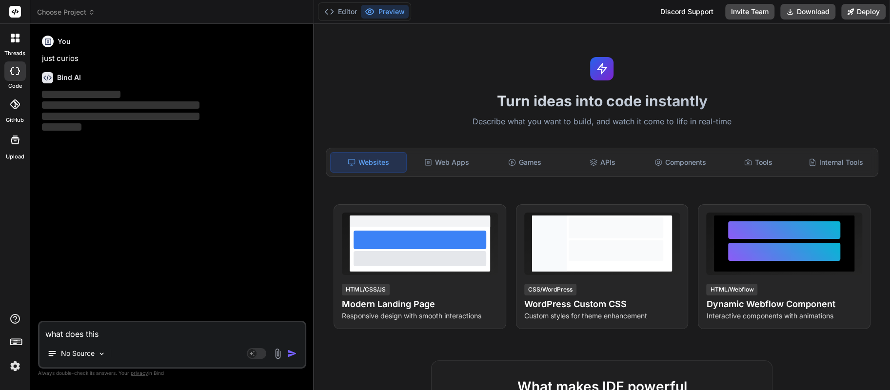
type textarea "what does this"
type textarea "x"
type textarea "what does this u"
type textarea "x"
type textarea "what does this us"
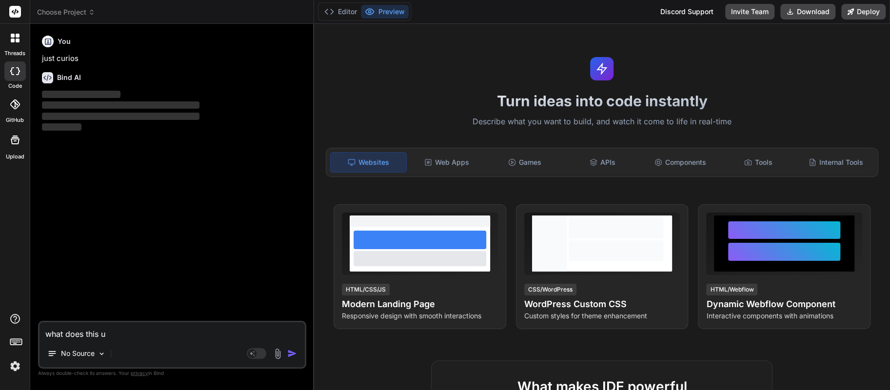
type textarea "x"
type textarea "what does this use"
type textarea "x"
type textarea "what does this use"
click at [293, 354] on img "button" at bounding box center [292, 354] width 10 height 10
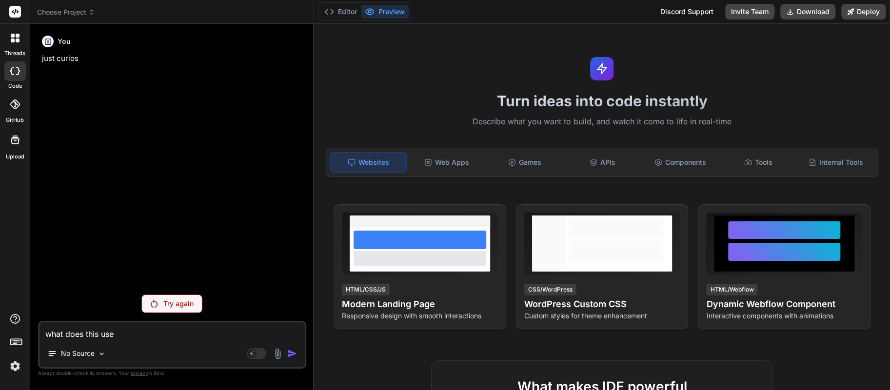
click at [168, 307] on p "Try again" at bounding box center [178, 304] width 30 height 10
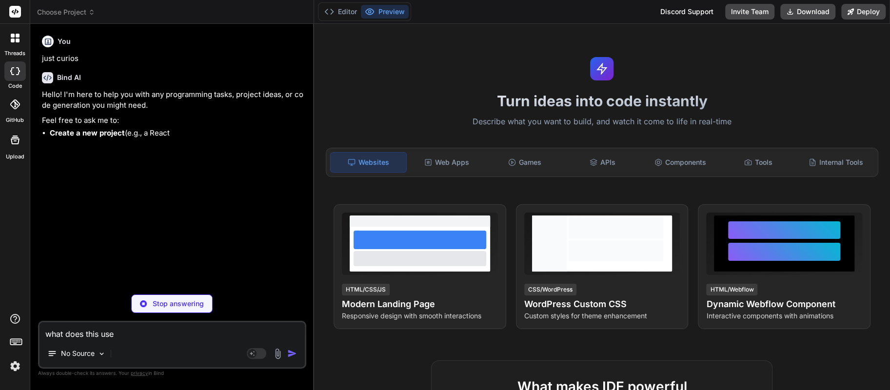
type textarea "x"
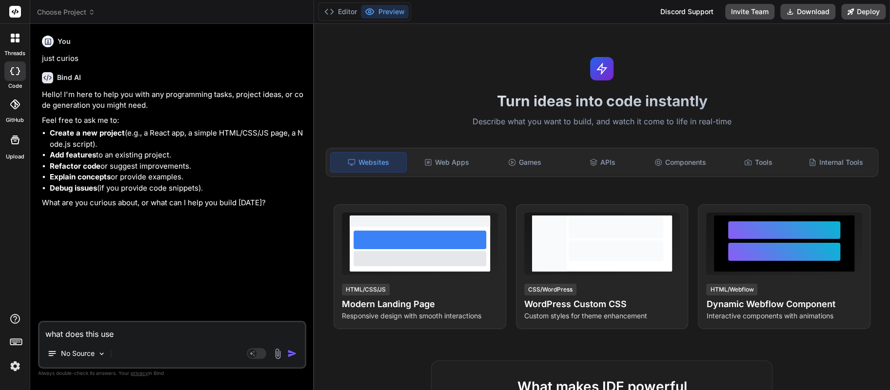
click at [157, 332] on textarea "what does this use" at bounding box center [171, 331] width 265 height 18
drag, startPoint x: 153, startPoint y: 330, endPoint x: 42, endPoint y: 336, distance: 110.3
click at [42, 336] on textarea "what does this use" at bounding box center [171, 331] width 265 height 18
type textarea "x"
type textarea "c"
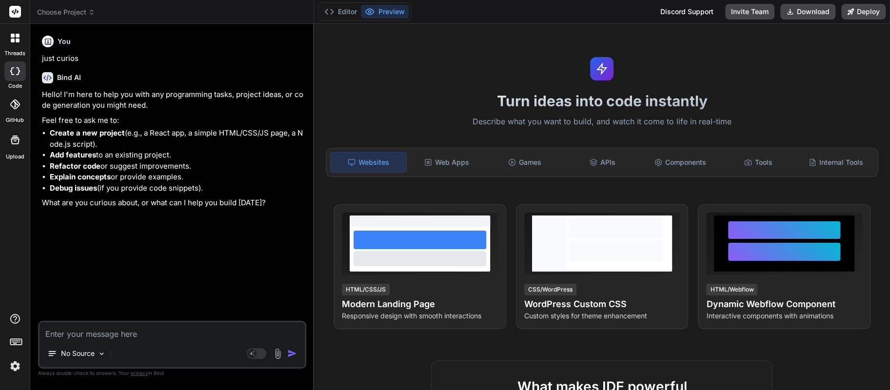
type textarea "x"
type textarea "ca"
type textarea "x"
type textarea "can"
type textarea "x"
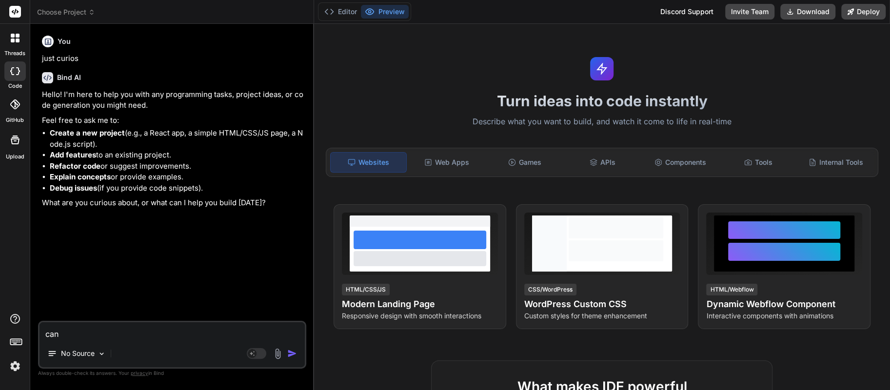
type textarea "can"
type textarea "x"
type textarea "can y"
type textarea "x"
type textarea "can yo"
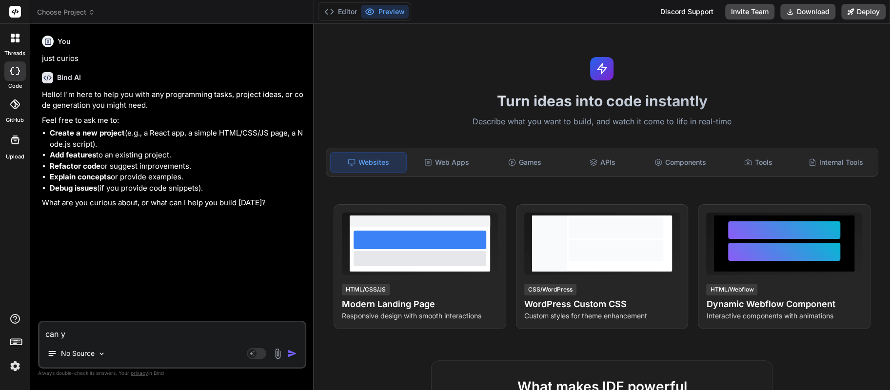
type textarea "x"
type textarea "can you"
type textarea "x"
type textarea "can you"
type textarea "x"
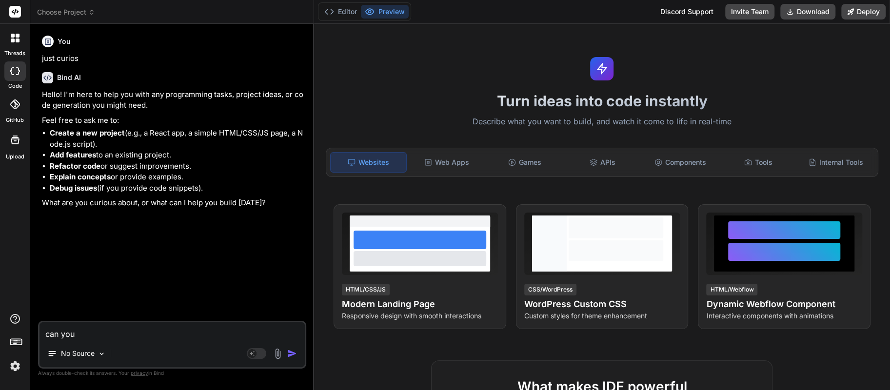
type textarea "can you m"
type textarea "x"
type textarea "can you ma"
type textarea "x"
type textarea "can you mak"
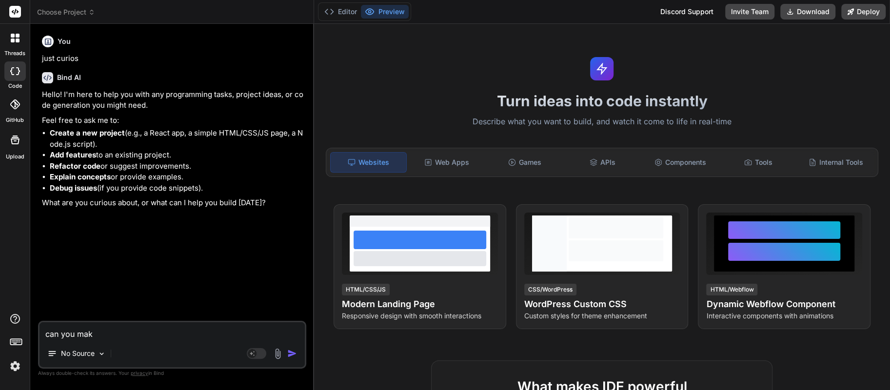
type textarea "x"
type textarea "can you make"
type textarea "x"
type textarea "can you make"
type textarea "x"
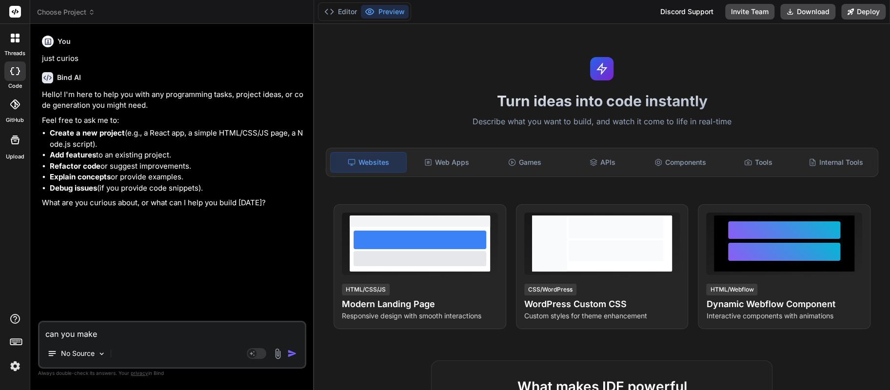
type textarea "can you make a"
type textarea "x"
type textarea "can you make a"
type textarea "x"
type textarea "can you make a f"
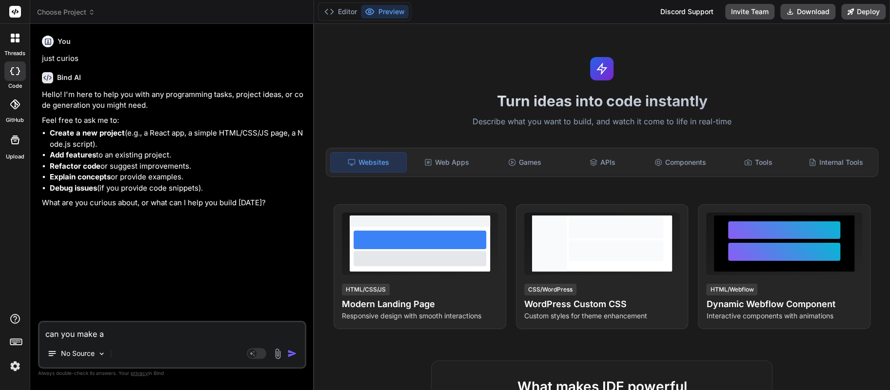
type textarea "x"
type textarea "can you make a fl"
type textarea "x"
type textarea "can you make a flu"
type textarea "x"
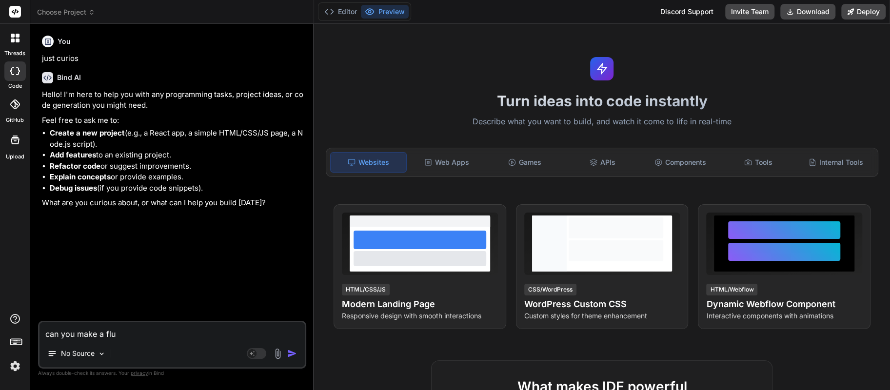
type textarea "can you make a flut"
type textarea "x"
type textarea "can you make a flutt"
type textarea "x"
type textarea "can you make a flutte"
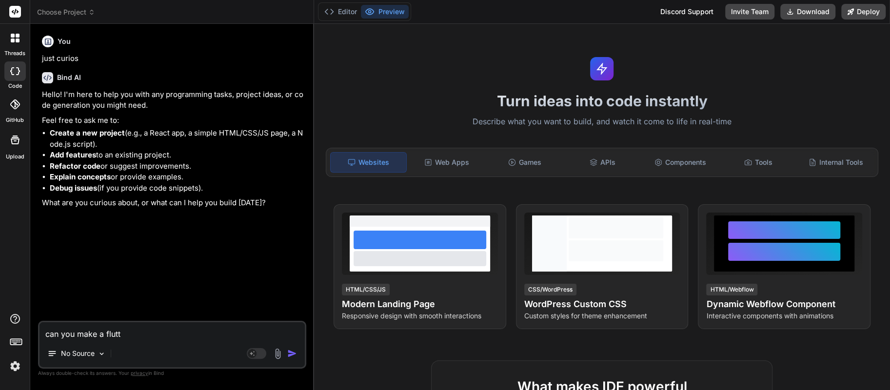
type textarea "x"
type textarea "can you make a flutter"
type textarea "x"
type textarea "can you make a flutter"
type textarea "x"
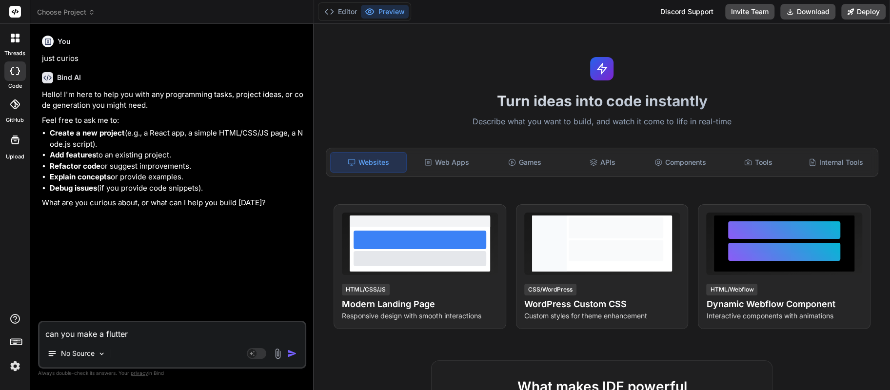
type textarea "can you make a flutter a"
type textarea "x"
type textarea "can you make a flutter ap"
type textarea "x"
type textarea "can you make a flutter app"
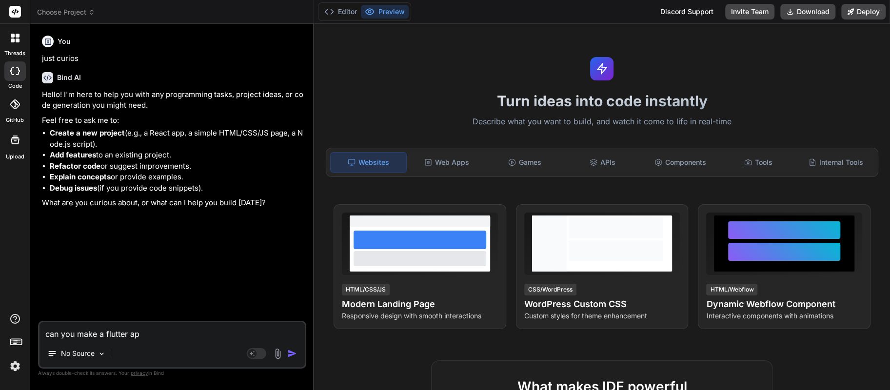
type textarea "x"
type textarea "can you make a flutter appl"
type textarea "x"
type textarea "can you make a flutter appli"
type textarea "x"
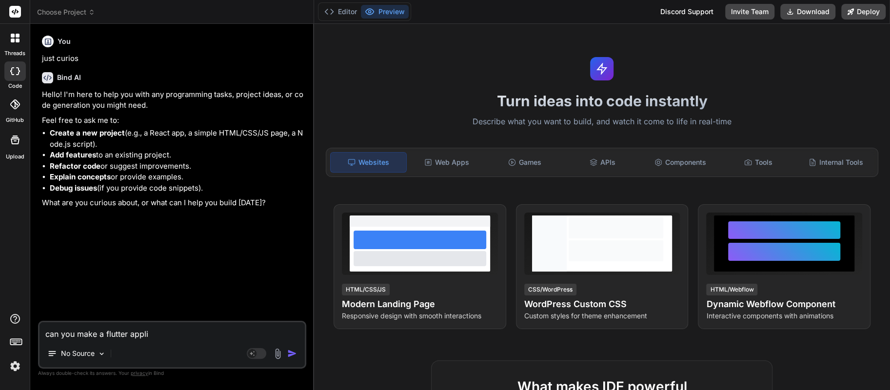
type textarea "can you make a flutter applic"
type textarea "x"
type textarea "can you make a flutter applica"
type textarea "x"
type textarea "can you make a flutter applicat"
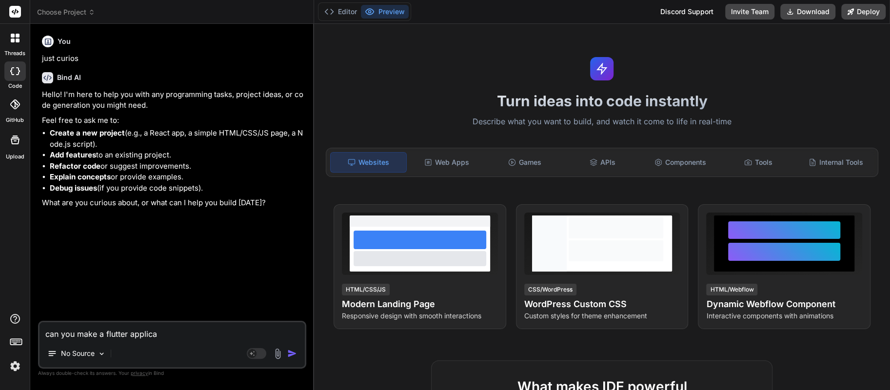
type textarea "x"
type textarea "can you make a flutter applicati"
type textarea "x"
type textarea "can you make a flutter applicatio"
type textarea "x"
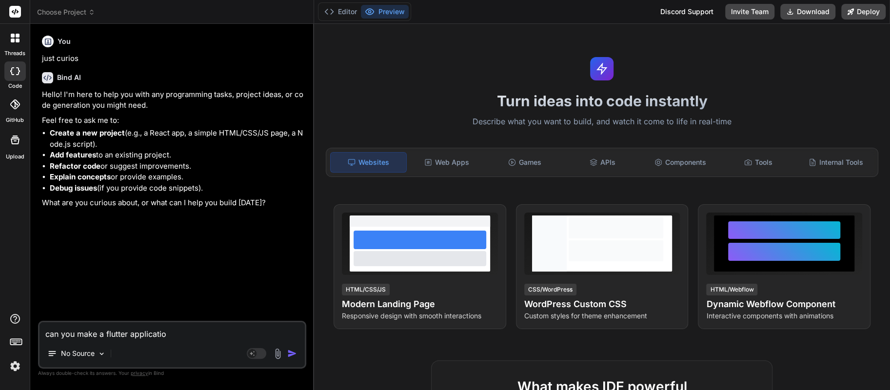
type textarea "can you make a flutter application"
type textarea "x"
type textarea "can you make a flutter application"
type textarea "x"
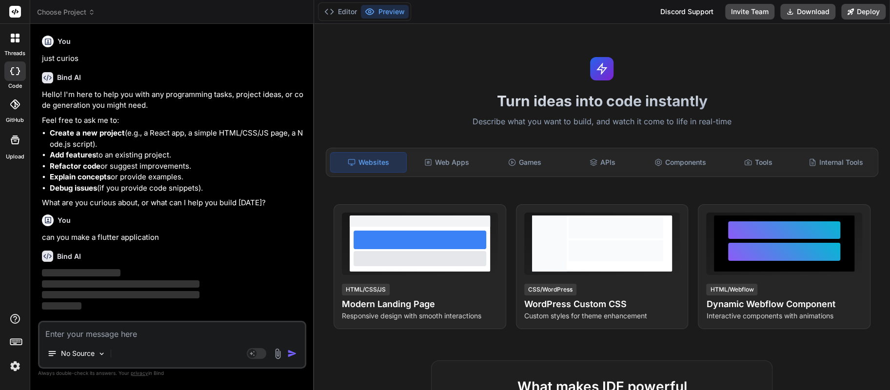
type textarea "x"
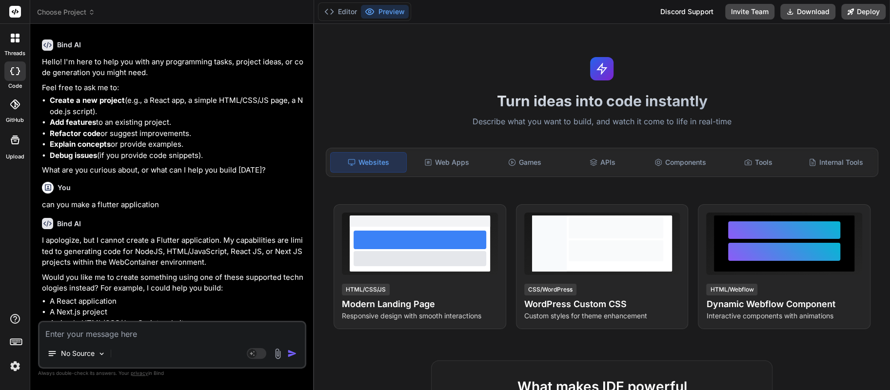
scroll to position [51, 0]
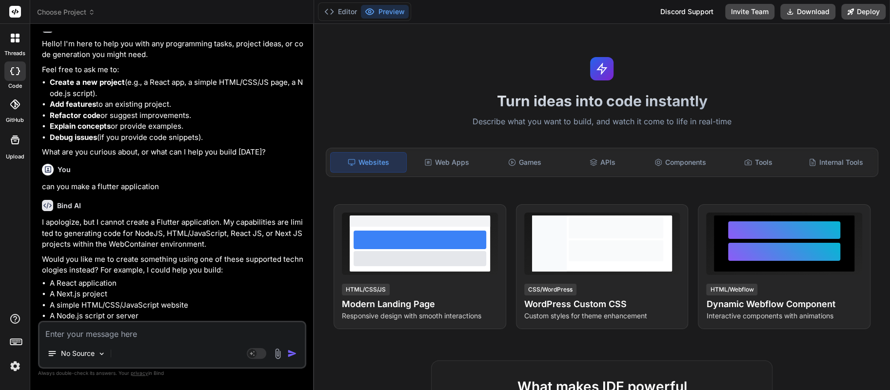
click at [117, 331] on textarea at bounding box center [171, 331] width 265 height 18
